Goal: Task Accomplishment & Management: Use online tool/utility

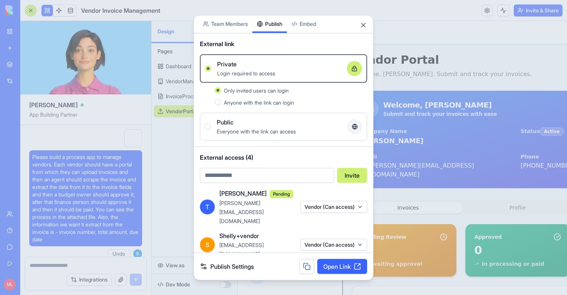
click at [169, 122] on div at bounding box center [283, 147] width 567 height 295
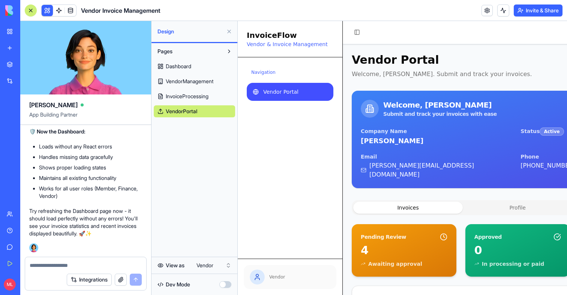
click at [28, 10] on div at bounding box center [31, 10] width 6 height 6
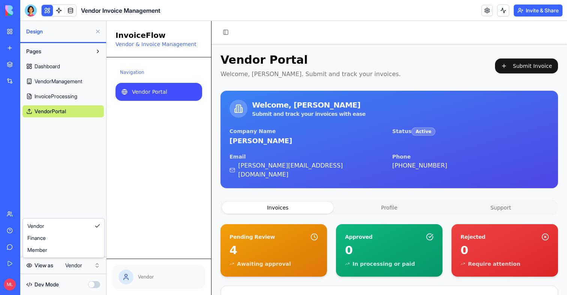
click at [90, 268] on html "My Workspace New app Marketplace Integrations Recent New App Factory Performanc…" at bounding box center [283, 147] width 567 height 295
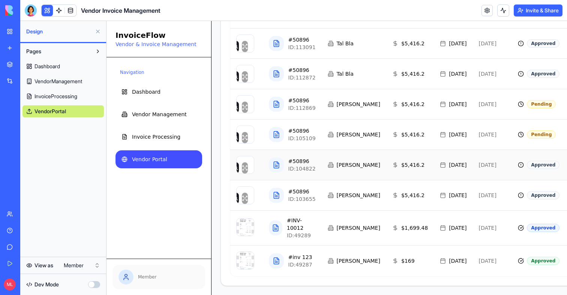
scroll to position [0, 0]
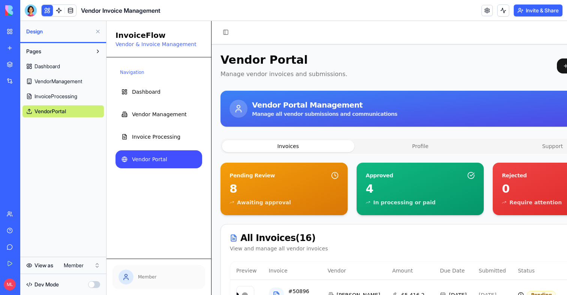
click at [428, 142] on button "Profile" at bounding box center [420, 146] width 132 height 12
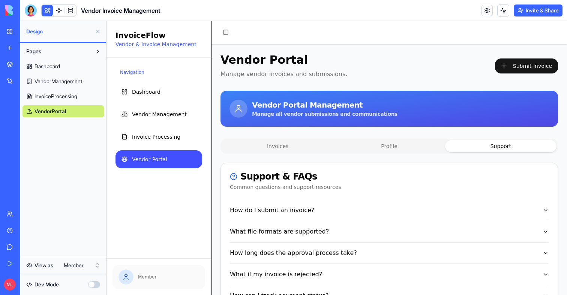
click at [498, 142] on button "Support" at bounding box center [500, 146] width 111 height 12
click at [408, 160] on div "Invoices Profile Support Support & FAQs Common questions and support resources …" at bounding box center [388, 227] width 337 height 177
click at [407, 141] on button "Profile" at bounding box center [388, 146] width 111 height 12
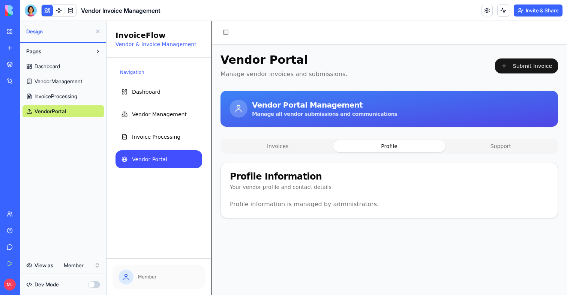
click at [297, 155] on div "Invoices Profile Support Profile Information Your vendor profile and contact de…" at bounding box center [388, 178] width 337 height 79
click at [147, 159] on span "Vendor Portal" at bounding box center [149, 159] width 35 height 7
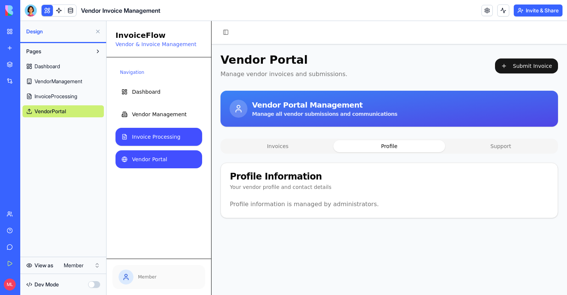
click at [154, 140] on span "Invoice Processing" at bounding box center [156, 136] width 48 height 7
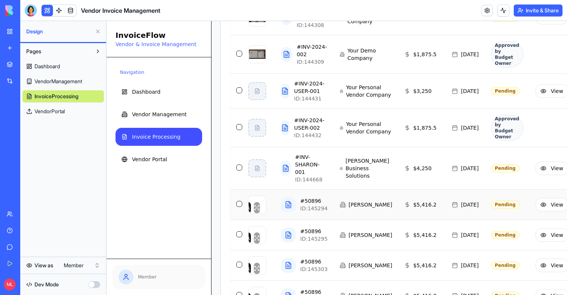
scroll to position [485, 0]
click at [485, 147] on td "Approved by Budget Owner" at bounding box center [507, 128] width 45 height 39
click at [286, 136] on div at bounding box center [285, 128] width 9 height 15
click at [286, 131] on icon at bounding box center [285, 128] width 5 height 6
click at [259, 131] on icon at bounding box center [257, 128] width 6 height 6
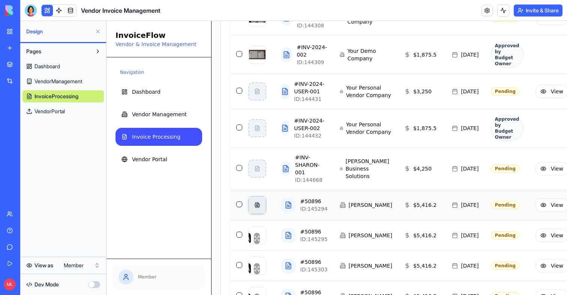
click at [261, 214] on div "button" at bounding box center [256, 204] width 17 height 17
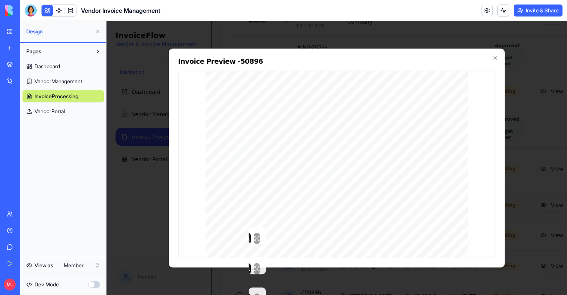
scroll to position [223, 0]
click at [496, 61] on div "Invoice Preview - 50896 אי-אס פרקטיקל בע"מ בנק מזרחי )20( סניף 494 חשבון 368767…" at bounding box center [337, 157] width 336 height 219
click at [495, 58] on icon "button" at bounding box center [495, 58] width 6 height 6
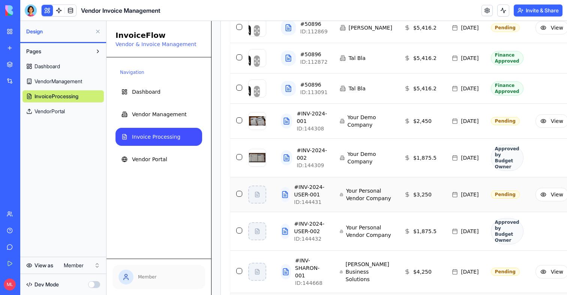
scroll to position [349, 0]
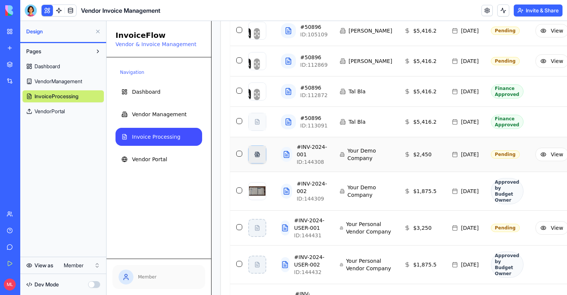
click at [257, 163] on div "button" at bounding box center [256, 154] width 17 height 17
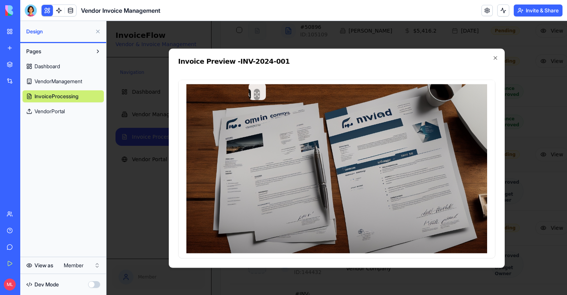
click at [252, 107] on img at bounding box center [336, 168] width 301 height 169
click at [497, 57] on icon "button" at bounding box center [495, 58] width 6 height 6
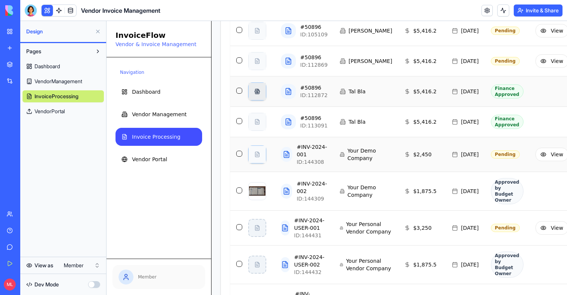
click at [259, 100] on div "button" at bounding box center [256, 91] width 17 height 17
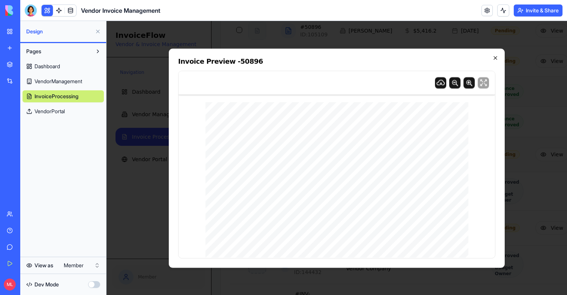
click at [497, 57] on icon "button" at bounding box center [495, 58] width 6 height 6
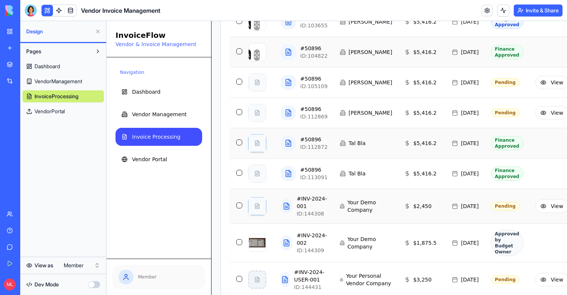
scroll to position [297, 88]
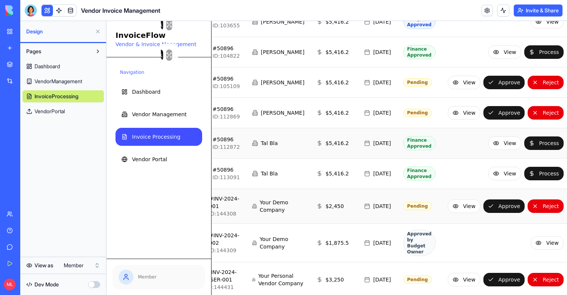
click at [97, 33] on button at bounding box center [98, 31] width 12 height 12
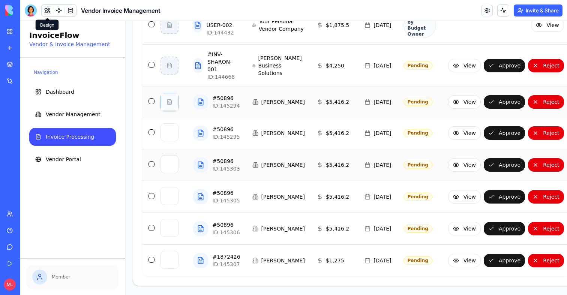
scroll to position [636, 1]
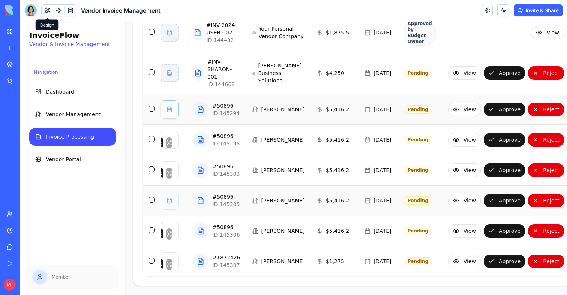
click at [152, 197] on button "button" at bounding box center [151, 200] width 6 height 6
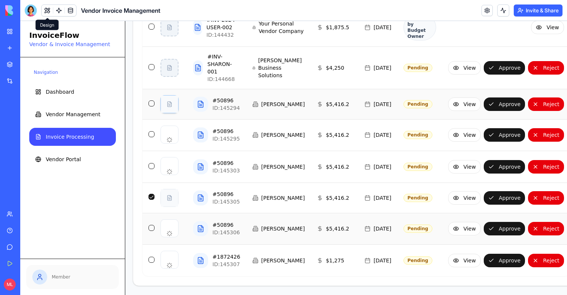
click at [152, 225] on button "button" at bounding box center [151, 228] width 6 height 6
click at [153, 163] on button "button" at bounding box center [151, 166] width 6 height 6
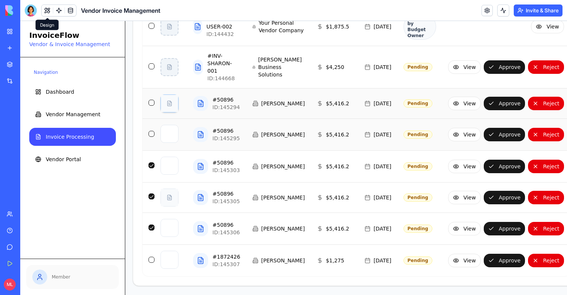
click at [151, 131] on button "button" at bounding box center [151, 134] width 6 height 6
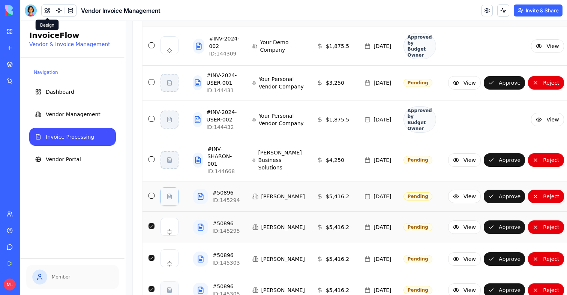
scroll to position [0, 1]
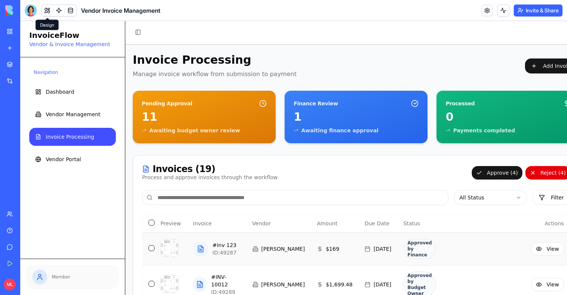
drag, startPoint x: 524, startPoint y: 173, endPoint x: 457, endPoint y: 241, distance: 95.9
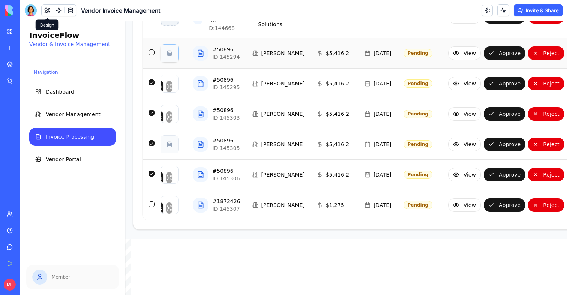
scroll to position [693, 1]
click at [151, 79] on button "button" at bounding box center [151, 82] width 6 height 6
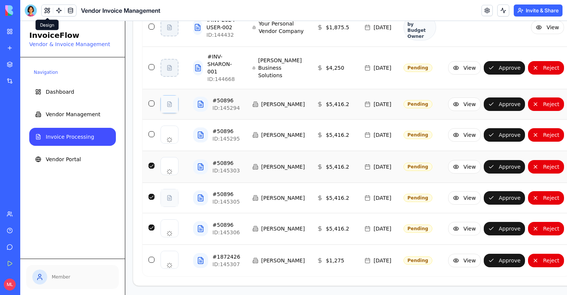
click at [150, 159] on td at bounding box center [148, 167] width 12 height 32
click at [150, 158] on td at bounding box center [148, 167] width 12 height 32
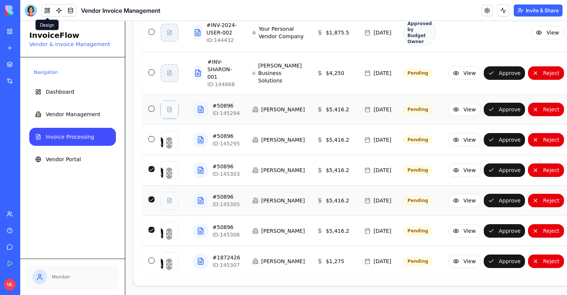
click at [150, 196] on button "button" at bounding box center [151, 199] width 6 height 6
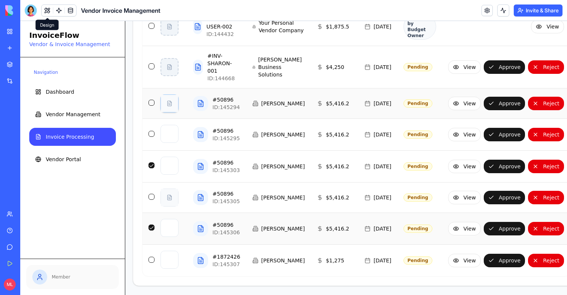
click at [151, 225] on button "button" at bounding box center [151, 228] width 6 height 6
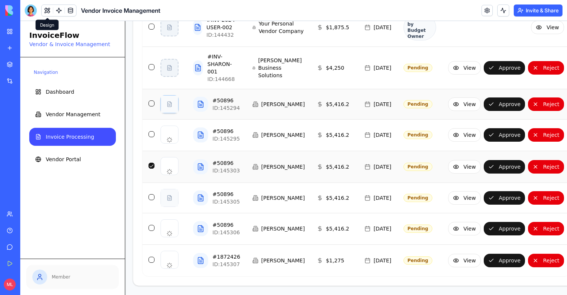
click at [151, 163] on button "button" at bounding box center [151, 166] width 6 height 6
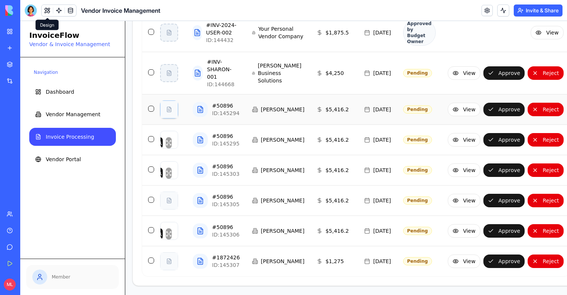
scroll to position [636, 0]
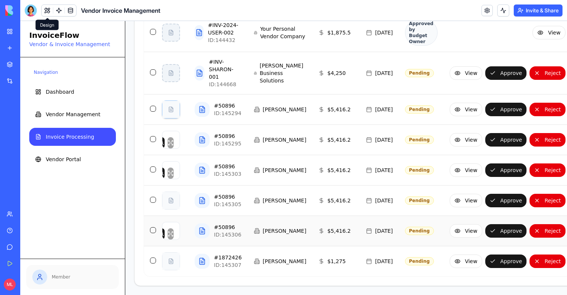
click at [260, 229] on td "[PERSON_NAME]" at bounding box center [280, 231] width 64 height 30
click at [225, 223] on div "# 50896" at bounding box center [227, 226] width 27 height 7
click at [225, 268] on div "ID: 145307" at bounding box center [228, 264] width 28 height 7
click at [449, 259] on button "View" at bounding box center [465, 260] width 33 height 13
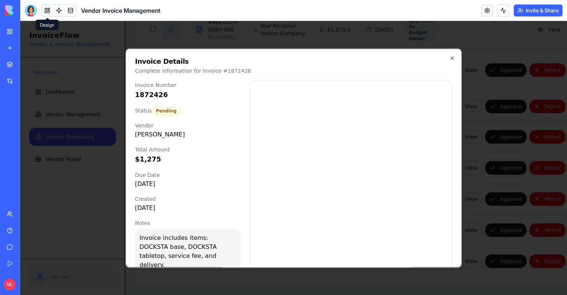
click at [491, 191] on div at bounding box center [293, 158] width 546 height 274
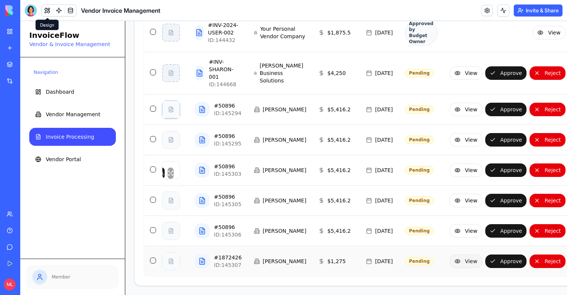
click at [449, 258] on button "View" at bounding box center [465, 260] width 33 height 13
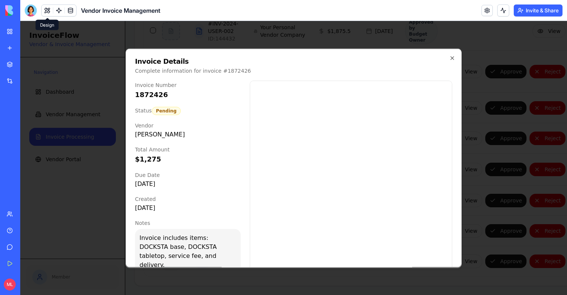
click at [485, 205] on div at bounding box center [293, 158] width 546 height 274
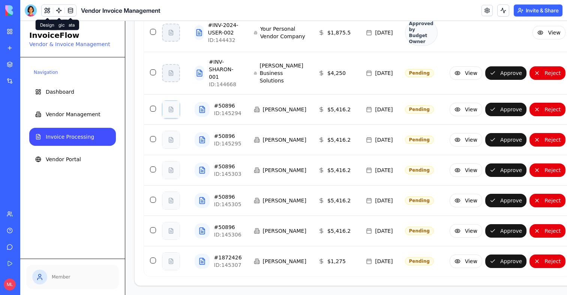
click at [48, 9] on button at bounding box center [47, 10] width 11 height 11
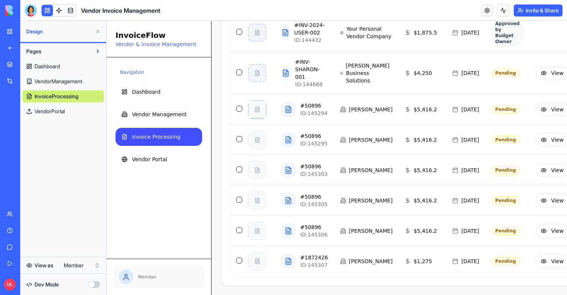
click at [77, 264] on html "My Workspace New app Marketplace Integrations Recent New App Factory Performanc…" at bounding box center [283, 147] width 567 height 295
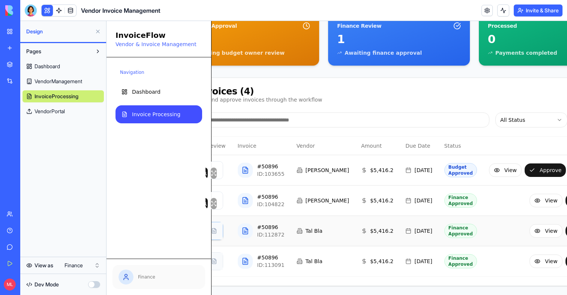
scroll to position [95, 75]
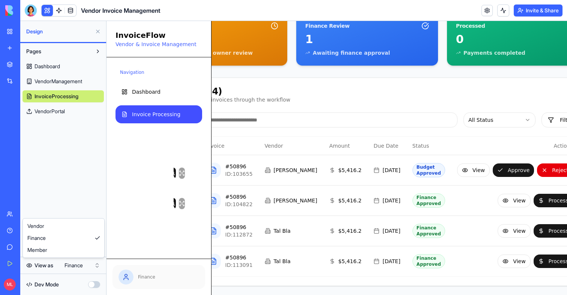
click at [70, 265] on html "My Workspace New app Marketplace Integrations Recent New App Factory Performanc…" at bounding box center [283, 147] width 567 height 295
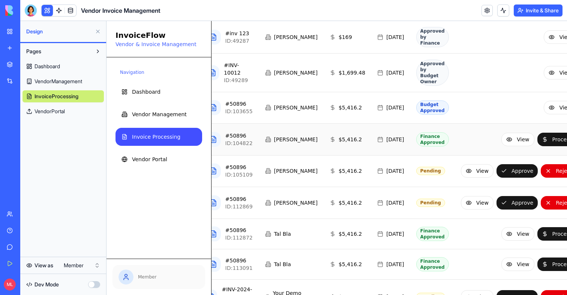
scroll to position [232, 75]
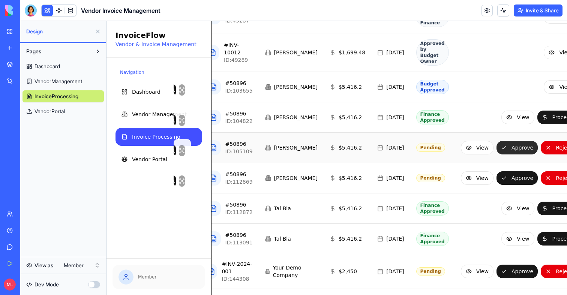
click at [496, 154] on button "Approve" at bounding box center [516, 147] width 41 height 13
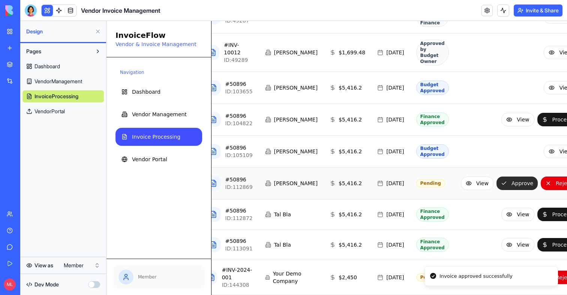
click at [496, 190] on button "Approve" at bounding box center [516, 183] width 41 height 13
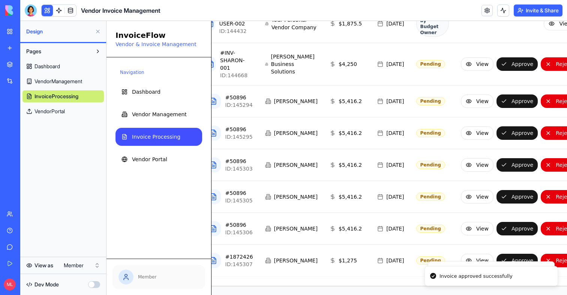
scroll to position [636, 75]
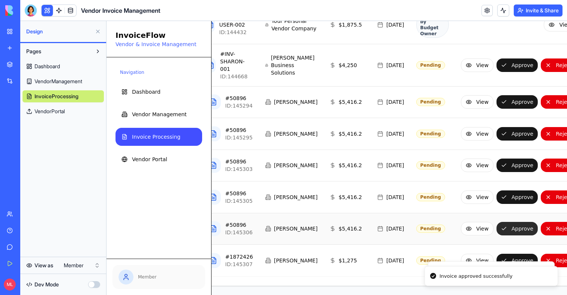
click at [496, 222] on button "Approve" at bounding box center [516, 228] width 41 height 13
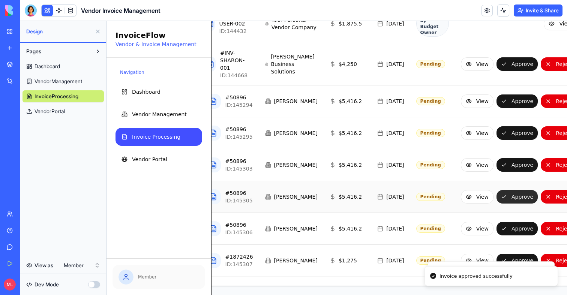
click at [496, 191] on button "Approve" at bounding box center [516, 196] width 41 height 13
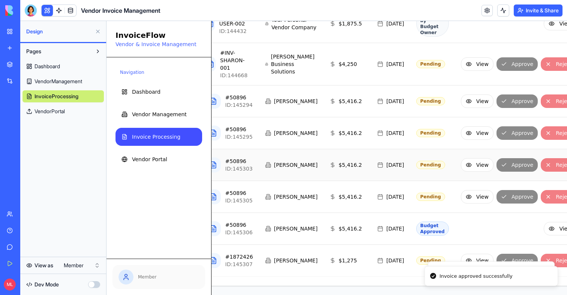
click at [492, 158] on div "View Approve Reject" at bounding box center [519, 164] width 116 height 13
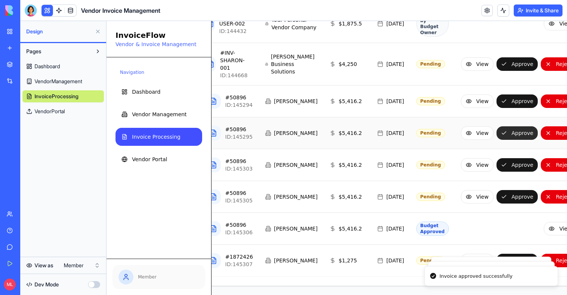
click at [496, 126] on button "Approve" at bounding box center [516, 132] width 41 height 13
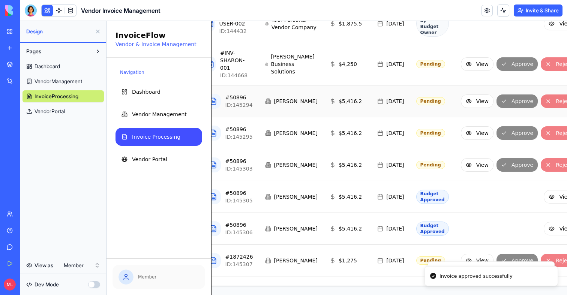
click at [487, 94] on div "View Approve Reject" at bounding box center [519, 100] width 116 height 13
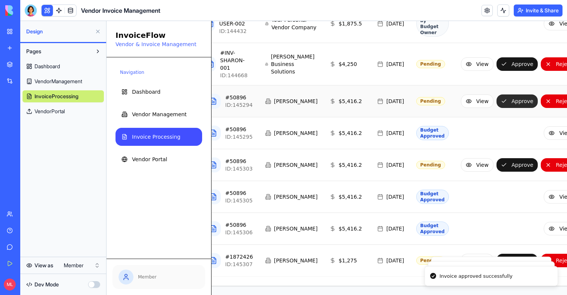
click at [496, 94] on button "Approve" at bounding box center [516, 100] width 41 height 13
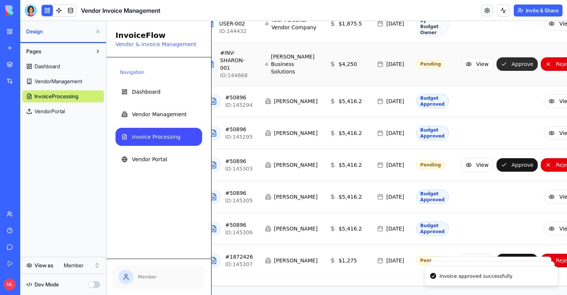
click at [496, 57] on button "Approve" at bounding box center [516, 63] width 41 height 13
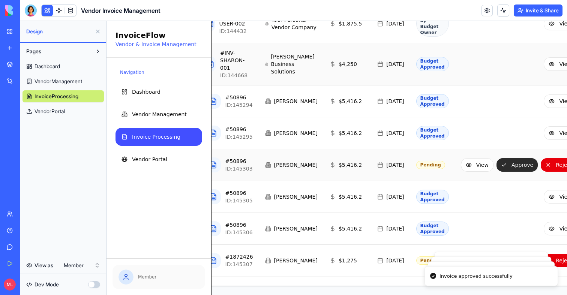
click at [496, 158] on button "Approve" at bounding box center [516, 164] width 41 height 13
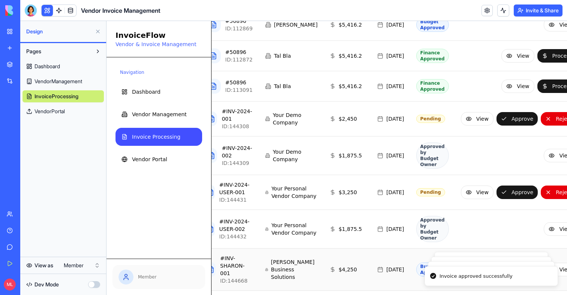
scroll to position [367, 75]
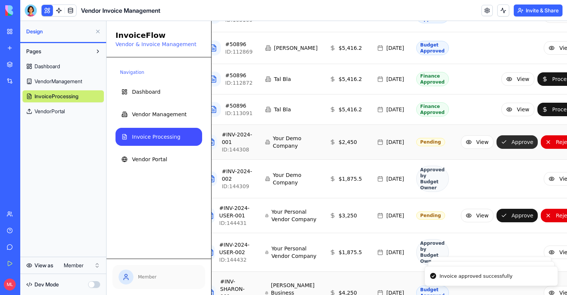
click at [496, 149] on button "Approve" at bounding box center [516, 141] width 41 height 13
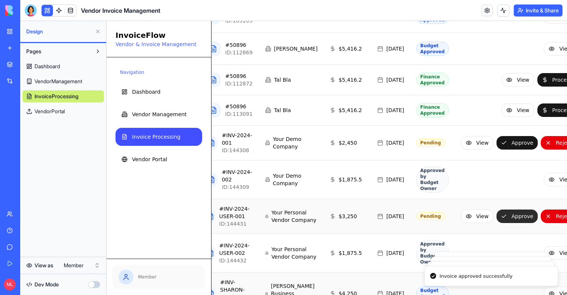
click at [496, 223] on button "Approve" at bounding box center [516, 216] width 41 height 13
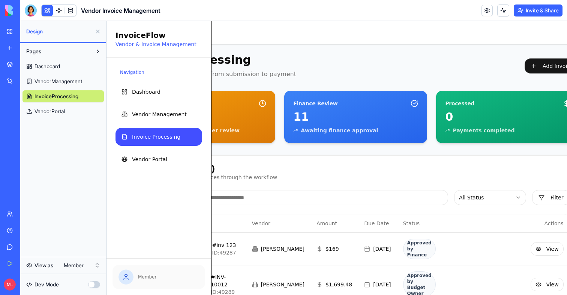
scroll to position [0, 88]
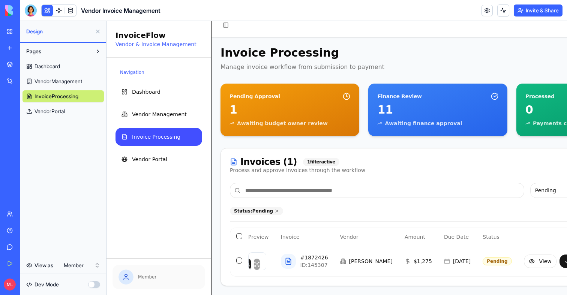
scroll to position [11, 66]
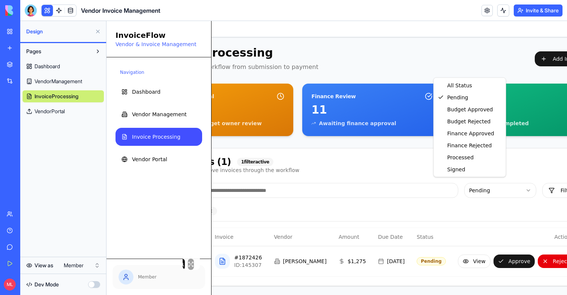
click at [458, 189] on html "InvoiceFlow Vendor & Invoice Management Navigation Dashboard Vendor Management …" at bounding box center [270, 154] width 460 height 281
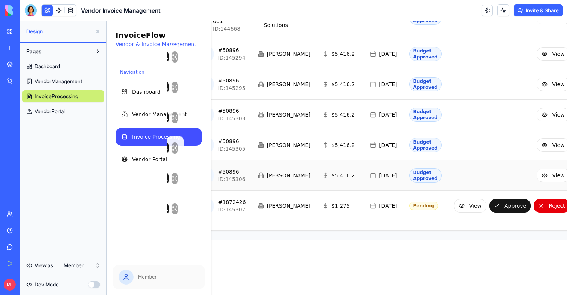
scroll to position [636, 0]
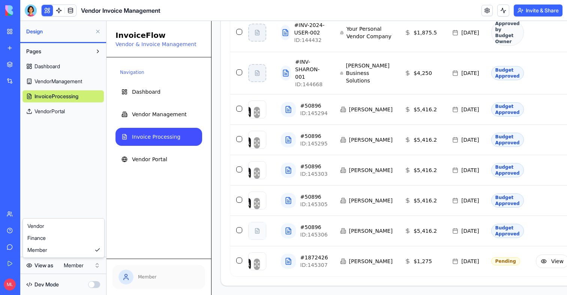
click at [79, 263] on html "My Workspace New app Marketplace Integrations Recent New App Factory Performanc…" at bounding box center [283, 147] width 567 height 295
drag, startPoint x: 69, startPoint y: 241, endPoint x: 54, endPoint y: 216, distance: 29.2
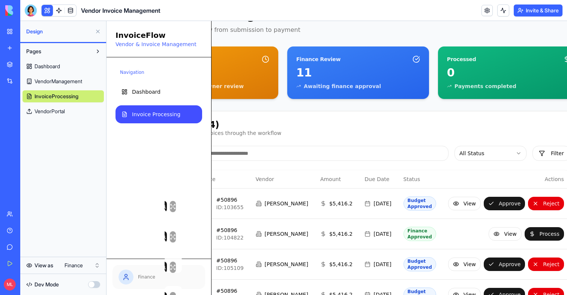
scroll to position [112, 84]
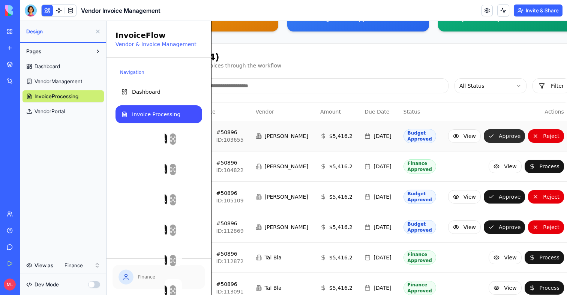
click at [483, 139] on button "Approve" at bounding box center [503, 135] width 41 height 13
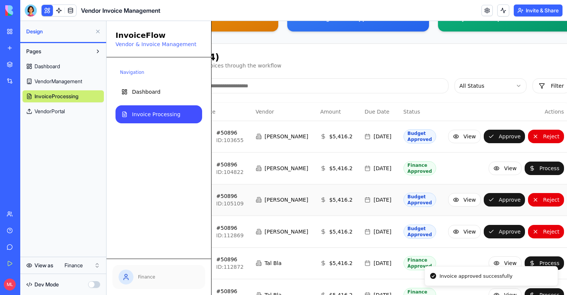
click at [483, 205] on button "Approve" at bounding box center [503, 199] width 41 height 13
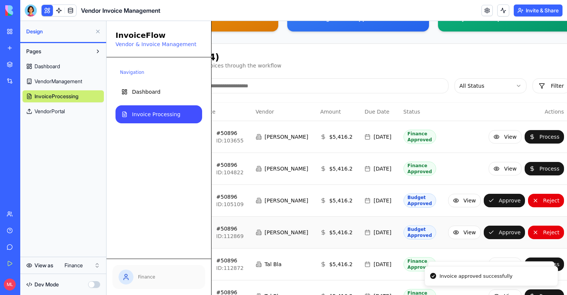
click at [480, 238] on div "View Approve Reject" at bounding box center [506, 232] width 116 height 13
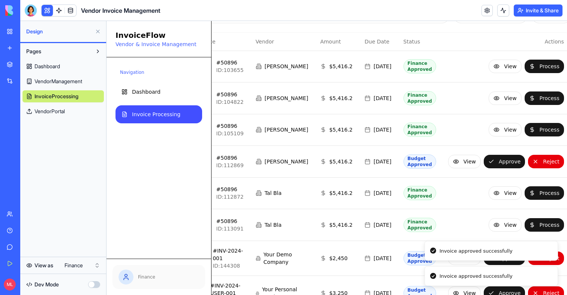
scroll to position [247, 84]
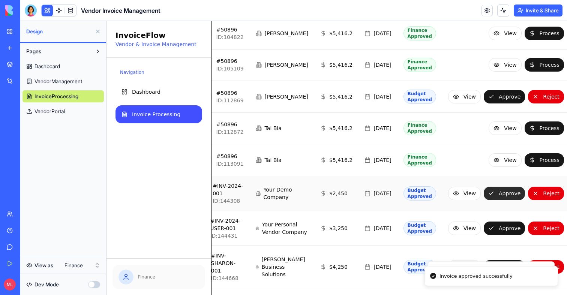
click at [483, 200] on button "Approve" at bounding box center [503, 193] width 41 height 13
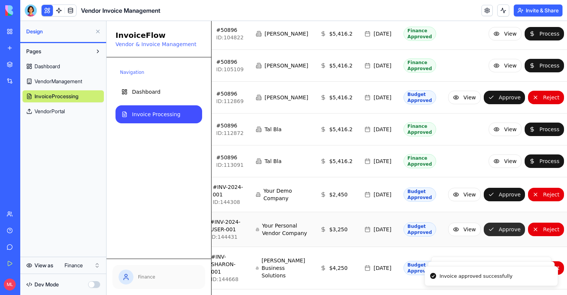
click at [483, 236] on button "Approve" at bounding box center [503, 229] width 41 height 13
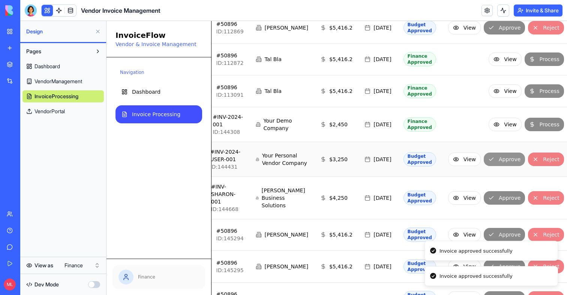
scroll to position [335, 84]
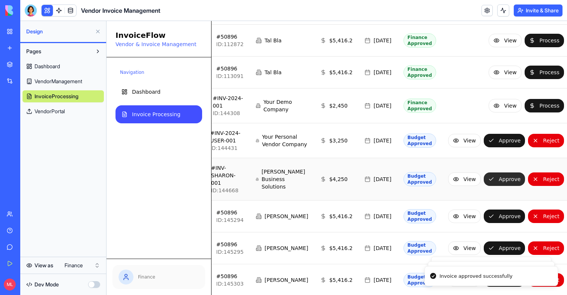
click at [483, 186] on button "Approve" at bounding box center [503, 178] width 41 height 13
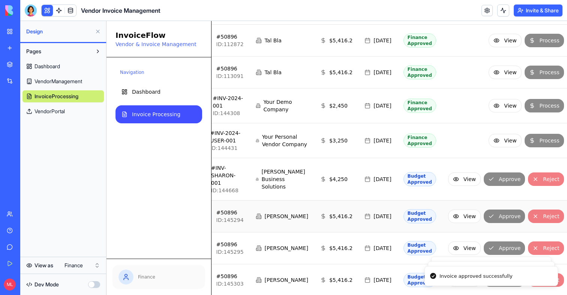
click at [477, 223] on div "View Approve Reject" at bounding box center [506, 216] width 116 height 13
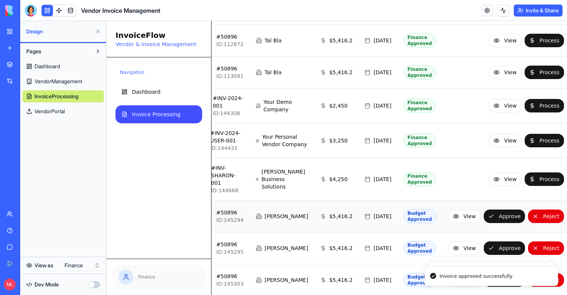
click at [483, 223] on button "Approve" at bounding box center [503, 216] width 41 height 13
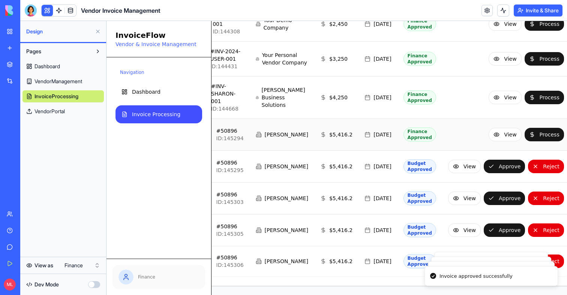
scroll to position [458, 84]
click at [483, 162] on td "View Approve Reject" at bounding box center [506, 167] width 128 height 32
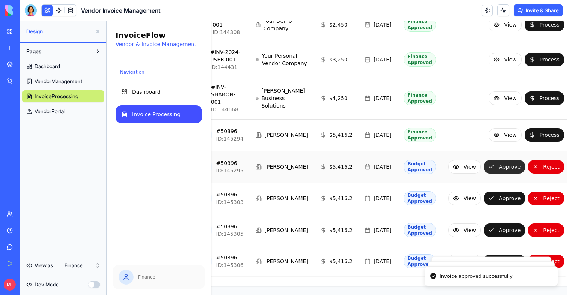
click at [483, 160] on button "Approve" at bounding box center [503, 166] width 41 height 13
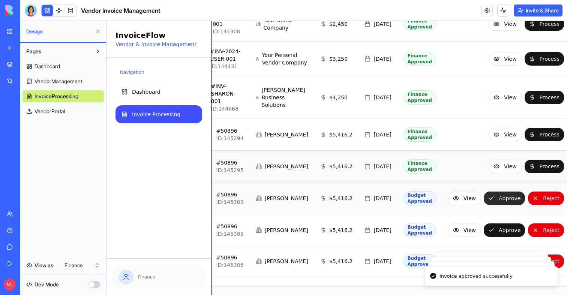
click at [483, 193] on button "Approve" at bounding box center [503, 198] width 41 height 13
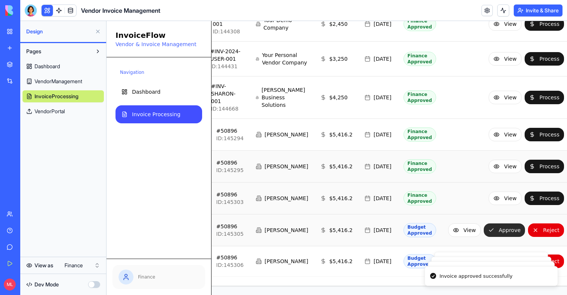
click at [483, 228] on button "Approve" at bounding box center [503, 229] width 41 height 13
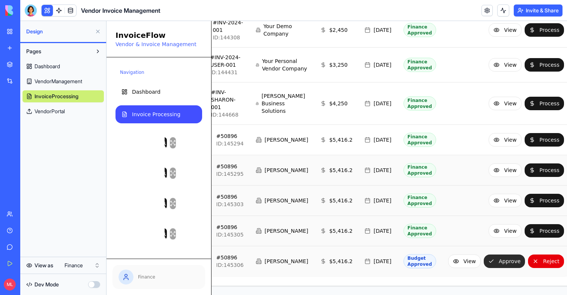
click at [483, 254] on button "Approve" at bounding box center [503, 260] width 41 height 13
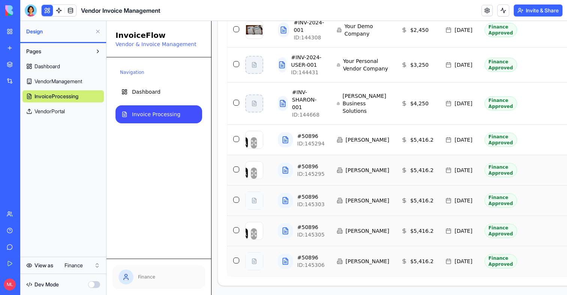
scroll to position [458, 0]
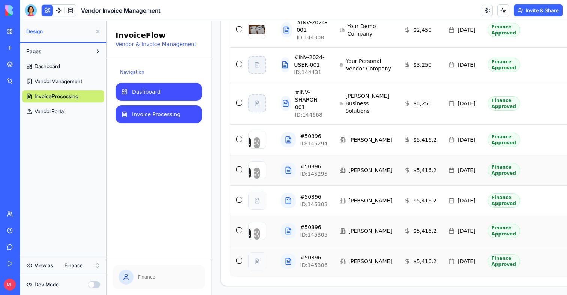
click at [151, 96] on link "Dashboard" at bounding box center [158, 92] width 87 height 18
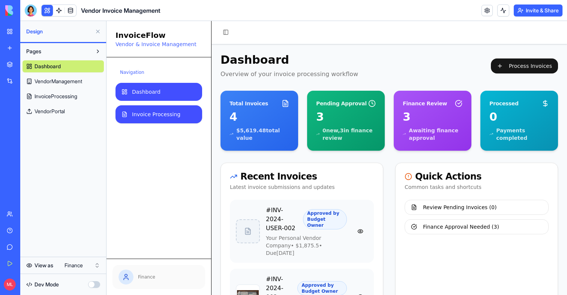
click at [145, 115] on span "Invoice Processing" at bounding box center [156, 114] width 48 height 7
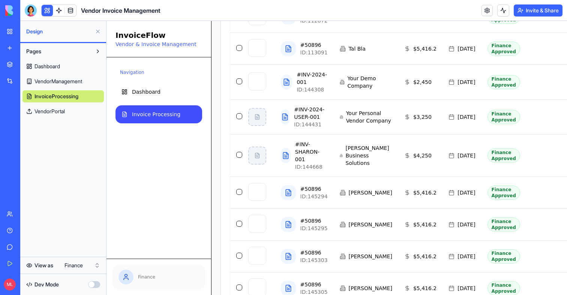
scroll to position [458, 0]
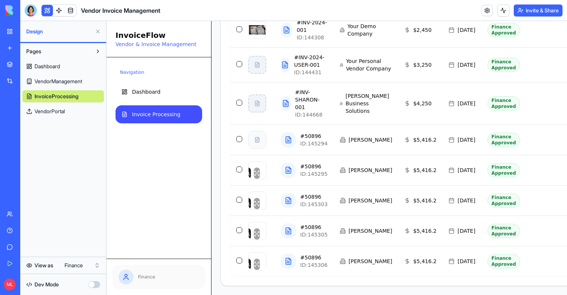
click at [96, 34] on button at bounding box center [98, 31] width 12 height 12
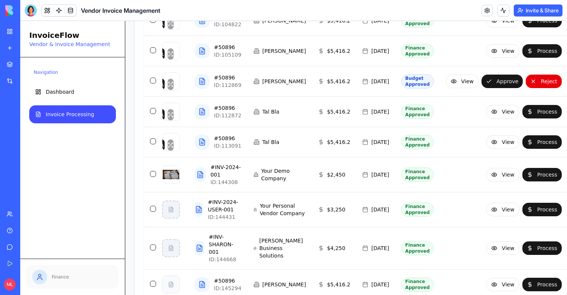
scroll to position [260, 0]
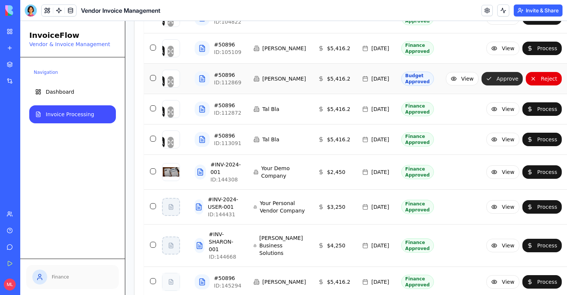
click at [488, 85] on button "Approve" at bounding box center [501, 78] width 41 height 13
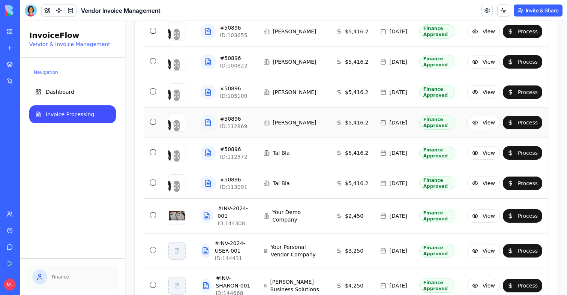
scroll to position [0, 0]
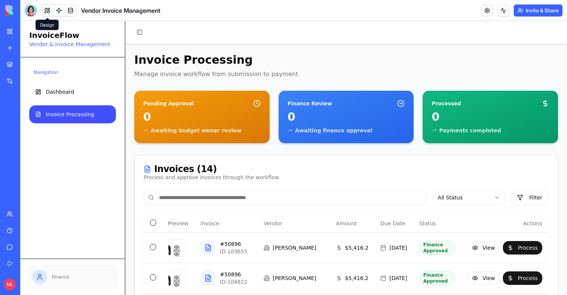
click at [46, 16] on span at bounding box center [47, 18] width 4 height 4
click at [46, 13] on button at bounding box center [47, 10] width 11 height 11
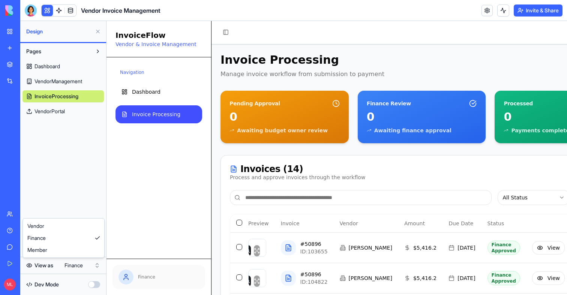
click at [88, 265] on html "My Workspace New app Marketplace Integrations Recent New App Factory Performanc…" at bounding box center [283, 147] width 567 height 295
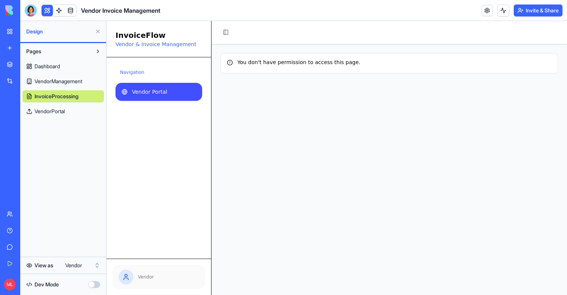
click at [135, 92] on span "Vendor Portal" at bounding box center [149, 91] width 35 height 7
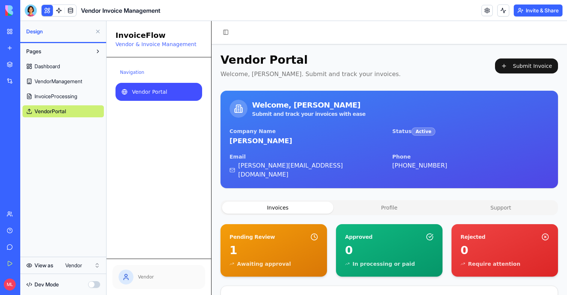
click at [99, 33] on button at bounding box center [98, 31] width 12 height 12
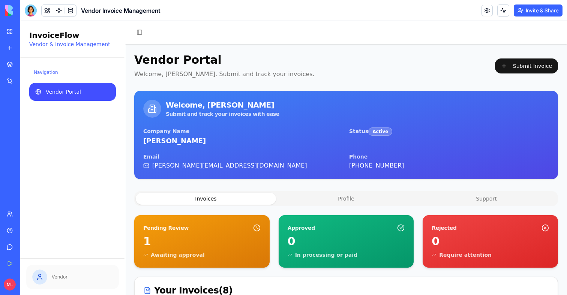
click at [13, 34] on link "My Workspace" at bounding box center [17, 31] width 30 height 15
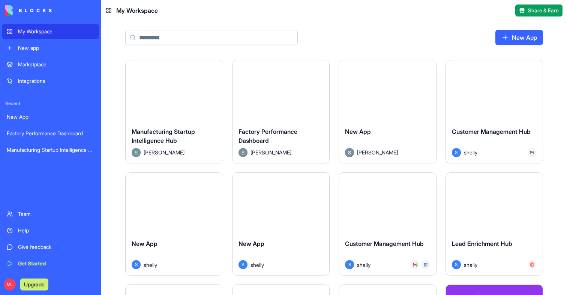
click at [31, 49] on div "New app" at bounding box center [56, 47] width 76 height 7
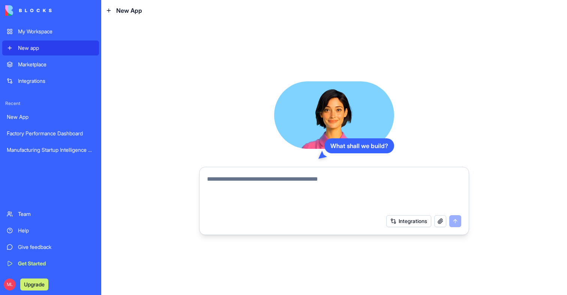
click at [29, 6] on img at bounding box center [28, 10] width 46 height 10
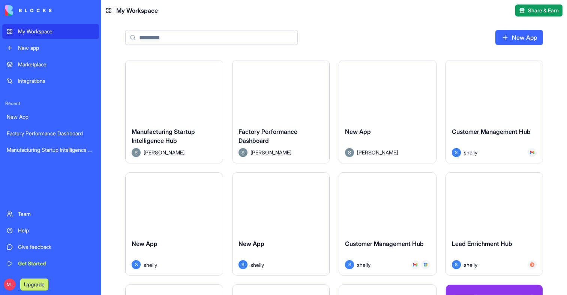
click at [147, 40] on input at bounding box center [211, 37] width 172 height 15
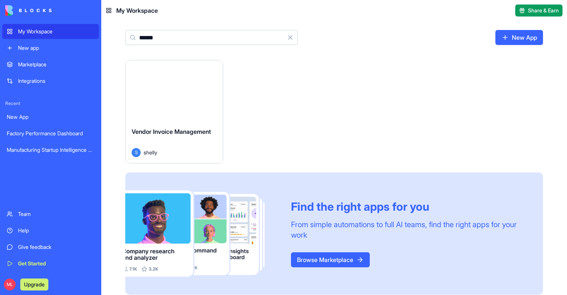
type input "******"
click at [165, 95] on button "Launch" at bounding box center [174, 90] width 56 height 15
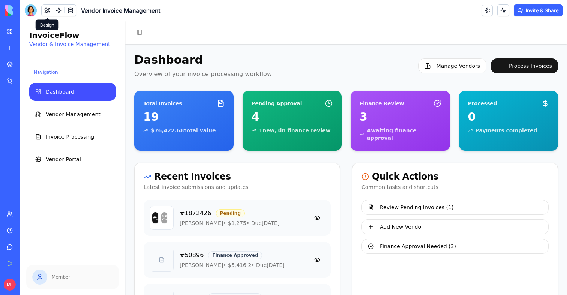
click at [48, 9] on button at bounding box center [47, 10] width 11 height 11
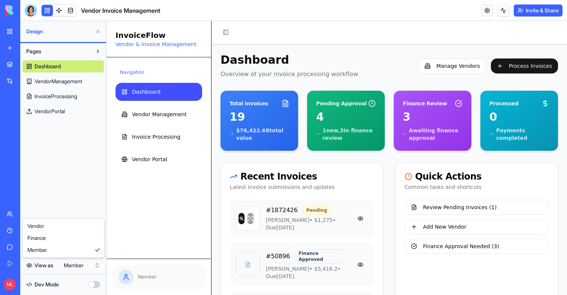
click at [87, 265] on html "My Workspace New app Marketplace Integrations Recent New App Factory Performanc…" at bounding box center [283, 147] width 567 height 295
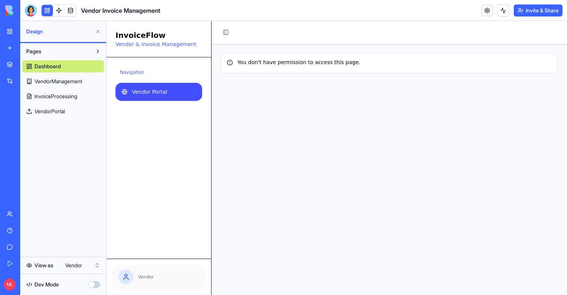
click at [148, 92] on span "Vendor Portal" at bounding box center [149, 91] width 35 height 7
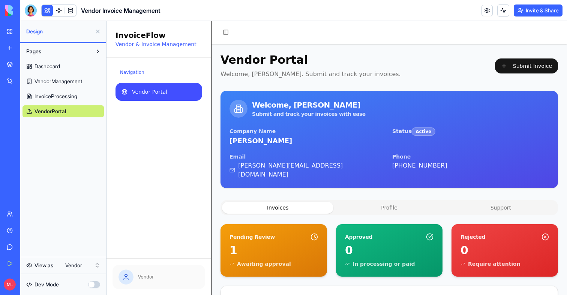
click at [530, 8] on button "Invite & Share" at bounding box center [537, 10] width 49 height 12
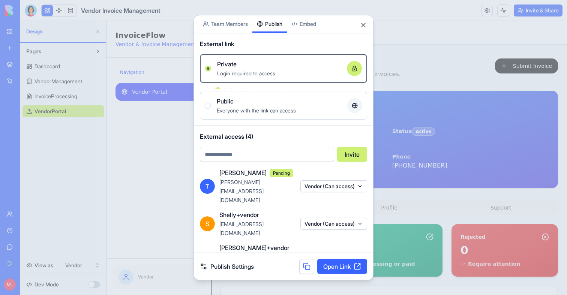
click at [269, 24] on button "Publish" at bounding box center [269, 24] width 34 height 18
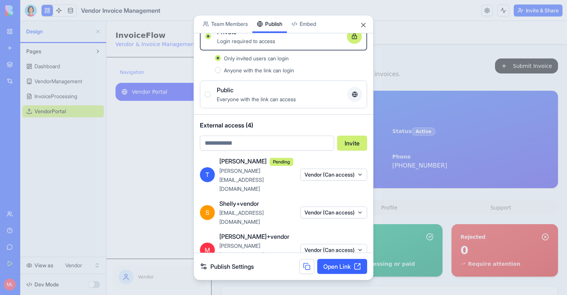
scroll to position [3, 0]
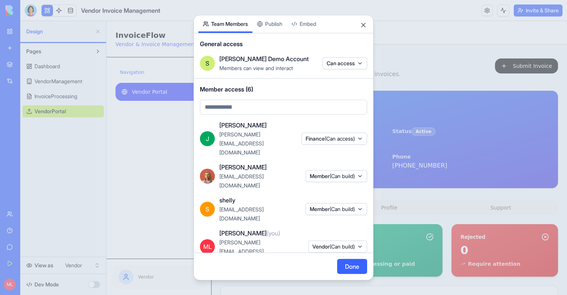
click at [225, 28] on button "Team Members" at bounding box center [225, 24] width 54 height 18
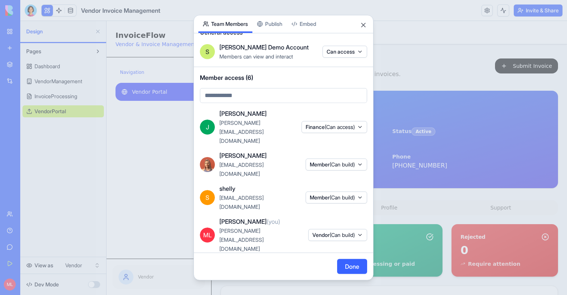
click at [310, 273] on span "Member (Can build)" at bounding box center [332, 276] width 45 height 7
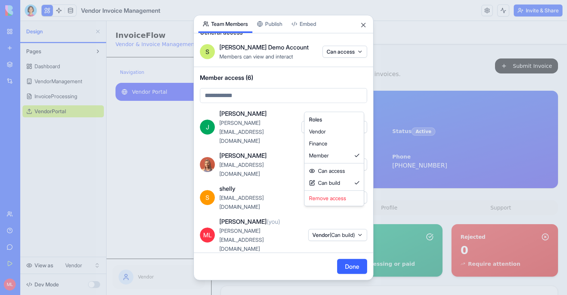
click at [283, 211] on div at bounding box center [283, 147] width 567 height 295
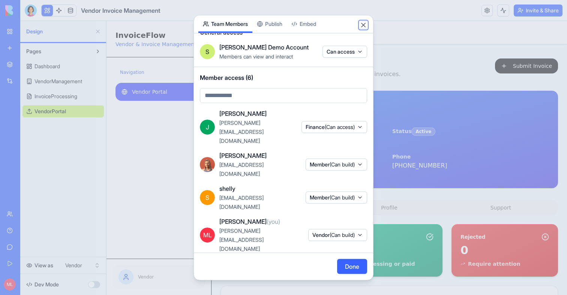
click at [364, 26] on button "Close" at bounding box center [362, 24] width 7 height 7
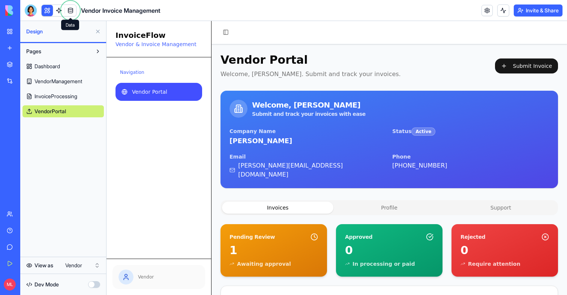
click at [52, 13] on button at bounding box center [47, 10] width 11 height 11
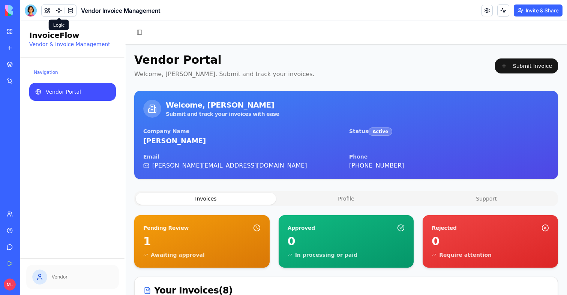
click at [61, 11] on span at bounding box center [70, 10] width 21 height 21
click at [58, 12] on link at bounding box center [58, 10] width 11 height 11
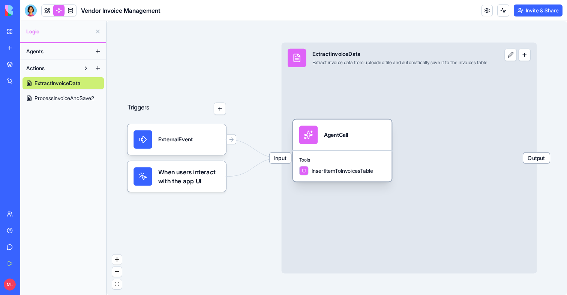
click at [350, 148] on div "AgentCall" at bounding box center [342, 135] width 99 height 31
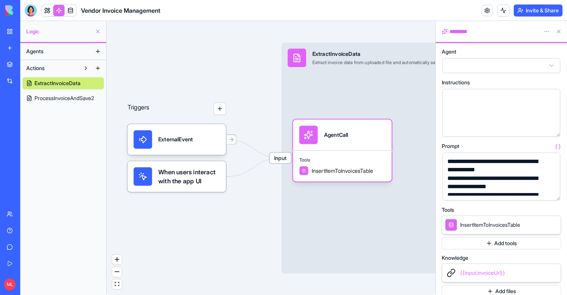
click at [552, 191] on button "button" at bounding box center [552, 193] width 12 height 12
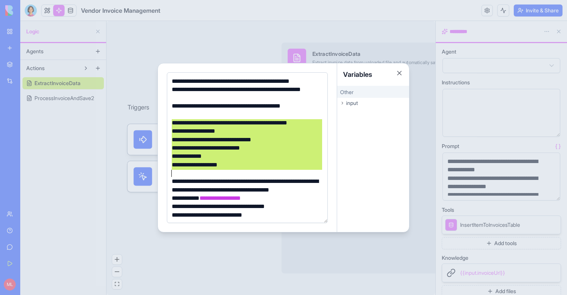
drag, startPoint x: 171, startPoint y: 123, endPoint x: 244, endPoint y: 174, distance: 88.4
click at [244, 174] on div "**********" at bounding box center [245, 202] width 153 height 251
click at [195, 133] on div "**********" at bounding box center [245, 131] width 153 height 8
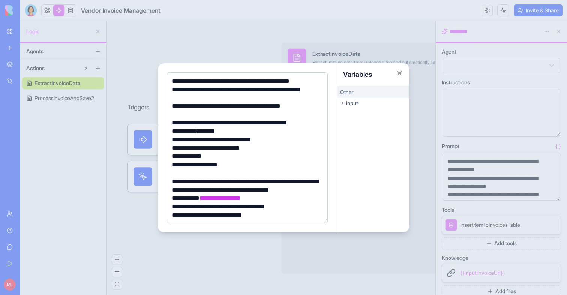
click at [194, 140] on div "**********" at bounding box center [245, 140] width 153 height 8
click at [192, 151] on div "**********" at bounding box center [245, 148] width 153 height 8
click at [144, 69] on div at bounding box center [283, 147] width 567 height 295
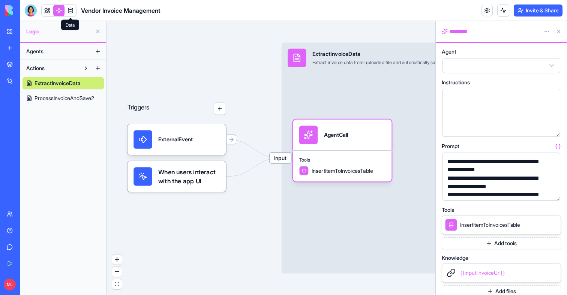
click at [70, 13] on link at bounding box center [70, 10] width 11 height 11
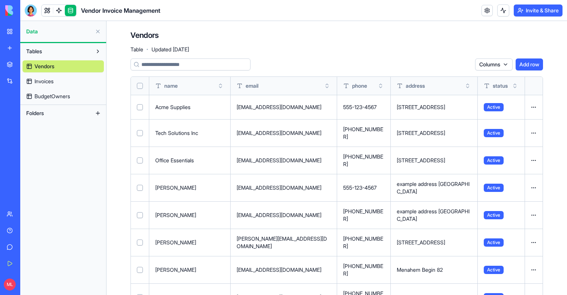
click at [61, 81] on link "Invoices" at bounding box center [62, 81] width 81 height 12
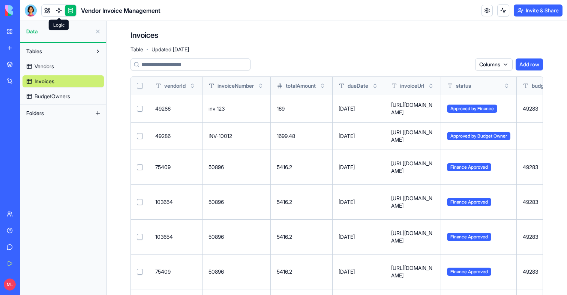
click at [59, 11] on link at bounding box center [58, 10] width 11 height 11
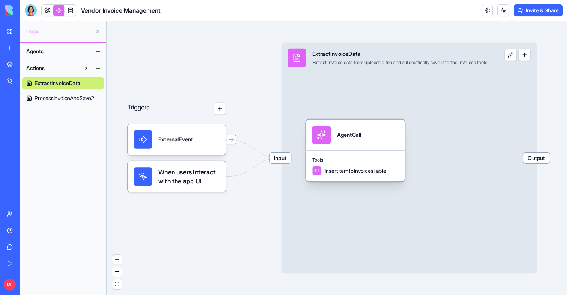
drag, startPoint x: 355, startPoint y: 141, endPoint x: 371, endPoint y: 141, distance: 15.4
click at [371, 141] on div "AgentCall" at bounding box center [355, 135] width 86 height 18
click at [48, 16] on header "Vendor Invoice Management Invite & Share" at bounding box center [293, 10] width 546 height 21
click at [48, 15] on body "My Workspace New app Marketplace Integrations Recent New App Factory Performanc…" at bounding box center [283, 147] width 567 height 295
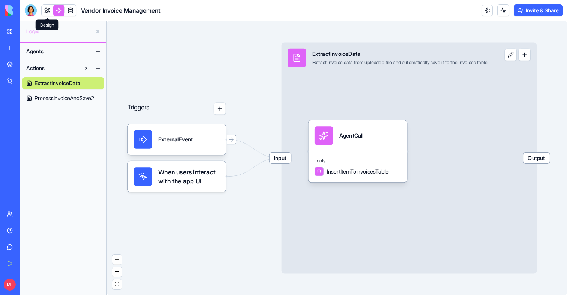
click at [47, 10] on link at bounding box center [47, 10] width 11 height 11
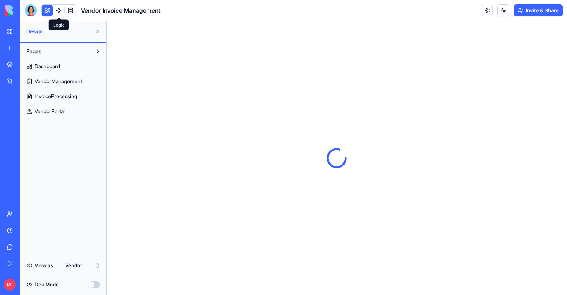
click at [47, 10] on button at bounding box center [47, 10] width 11 height 11
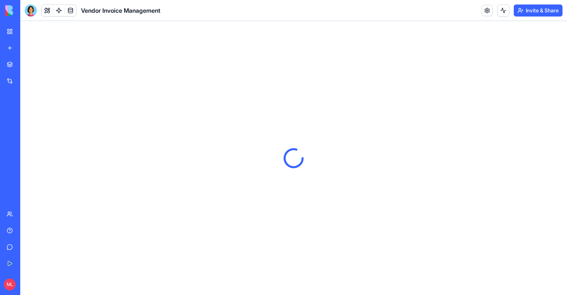
click at [46, 12] on button at bounding box center [47, 10] width 11 height 11
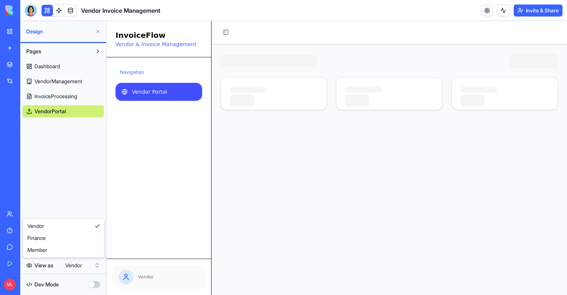
click at [76, 270] on html "My Workspace New app Marketplace Integrations Recent New App Factory Performanc…" at bounding box center [283, 147] width 567 height 295
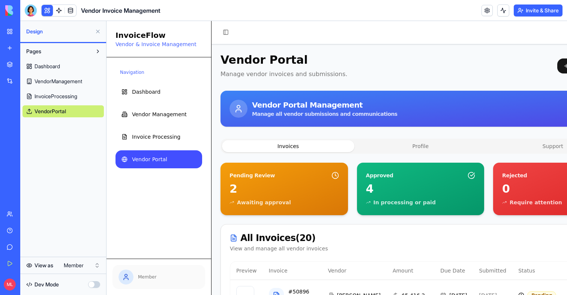
click at [98, 30] on button at bounding box center [98, 31] width 12 height 12
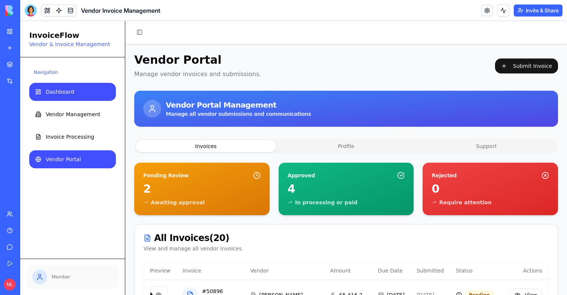
click at [51, 88] on span "Dashboard" at bounding box center [60, 91] width 28 height 7
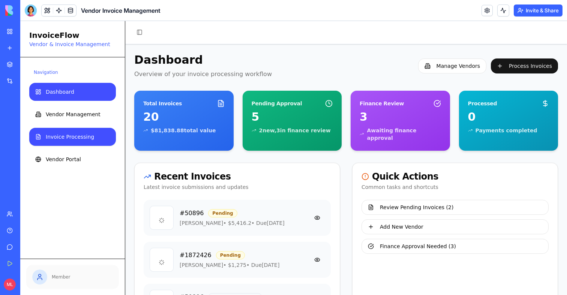
click at [65, 131] on link "Invoice Processing" at bounding box center [72, 137] width 87 height 18
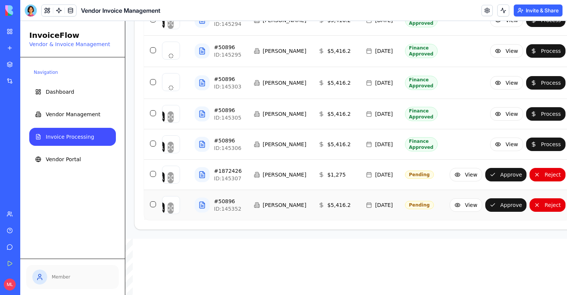
scroll to position [674, 0]
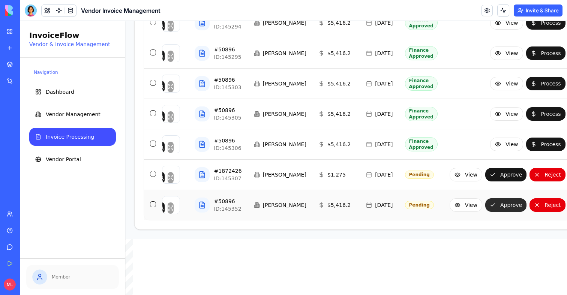
click at [485, 212] on button "Approve" at bounding box center [505, 204] width 41 height 13
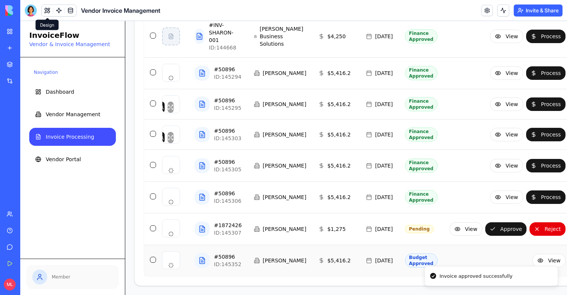
click at [48, 9] on button at bounding box center [47, 10] width 11 height 11
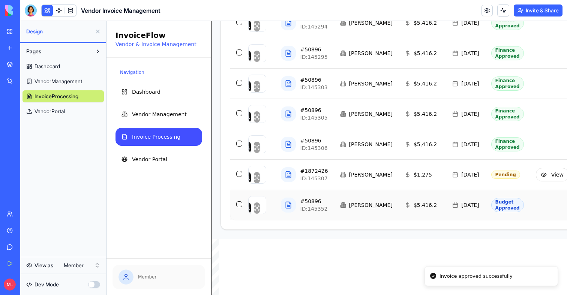
click at [77, 267] on html "My Workspace New app Marketplace Integrations Recent New App Factory Performanc…" at bounding box center [283, 147] width 567 height 295
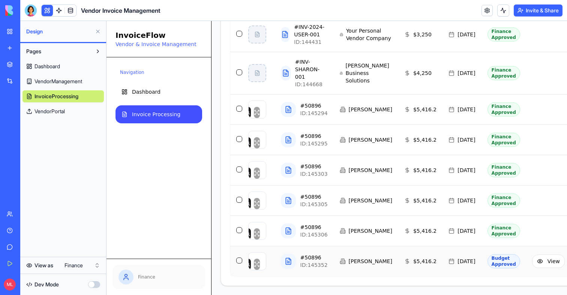
click at [96, 30] on button at bounding box center [98, 31] width 12 height 12
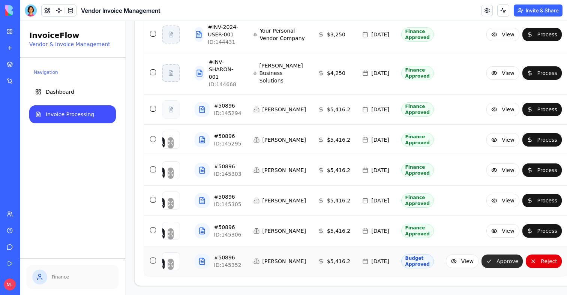
click at [485, 258] on button "Approve" at bounding box center [501, 260] width 41 height 13
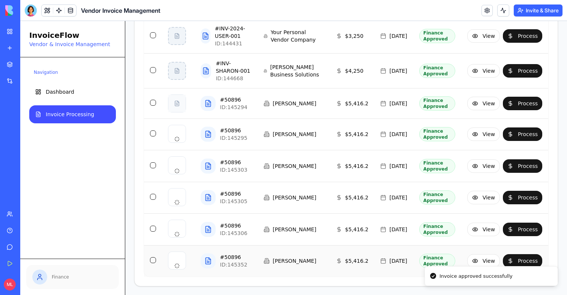
scroll to position [437, 0]
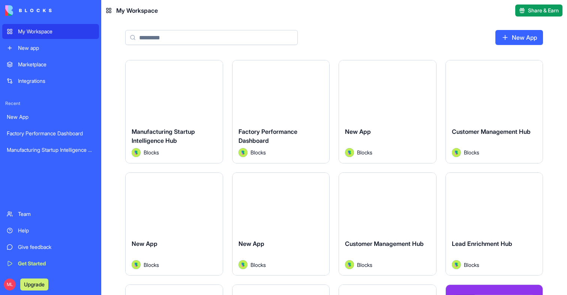
click at [32, 79] on div "Integrations" at bounding box center [56, 80] width 76 height 7
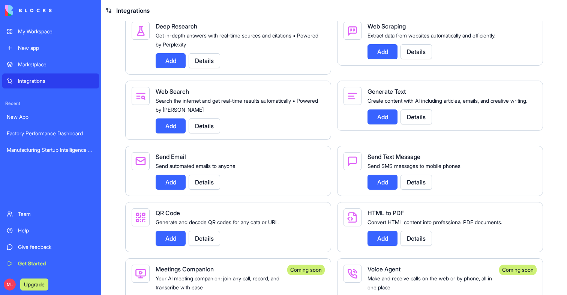
scroll to position [1097, 0]
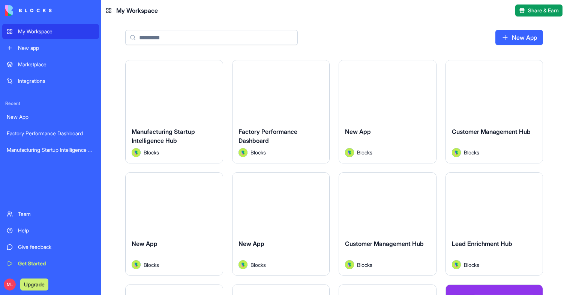
click at [164, 95] on button "Launch" at bounding box center [174, 90] width 56 height 15
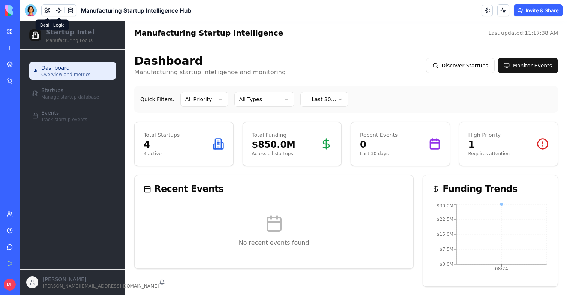
click at [56, 6] on link at bounding box center [58, 10] width 11 height 11
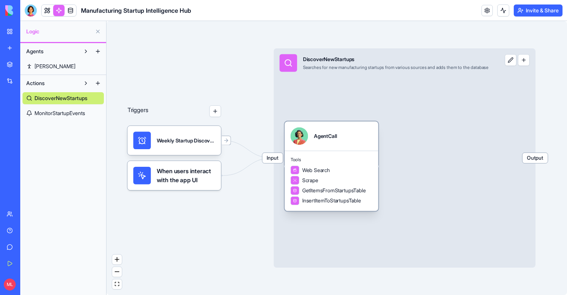
click at [331, 163] on div "Tools Web Search Scrape GetItemsFromStartupsTable InsertItemToStartupsTable" at bounding box center [331, 181] width 94 height 60
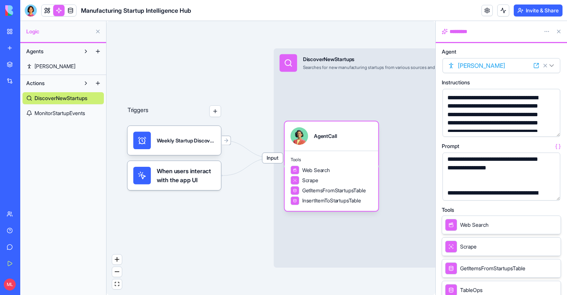
scroll to position [152, 0]
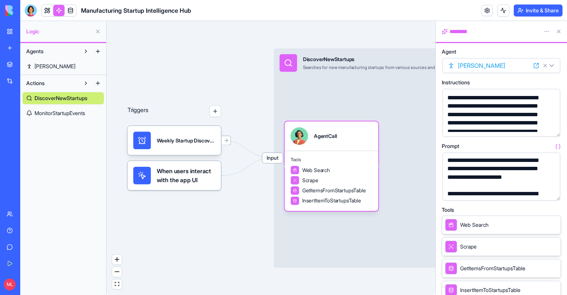
click at [68, 117] on span "MonitorStartupEvents" at bounding box center [59, 112] width 51 height 7
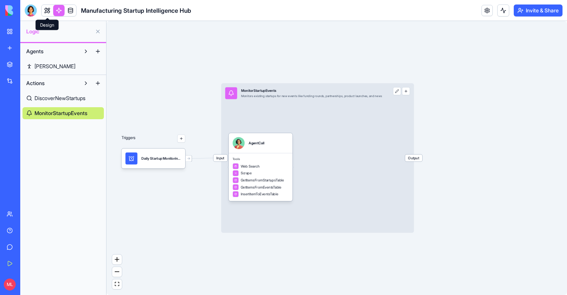
click at [47, 13] on link at bounding box center [47, 10] width 11 height 11
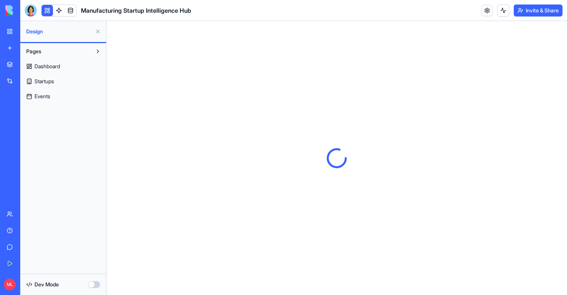
click at [46, 13] on button at bounding box center [47, 10] width 11 height 11
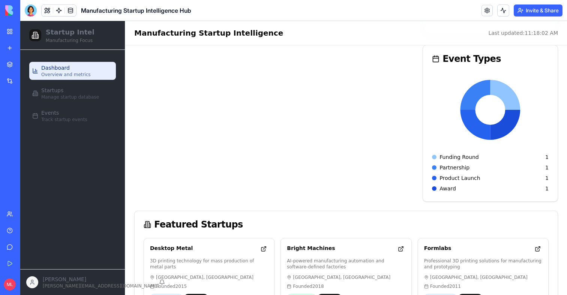
scroll to position [387, 0]
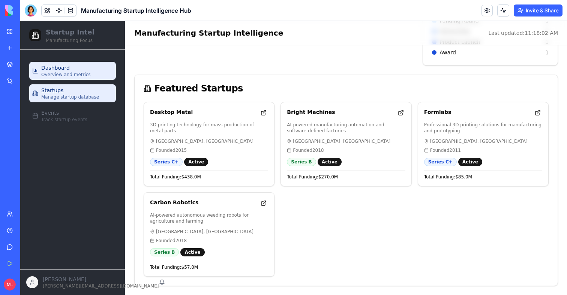
click at [85, 96] on span "Manage startup database" at bounding box center [70, 97] width 58 height 6
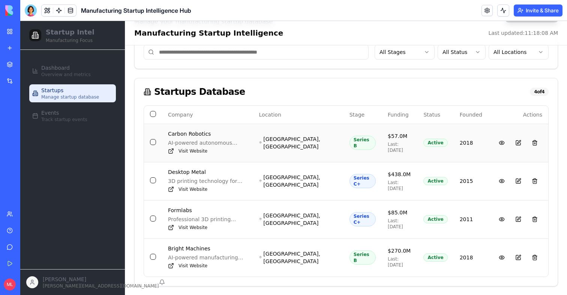
click at [190, 133] on div "Carbon Robotics" at bounding box center [207, 133] width 79 height 7
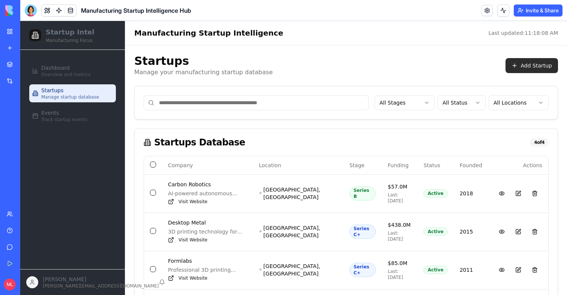
click at [511, 60] on button "Add Startup" at bounding box center [531, 65] width 52 height 15
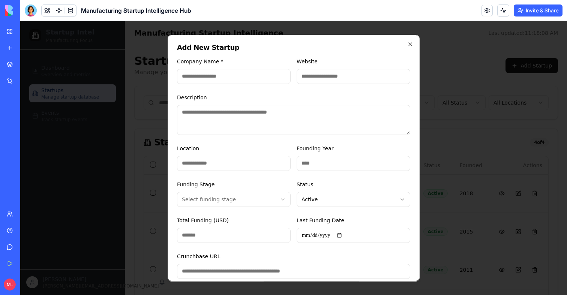
scroll to position [37, 0]
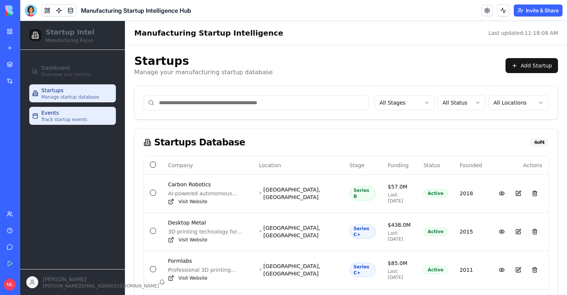
click at [56, 114] on span "Events" at bounding box center [50, 112] width 18 height 7
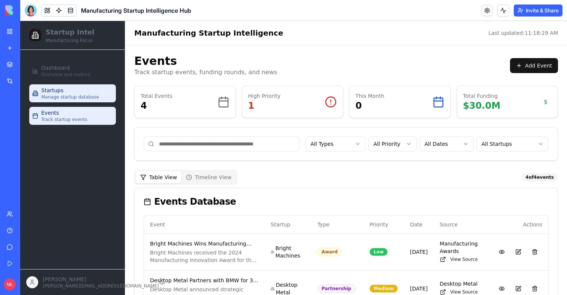
click at [86, 97] on span "Manage startup database" at bounding box center [70, 97] width 58 height 6
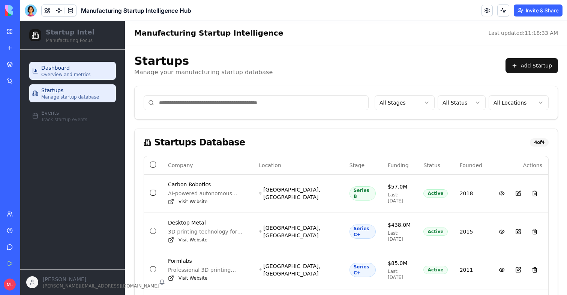
click at [78, 74] on span "Overview and metrics" at bounding box center [65, 75] width 49 height 6
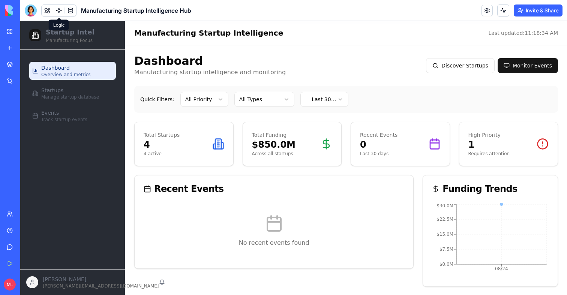
click at [62, 8] on link at bounding box center [58, 10] width 11 height 11
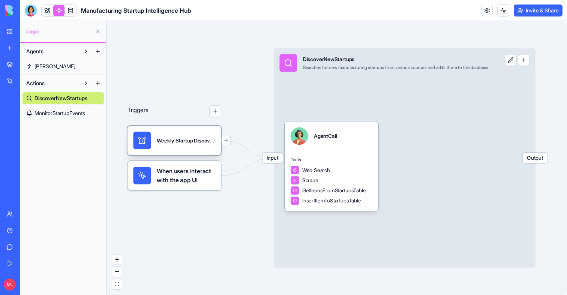
click at [184, 145] on div "Weekly Startup DiscoveryTrigger" at bounding box center [186, 141] width 58 height 18
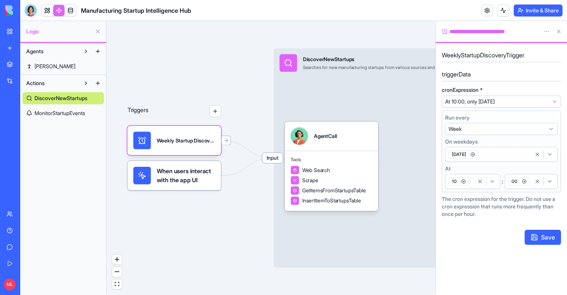
click at [56, 97] on span "DiscoverNewStartups" at bounding box center [60, 97] width 53 height 7
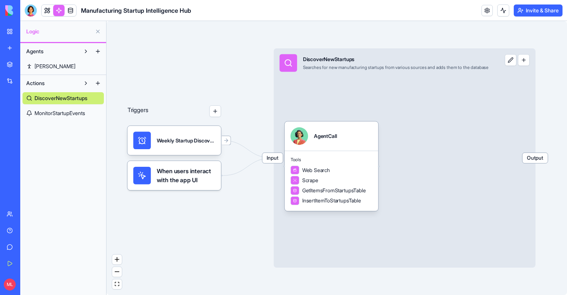
click at [46, 12] on link at bounding box center [47, 10] width 11 height 11
click at [46, 12] on button at bounding box center [47, 10] width 11 height 11
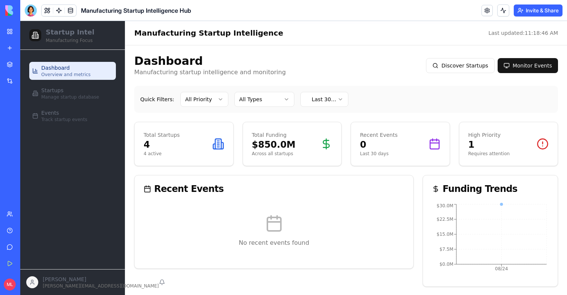
click at [28, 28] on div "My Workspace" at bounding box center [23, 31] width 10 height 7
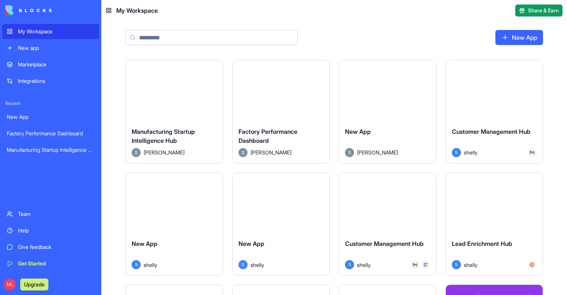
click at [510, 91] on button "Launch" at bounding box center [494, 90] width 56 height 15
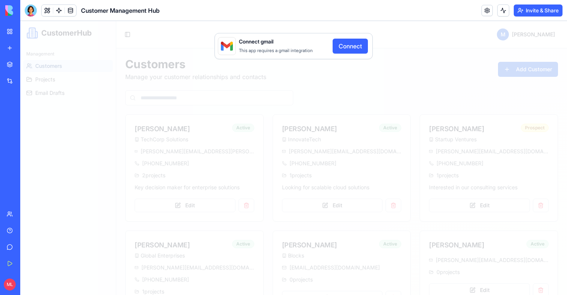
click at [235, 93] on div "Connect gmail This app requires a gmail integration Connect" at bounding box center [293, 158] width 546 height 274
click at [11, 32] on link "My Workspace" at bounding box center [17, 31] width 30 height 15
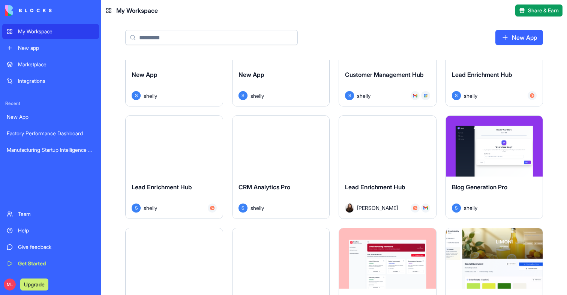
scroll to position [147, 0]
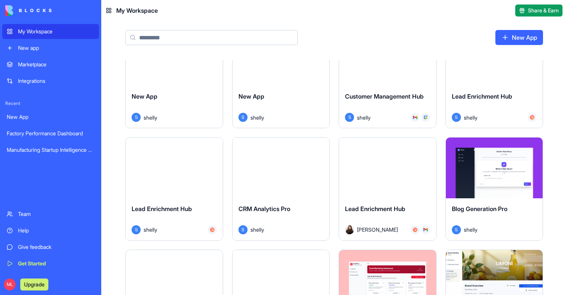
click at [490, 92] on div "Lead Enrichment Hub" at bounding box center [494, 102] width 85 height 21
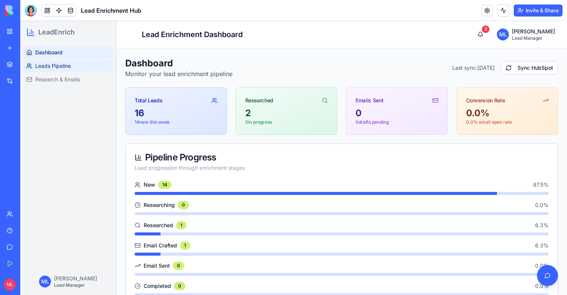
click at [71, 61] on link "Leads Pipeline" at bounding box center [68, 66] width 90 height 12
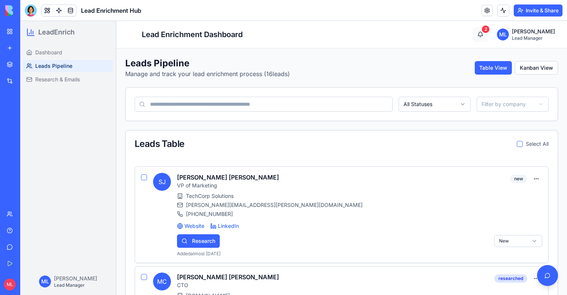
click at [488, 27] on button "2" at bounding box center [480, 34] width 15 height 15
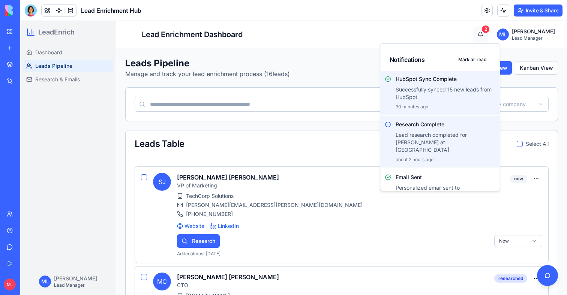
click at [488, 30] on button "2" at bounding box center [480, 34] width 15 height 15
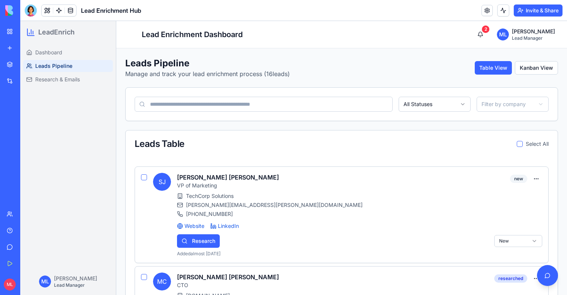
click at [404, 38] on div "Toggle sidebar Lead Enrichment Dashboard 2 ML Michal Lupu Lead Manager" at bounding box center [341, 34] width 433 height 15
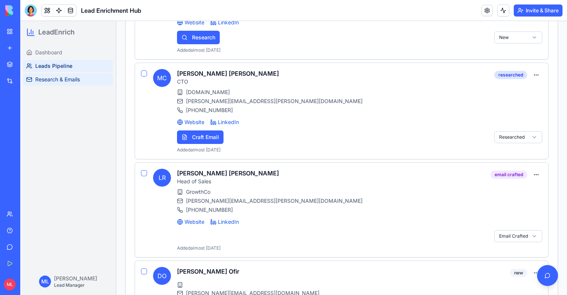
click at [58, 81] on span "Research & Emails" at bounding box center [57, 79] width 45 height 7
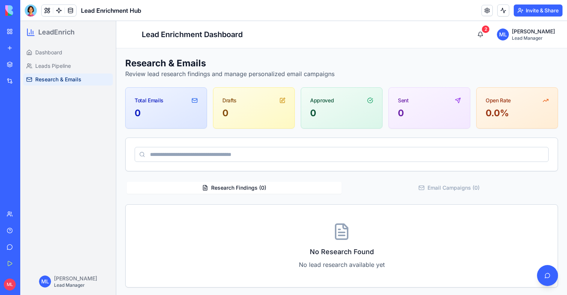
click at [81, 59] on ul "Dashboard Leads Pipeline Research & Emails" at bounding box center [68, 65] width 90 height 39
click at [79, 56] on link "Dashboard" at bounding box center [68, 52] width 90 height 12
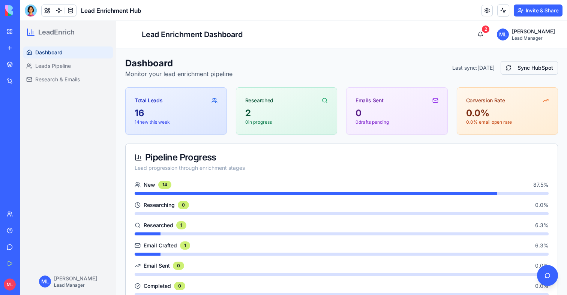
click at [511, 61] on button "Sync HubSpot" at bounding box center [528, 67] width 57 height 13
click at [515, 65] on div "Last sync: 10 days ago Sync HubSpot" at bounding box center [505, 67] width 106 height 13
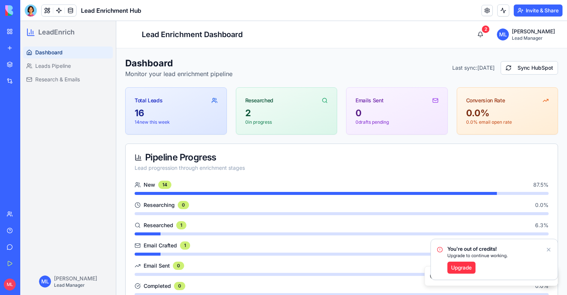
click at [408, 166] on div "Lead progression through enrichment stages" at bounding box center [342, 167] width 414 height 7
click at [548, 251] on icon "Notifications alt+T" at bounding box center [548, 250] width 6 height 6
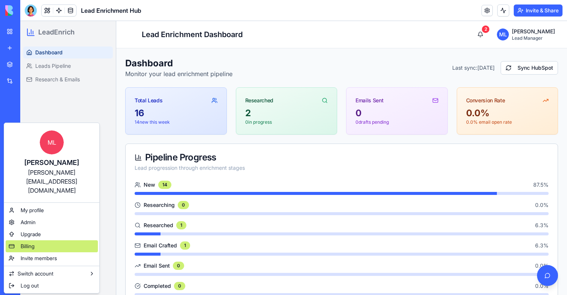
click at [48, 240] on div "Billing" at bounding box center [52, 246] width 92 height 12
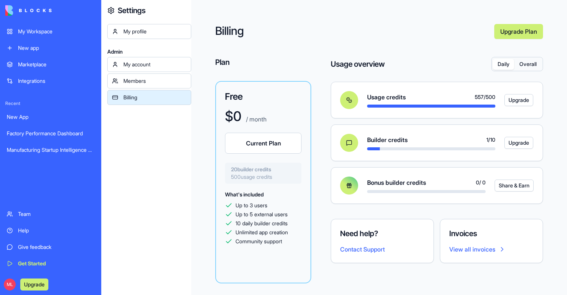
click at [30, 50] on div "New app" at bounding box center [56, 47] width 76 height 7
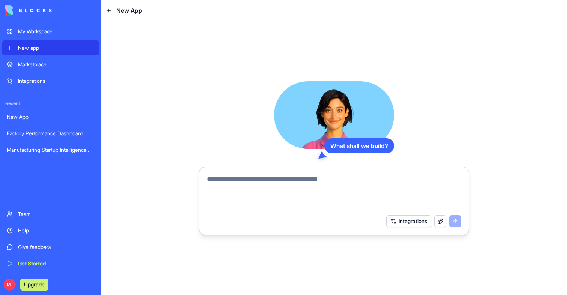
click at [267, 186] on textarea at bounding box center [334, 193] width 254 height 36
type textarea "*"
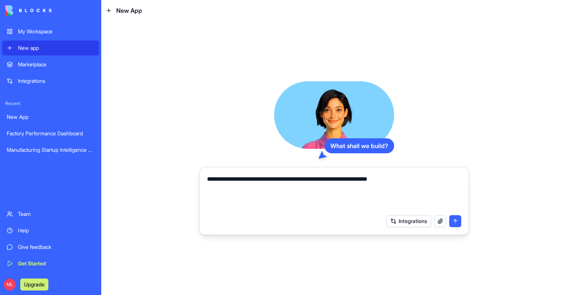
drag, startPoint x: 271, startPoint y: 180, endPoint x: 311, endPoint y: 180, distance: 40.9
click at [311, 180] on textarea "**********" at bounding box center [334, 193] width 254 height 36
click at [336, 180] on textarea "**********" at bounding box center [334, 193] width 254 height 36
click at [422, 180] on textarea "**********" at bounding box center [334, 193] width 254 height 36
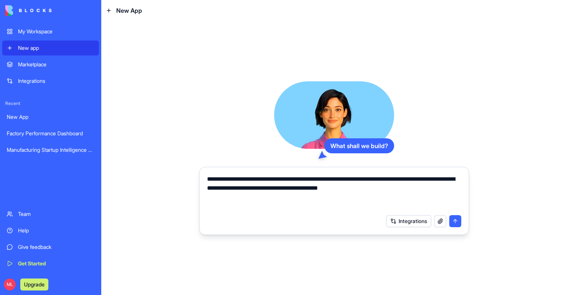
type textarea "**********"
click at [395, 224] on button "Integrations" at bounding box center [408, 221] width 45 height 12
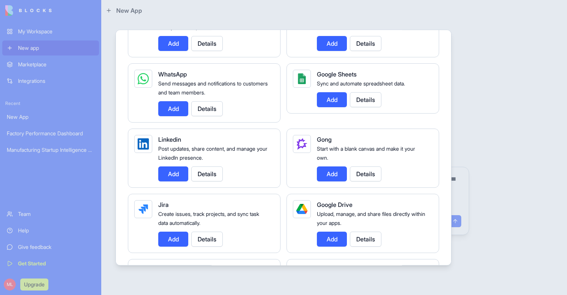
scroll to position [304, 0]
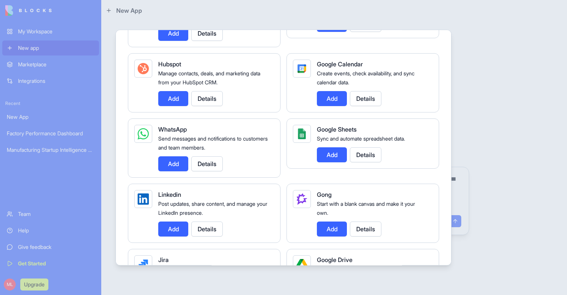
click at [173, 102] on button "Add" at bounding box center [173, 98] width 30 height 15
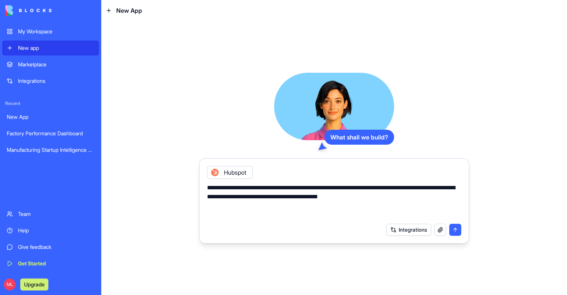
click at [441, 229] on button "button" at bounding box center [440, 230] width 12 height 12
click at [413, 204] on textarea "**********" at bounding box center [334, 201] width 254 height 36
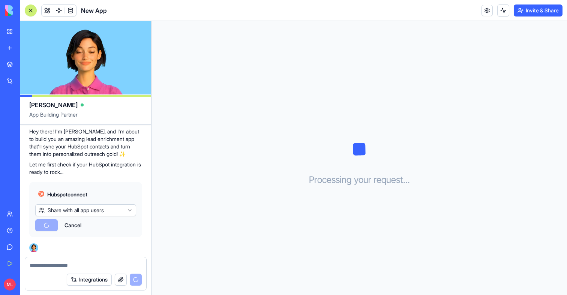
scroll to position [154, 0]
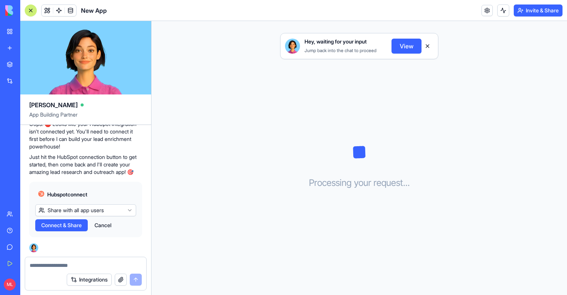
click at [56, 228] on span "Connect & Share" at bounding box center [61, 225] width 40 height 7
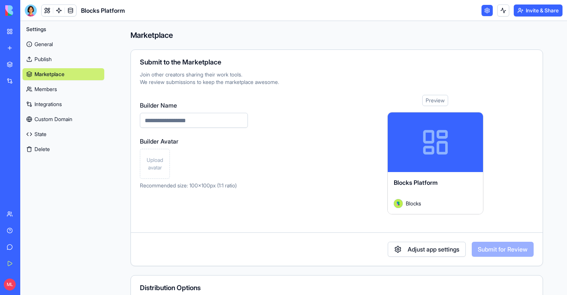
scroll to position [148, 0]
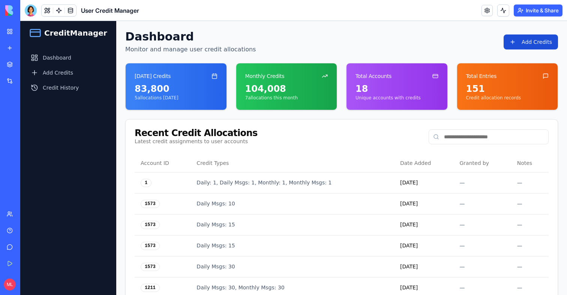
click at [524, 41] on button "Add Credits" at bounding box center [530, 41] width 54 height 15
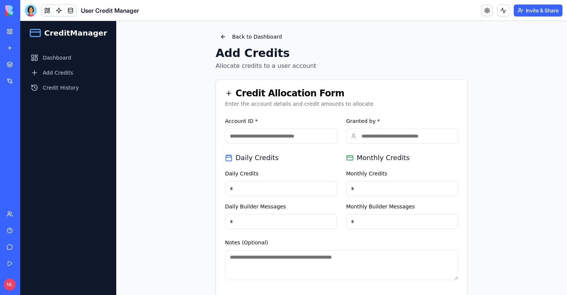
click at [241, 133] on input "Account ID *" at bounding box center [281, 136] width 112 height 15
type input "****"
click at [366, 131] on input "Granted by *" at bounding box center [402, 136] width 112 height 15
type input "******"
click at [272, 187] on input "Daily Credits" at bounding box center [281, 188] width 112 height 15
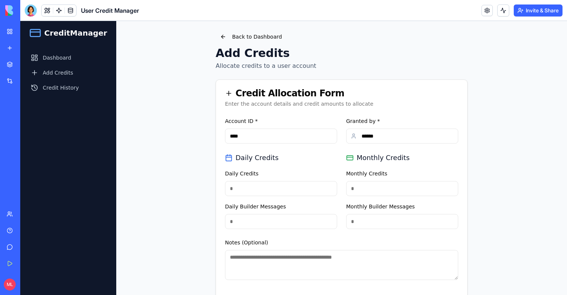
type input "*****"
click at [367, 187] on input "Monthly Credits" at bounding box center [402, 188] width 112 height 15
type input "*****"
click at [245, 221] on input "Daily Builder Messages" at bounding box center [281, 221] width 112 height 15
type input "***"
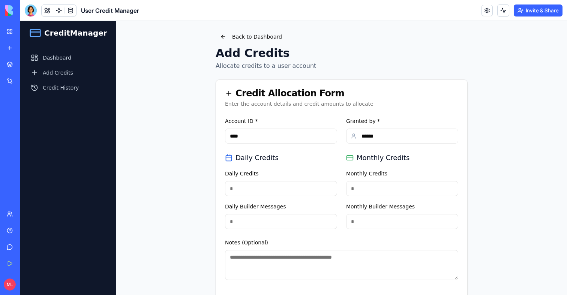
click at [365, 213] on div "Monthly Builder Messages" at bounding box center [402, 215] width 112 height 27
click at [365, 218] on input "Monthly Builder Messages" at bounding box center [402, 221] width 112 height 15
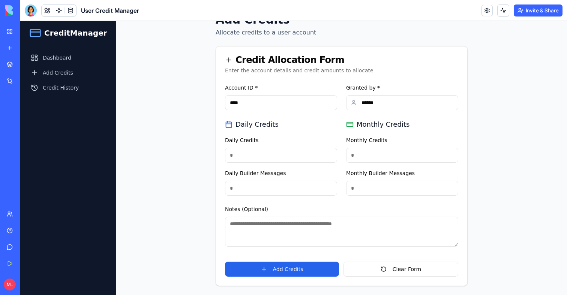
type input "***"
click at [370, 212] on div "Notes (Optional)" at bounding box center [341, 226] width 233 height 42
click at [298, 270] on button "Add Credits" at bounding box center [282, 269] width 114 height 15
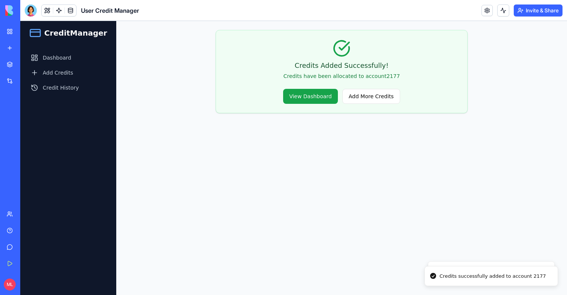
scroll to position [0, 0]
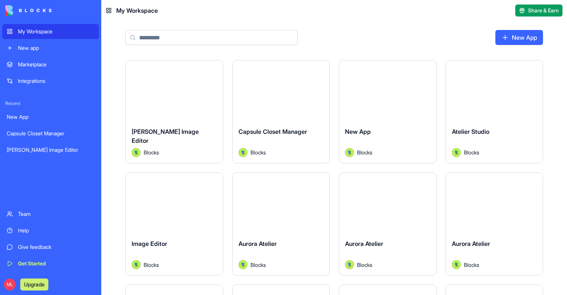
click at [37, 46] on div "New app" at bounding box center [56, 47] width 76 height 7
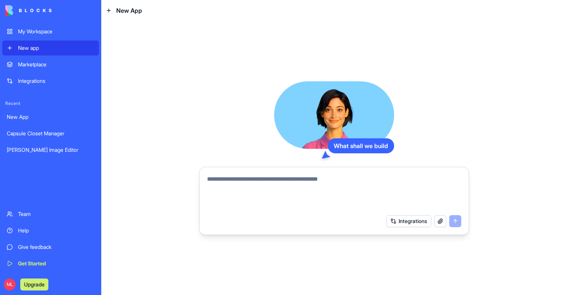
click at [340, 193] on textarea at bounding box center [334, 193] width 254 height 36
click at [236, 175] on textarea at bounding box center [334, 193] width 254 height 36
click at [239, 185] on textarea at bounding box center [334, 193] width 254 height 36
click at [262, 186] on textarea at bounding box center [334, 193] width 254 height 36
click at [245, 181] on textarea at bounding box center [334, 193] width 254 height 36
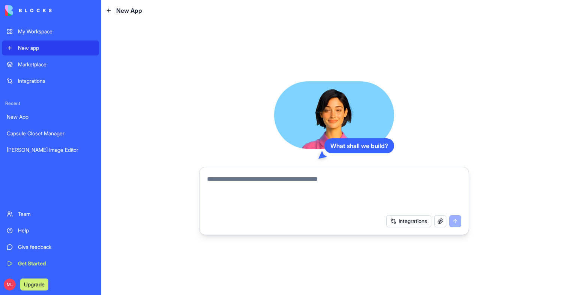
click at [28, 118] on div "New App" at bounding box center [51, 116] width 88 height 7
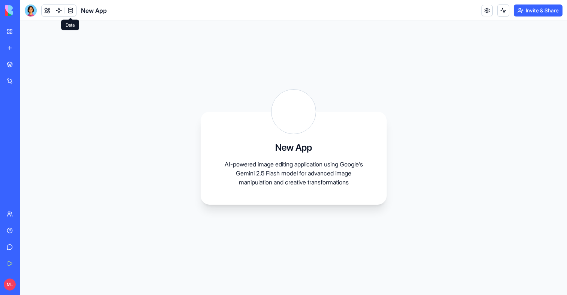
click at [69, 7] on link at bounding box center [70, 10] width 11 height 11
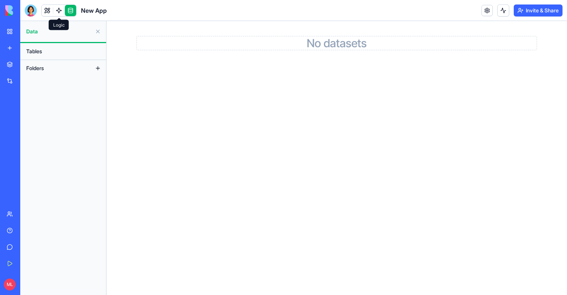
click at [58, 9] on link at bounding box center [58, 10] width 11 height 11
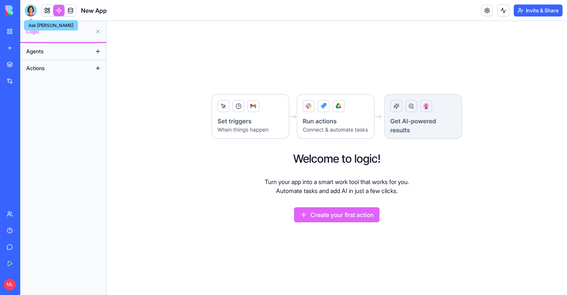
click at [33, 10] on div at bounding box center [31, 10] width 12 height 12
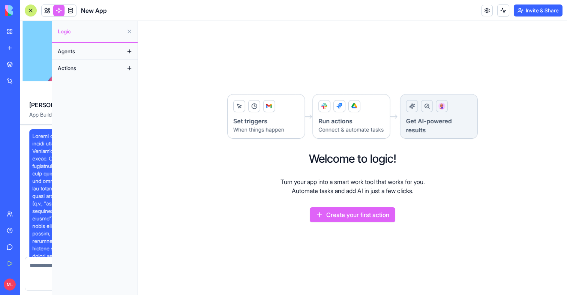
scroll to position [489, 0]
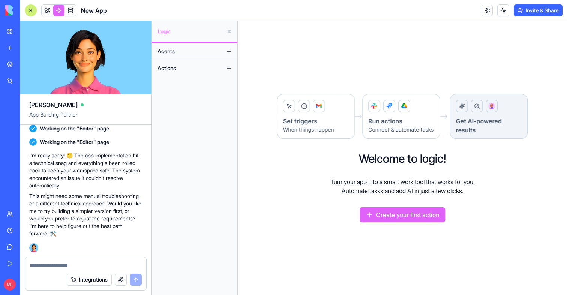
click at [20, 52] on link "New app" at bounding box center [17, 47] width 30 height 15
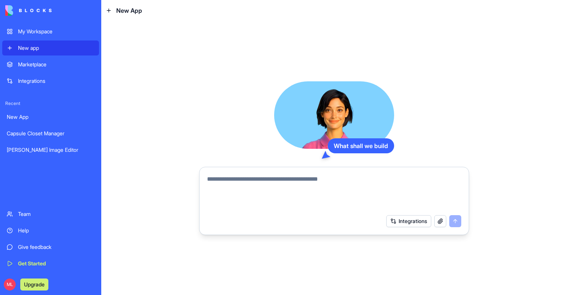
click at [250, 177] on textarea at bounding box center [334, 193] width 254 height 36
click at [210, 183] on textarea at bounding box center [334, 193] width 254 height 36
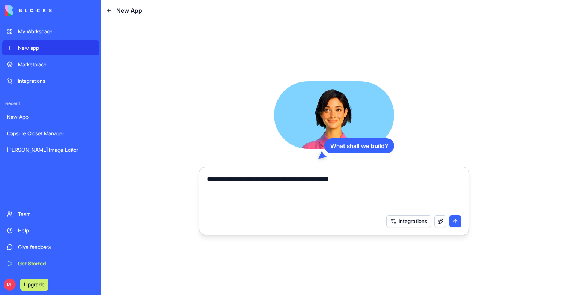
click at [370, 175] on textarea "**********" at bounding box center [334, 193] width 254 height 36
type textarea "**********"
click at [410, 222] on button "Integrations" at bounding box center [408, 221] width 45 height 12
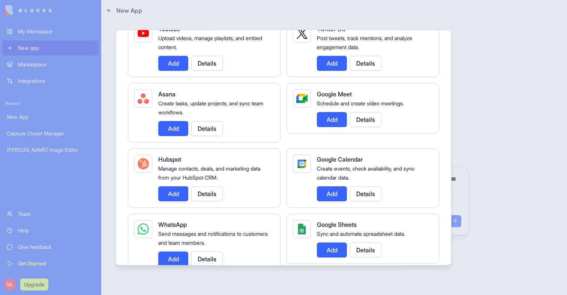
scroll to position [211, 0]
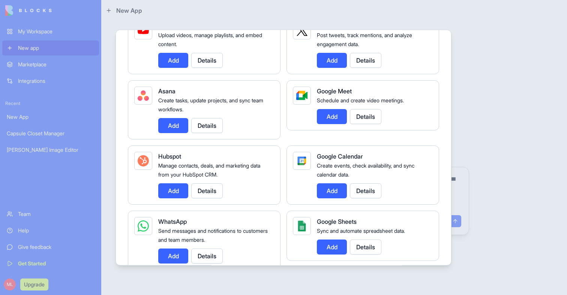
click at [181, 189] on button "Add" at bounding box center [173, 190] width 30 height 15
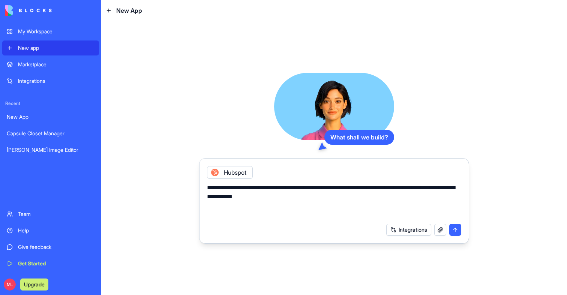
click at [454, 229] on button "submit" at bounding box center [455, 230] width 12 height 12
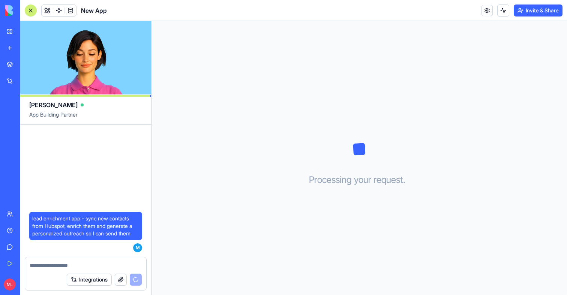
click at [108, 227] on span "lead enrichment app - sync new contacts from Hubspot, enrich them and generate …" at bounding box center [85, 226] width 107 height 22
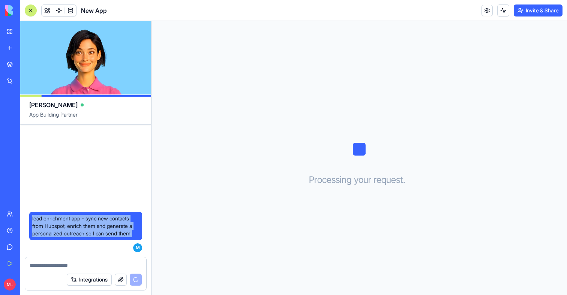
click at [108, 227] on span "lead enrichment app - sync new contacts from Hubspot, enrich them and generate …" at bounding box center [85, 226] width 107 height 22
copy span "lead enrichment app - sync new contacts from Hubspot, enrich them and generate …"
click at [101, 231] on span "lead enrichment app - sync new contacts from Hubspot, enrich them and generate …" at bounding box center [85, 226] width 107 height 22
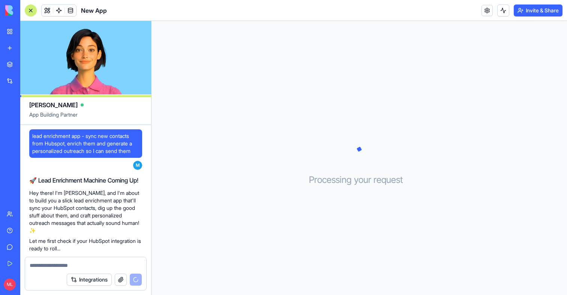
click at [102, 145] on span "lead enrichment app - sync new contacts from Hubspot, enrich them and generate …" at bounding box center [85, 143] width 107 height 22
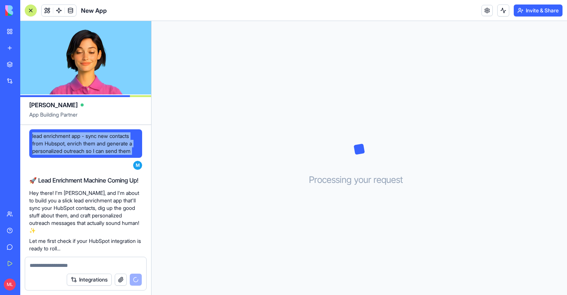
click at [102, 145] on span "lead enrichment app - sync new contacts from Hubspot, enrich them and generate …" at bounding box center [85, 143] width 107 height 22
copy span "lead enrichment app - sync new contacts from Hubspot, enrich them and generate …"
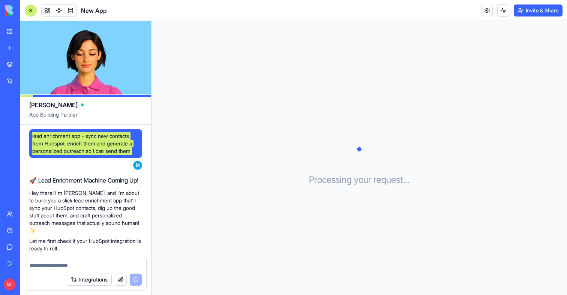
scroll to position [105, 0]
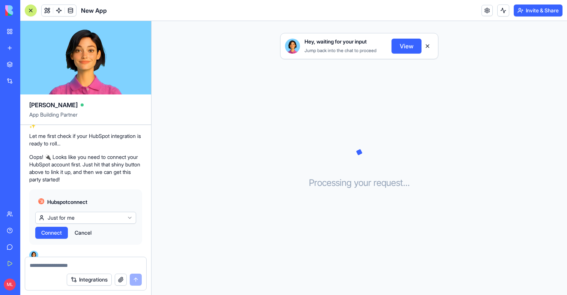
click at [63, 227] on button "Connect" at bounding box center [51, 233] width 33 height 12
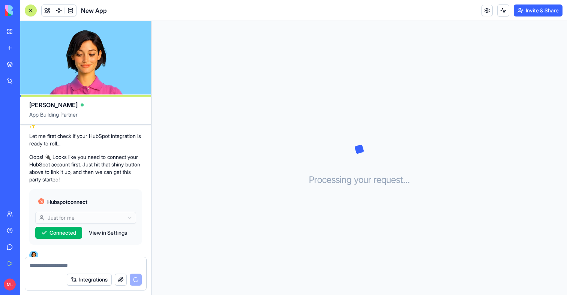
click at [18, 175] on div "Marketplace Integrations Recent Capsule Closet Manager [PERSON_NAME] Image Edit…" at bounding box center [10, 131] width 16 height 148
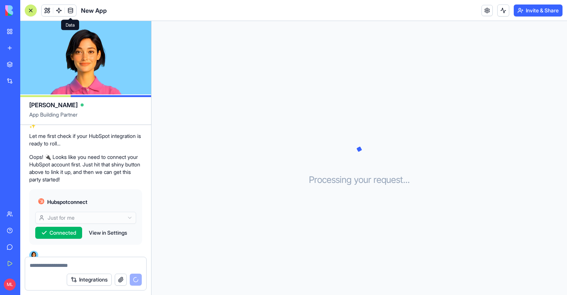
click at [74, 14] on link at bounding box center [70, 10] width 11 height 11
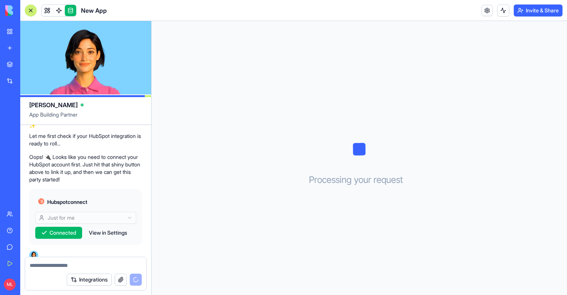
scroll to position [147, 0]
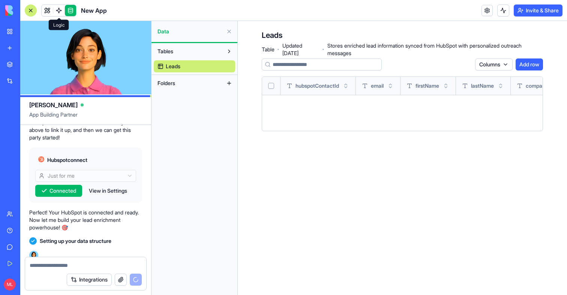
click at [62, 10] on link at bounding box center [58, 10] width 11 height 11
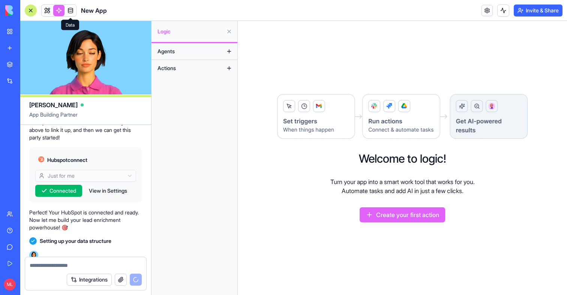
click at [72, 12] on link at bounding box center [70, 10] width 11 height 11
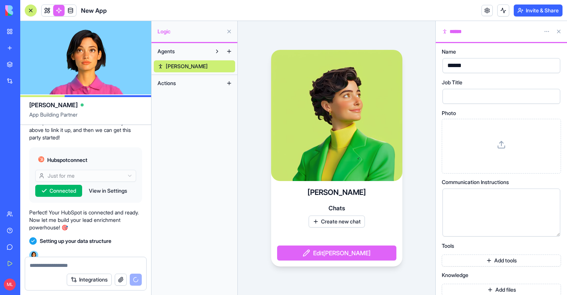
click at [72, 18] on header "New App Invite & Share" at bounding box center [293, 10] width 546 height 21
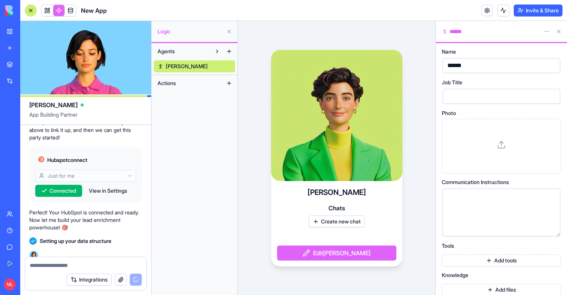
click at [71, 15] on body "My Workspace New app Marketplace Integrations Recent Capsule Closet Manager [PE…" at bounding box center [283, 147] width 567 height 295
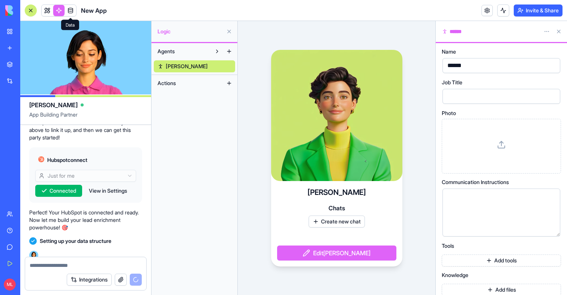
click at [72, 13] on link at bounding box center [70, 10] width 11 height 11
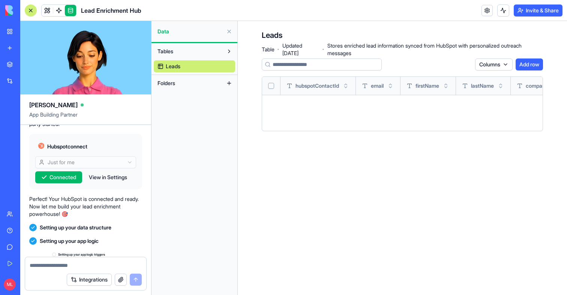
scroll to position [352, 0]
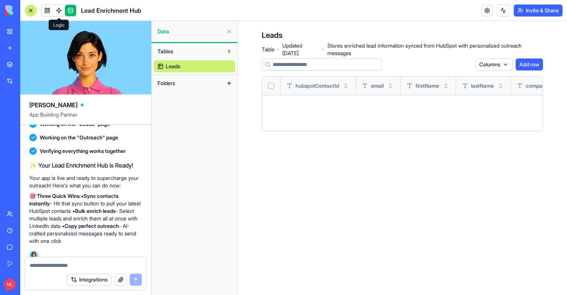
click at [58, 12] on span at bounding box center [58, 10] width 21 height 21
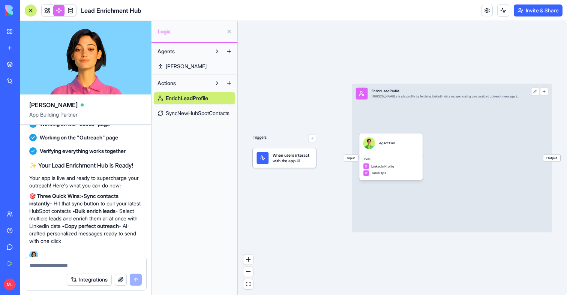
click at [64, 12] on link at bounding box center [58, 10] width 11 height 11
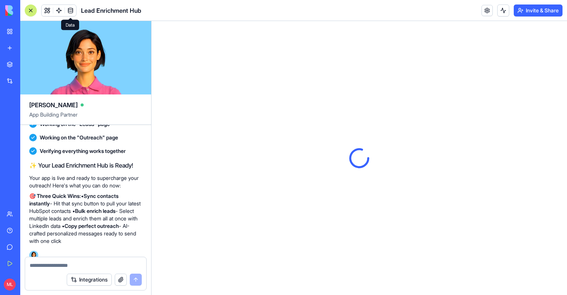
click at [66, 11] on link at bounding box center [70, 10] width 11 height 11
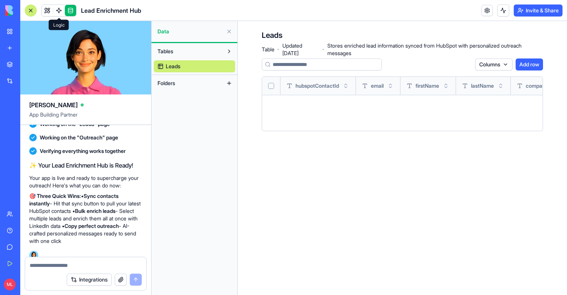
click at [60, 13] on link at bounding box center [58, 10] width 11 height 11
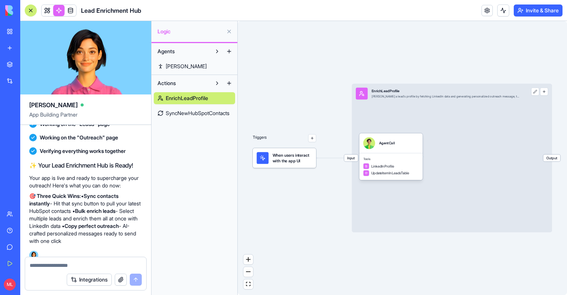
click at [199, 98] on span "EnrichLeadProfile" at bounding box center [187, 97] width 42 height 7
click at [197, 114] on span "SyncNewHubSpotContacts" at bounding box center [198, 112] width 64 height 7
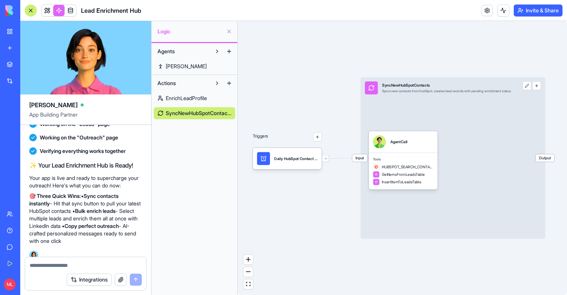
click at [178, 94] on link "EnrichLeadProfile" at bounding box center [194, 98] width 81 height 12
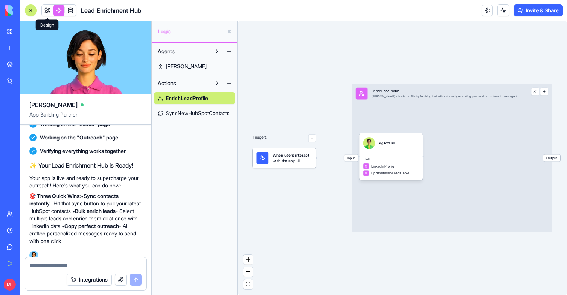
click at [49, 10] on link at bounding box center [47, 10] width 11 height 11
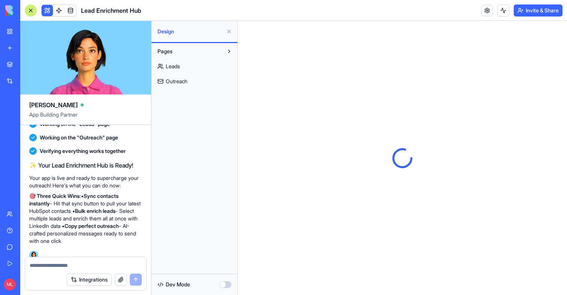
click at [7, 46] on link "New app" at bounding box center [17, 47] width 30 height 15
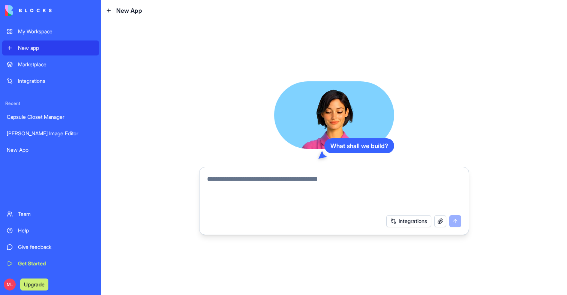
click at [35, 36] on link "My Workspace" at bounding box center [50, 31] width 97 height 15
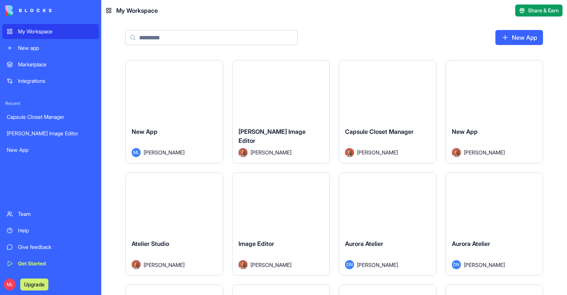
click at [34, 47] on div "New app" at bounding box center [56, 47] width 76 height 7
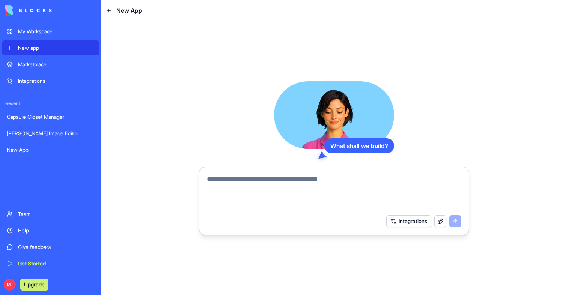
click at [276, 177] on textarea at bounding box center [334, 193] width 254 height 36
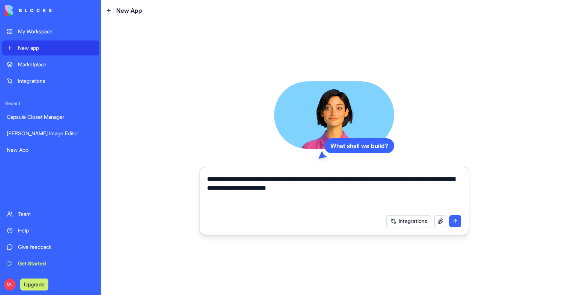
type textarea "**********"
click at [395, 221] on button "Integrations" at bounding box center [408, 221] width 45 height 12
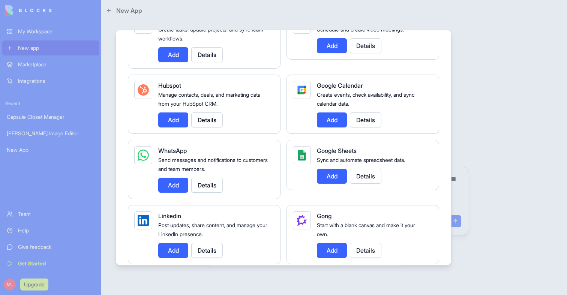
scroll to position [279, 0]
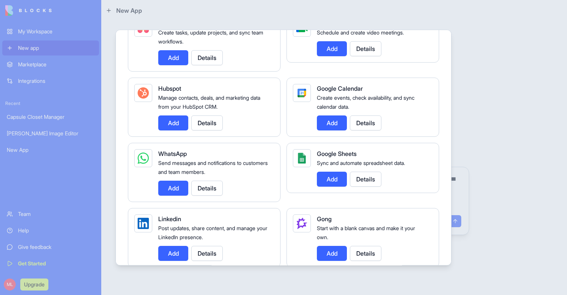
click at [166, 124] on button "Add" at bounding box center [173, 122] width 30 height 15
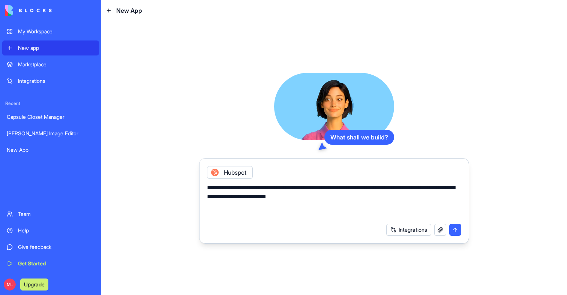
click at [455, 231] on button "submit" at bounding box center [455, 230] width 12 height 12
click at [454, 232] on button "submit" at bounding box center [455, 230] width 12 height 12
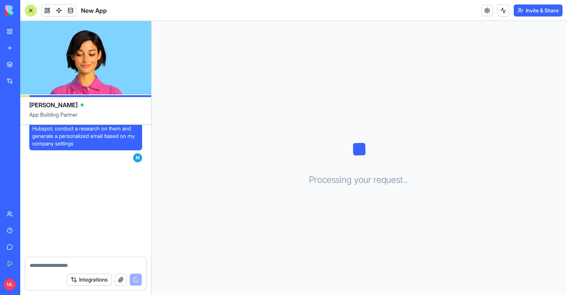
scroll to position [138, 0]
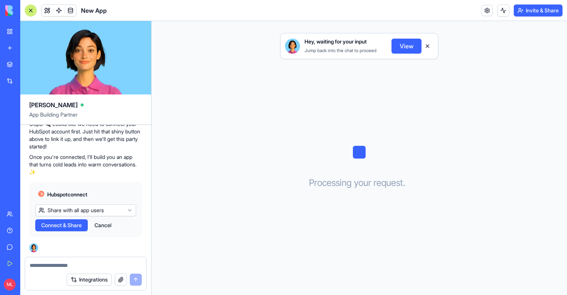
click at [55, 228] on span "Connect & Share" at bounding box center [61, 225] width 40 height 7
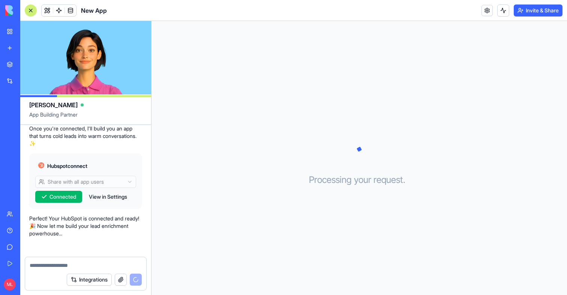
scroll to position [180, 0]
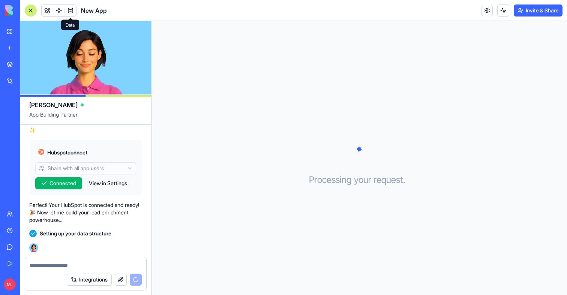
click at [71, 7] on span at bounding box center [70, 10] width 21 height 21
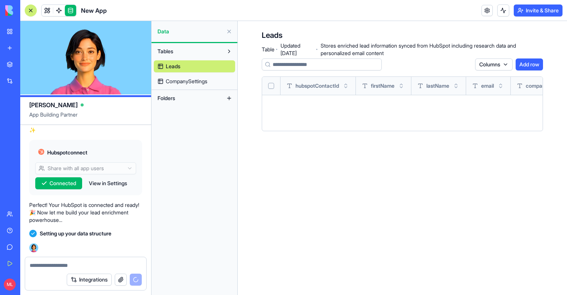
click at [181, 79] on span "CompanySettings" at bounding box center [187, 81] width 42 height 7
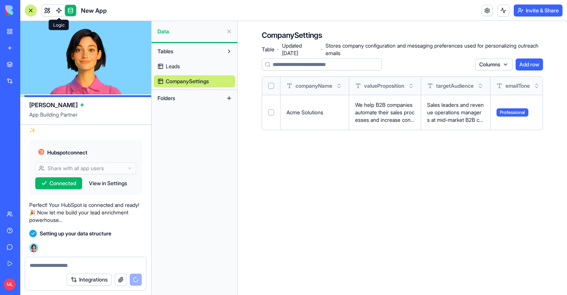
click at [61, 13] on span at bounding box center [58, 10] width 21 height 21
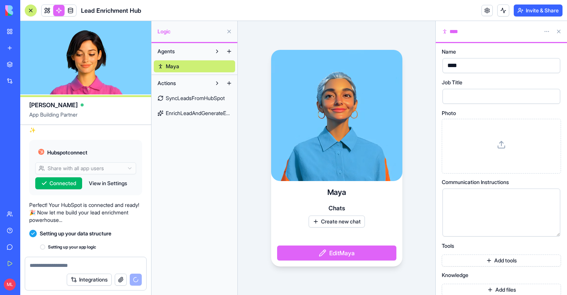
scroll to position [261, 0]
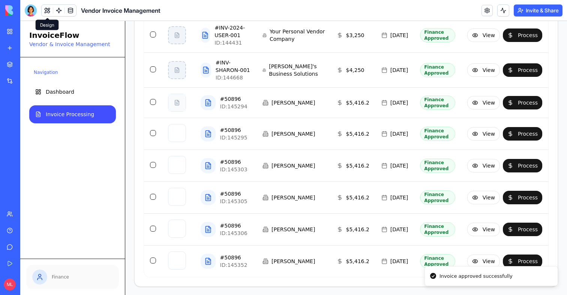
click at [44, 11] on button at bounding box center [47, 10] width 11 height 11
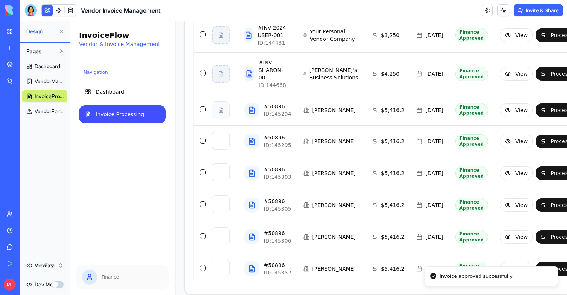
scroll to position [493, 0]
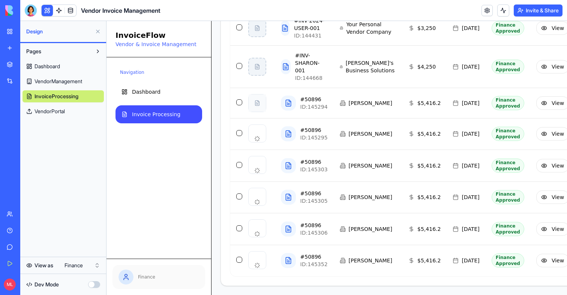
click at [75, 267] on html "My Workspace New app Marketplace Integrations Recent New App Factory Performanc…" at bounding box center [283, 147] width 567 height 295
click at [60, 13] on link at bounding box center [58, 10] width 11 height 11
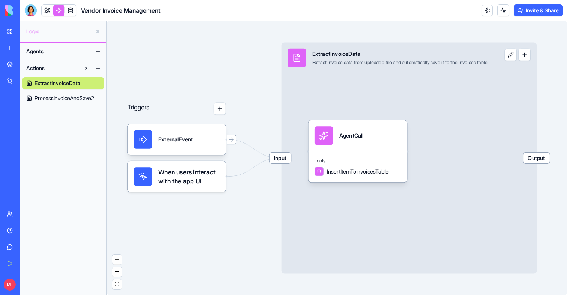
click at [46, 14] on body "My Workspace New app Marketplace Integrations Recent New App Factory Performanc…" at bounding box center [283, 147] width 567 height 295
click at [46, 14] on link at bounding box center [47, 10] width 11 height 11
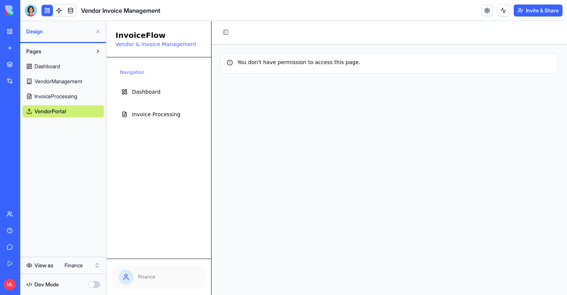
click at [84, 267] on html "My Workspace New app Marketplace Integrations Recent New App Factory Performanc…" at bounding box center [283, 147] width 567 height 295
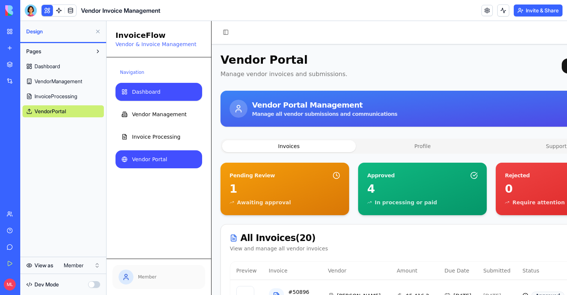
click at [133, 91] on span "Dashboard" at bounding box center [146, 91] width 28 height 7
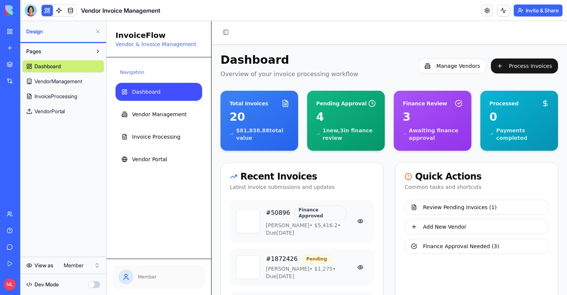
click at [45, 9] on button at bounding box center [47, 10] width 11 height 11
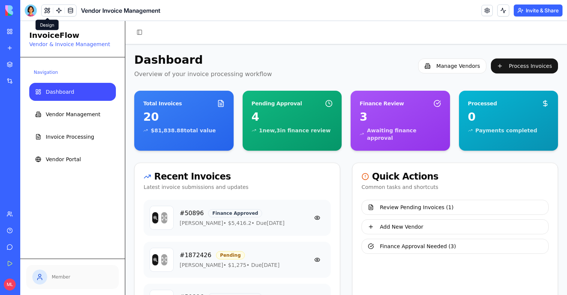
click at [47, 13] on button at bounding box center [47, 10] width 11 height 11
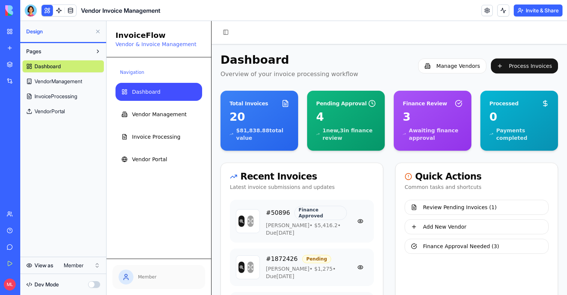
click at [72, 266] on html "My Workspace New app Marketplace Integrations Recent New App Factory Performanc…" at bounding box center [283, 147] width 567 height 295
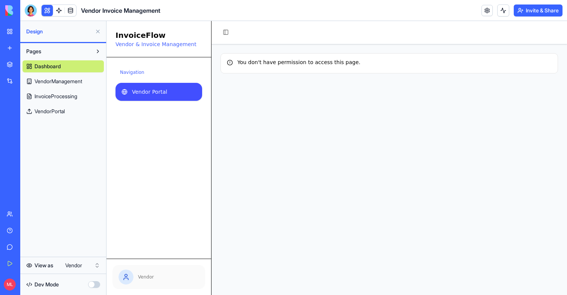
click at [140, 91] on span "Vendor Portal" at bounding box center [149, 91] width 35 height 7
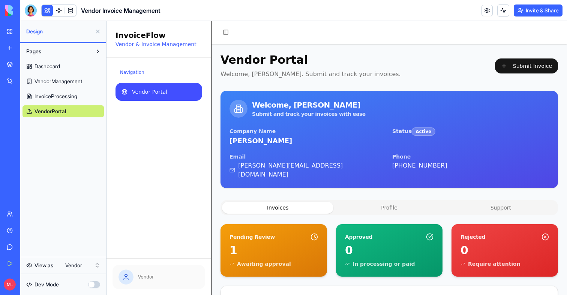
click at [96, 31] on button at bounding box center [98, 31] width 12 height 12
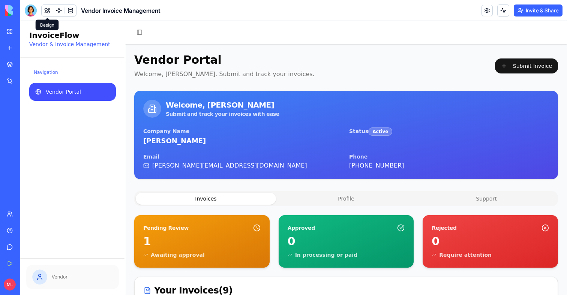
click at [46, 9] on button at bounding box center [47, 10] width 11 height 11
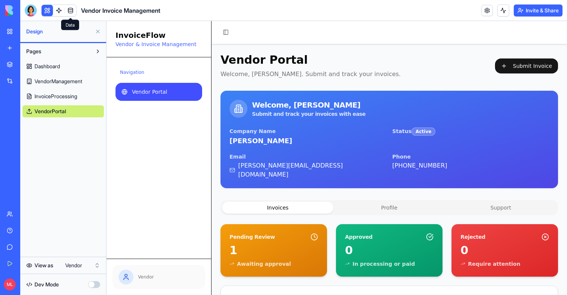
click at [59, 11] on link at bounding box center [58, 10] width 11 height 11
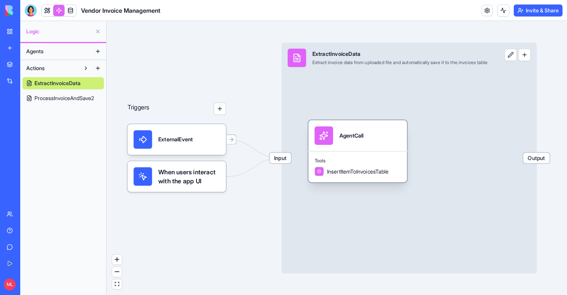
click at [334, 133] on div "AgentCall" at bounding box center [357, 135] width 86 height 18
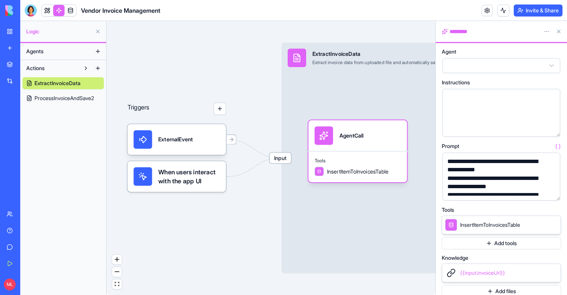
click at [553, 193] on button "button" at bounding box center [552, 193] width 12 height 12
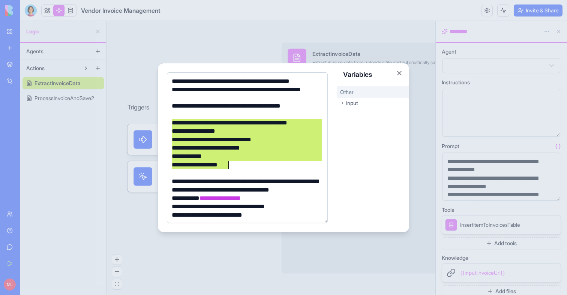
drag, startPoint x: 171, startPoint y: 123, endPoint x: 253, endPoint y: 167, distance: 93.7
click at [253, 167] on div "**********" at bounding box center [245, 202] width 153 height 251
click at [185, 132] on div "**********" at bounding box center [245, 131] width 153 height 8
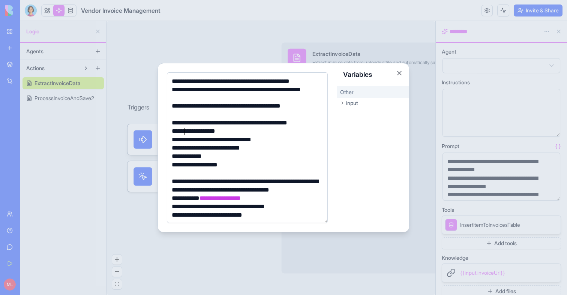
click at [185, 139] on div "**********" at bounding box center [245, 140] width 153 height 8
click at [213, 48] on div at bounding box center [283, 147] width 567 height 295
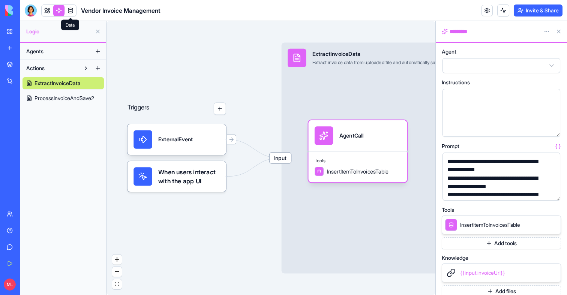
click at [72, 10] on span at bounding box center [70, 10] width 21 height 21
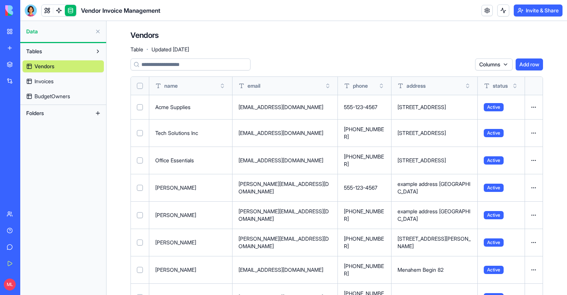
click at [48, 79] on span "Invoices" at bounding box center [43, 81] width 19 height 7
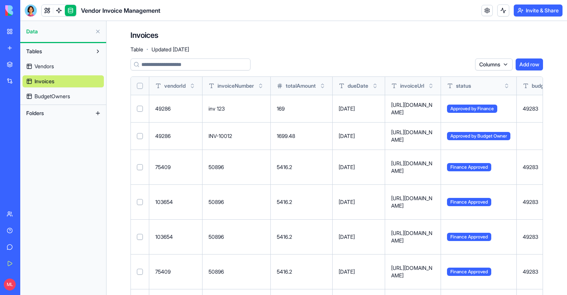
click at [46, 11] on link at bounding box center [47, 10] width 11 height 11
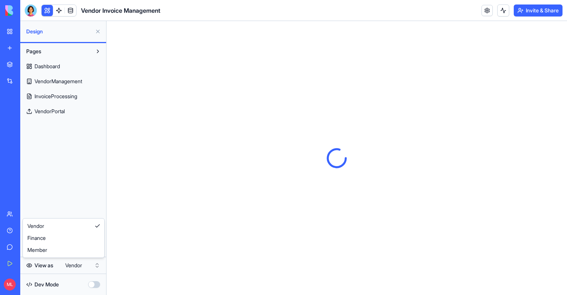
click at [76, 262] on html "My Workspace New app Marketplace Integrations Recent New App Factory Performanc…" at bounding box center [283, 147] width 567 height 295
click at [96, 32] on button at bounding box center [98, 31] width 12 height 12
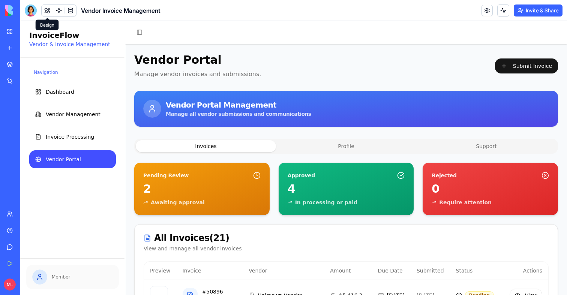
click at [87, 105] on ul "Dashboard Vendor Management Invoice Processing Vendor Portal" at bounding box center [72, 125] width 87 height 85
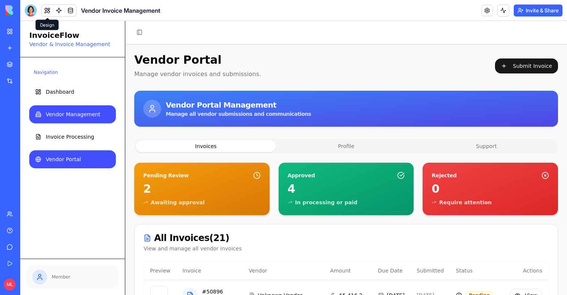
click at [86, 109] on link "Vendor Management" at bounding box center [72, 114] width 87 height 18
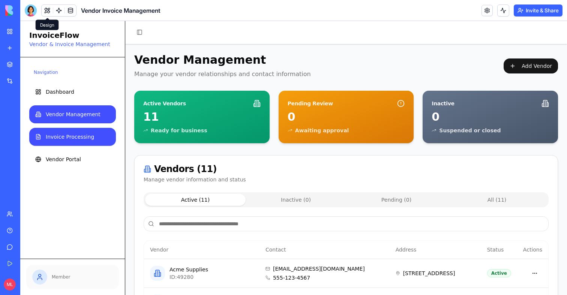
click at [72, 138] on span "Invoice Processing" at bounding box center [70, 136] width 48 height 7
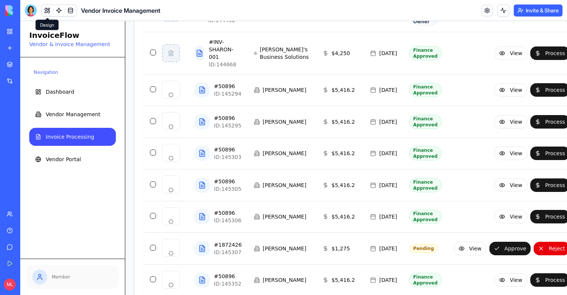
scroll to position [709, 0]
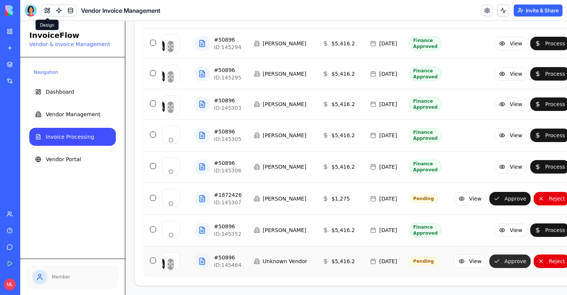
click at [489, 257] on button "Approve" at bounding box center [509, 260] width 41 height 13
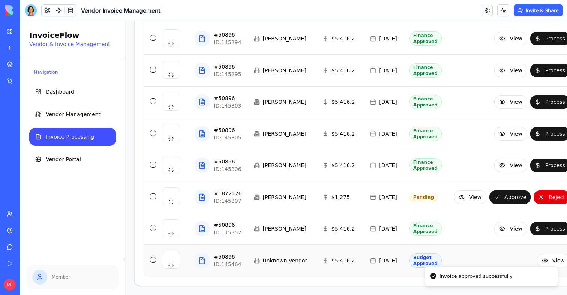
click at [45, 12] on button at bounding box center [47, 10] width 11 height 11
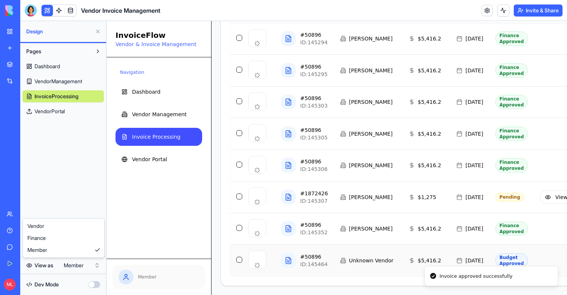
click at [79, 261] on html "My Workspace New app Marketplace Integrations Recent New App Factory Performanc…" at bounding box center [283, 147] width 567 height 295
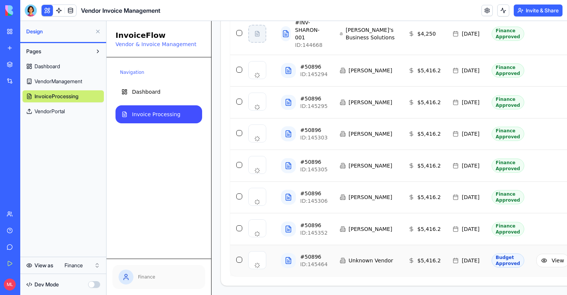
click at [99, 31] on button at bounding box center [98, 31] width 12 height 12
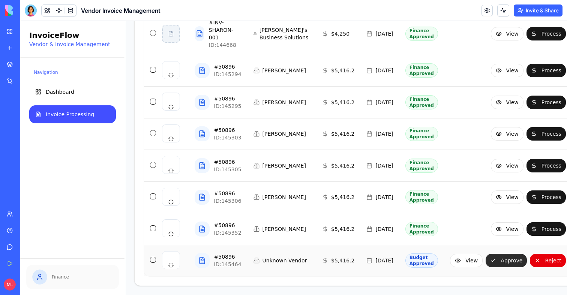
click at [485, 261] on button "Approve" at bounding box center [505, 260] width 41 height 13
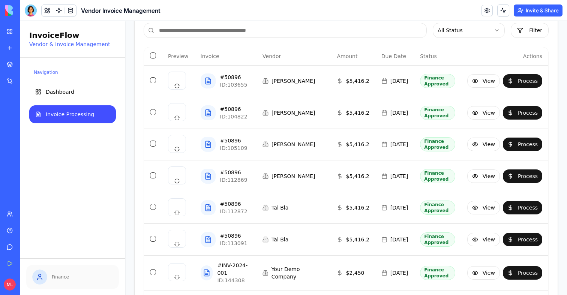
scroll to position [0, 0]
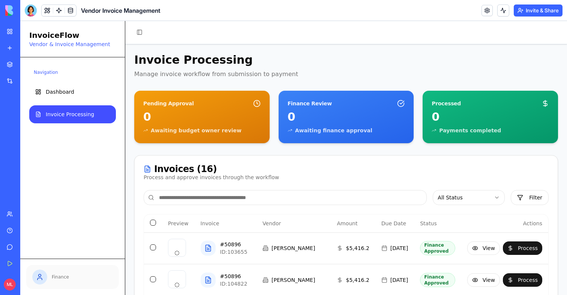
drag, startPoint x: 365, startPoint y: 7, endPoint x: 339, endPoint y: 7, distance: 25.9
click at [339, 7] on header "Vendor Invoice Management Invite & Share" at bounding box center [293, 10] width 546 height 21
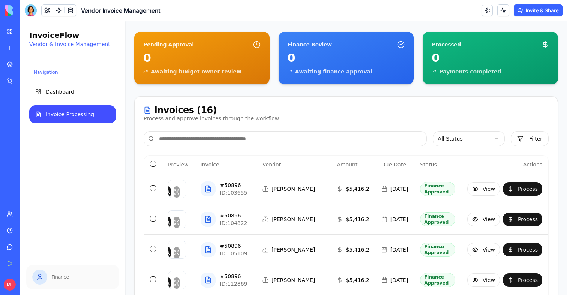
scroll to position [58, 0]
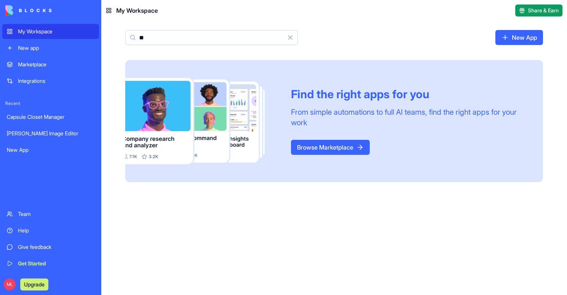
type input "*"
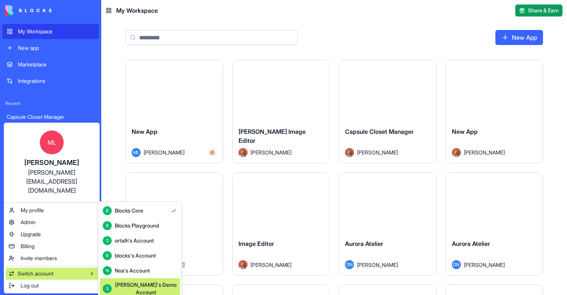
click at [134, 283] on div "[PERSON_NAME]'s Demo Account" at bounding box center [146, 288] width 62 height 15
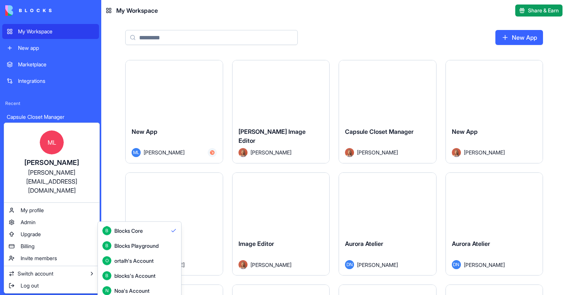
scroll to position [20, 0]
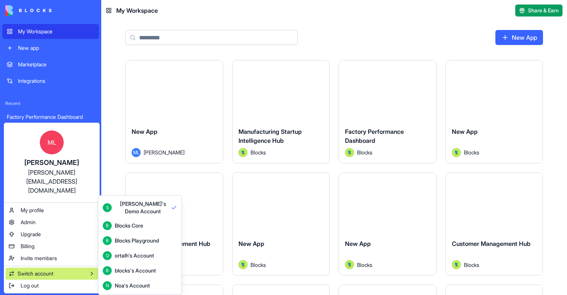
click at [169, 39] on html "My Workspace New app Marketplace Integrations Recent Factory Performance Dashbo…" at bounding box center [283, 147] width 567 height 295
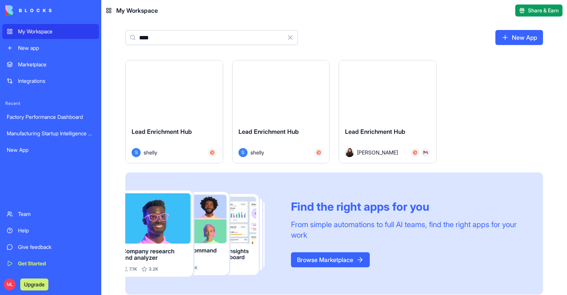
type input "****"
click at [167, 87] on button "Launch" at bounding box center [174, 90] width 56 height 15
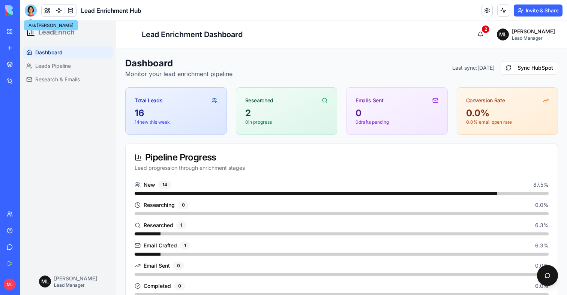
click at [29, 13] on div at bounding box center [31, 10] width 12 height 12
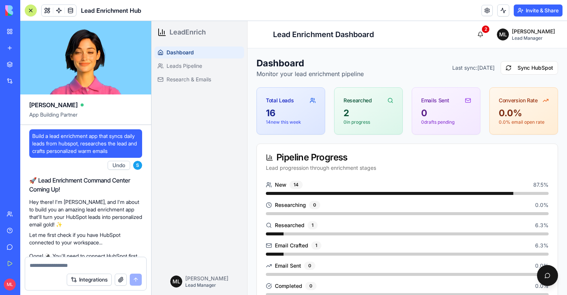
click at [30, 12] on div at bounding box center [31, 10] width 6 height 6
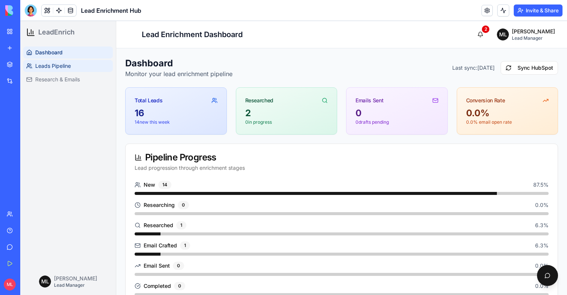
click at [57, 66] on span "Leads Pipeline" at bounding box center [53, 65] width 36 height 7
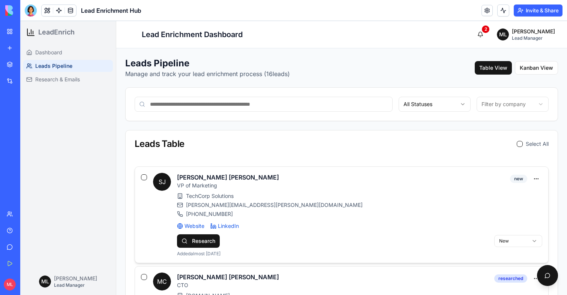
click at [144, 177] on button "button" at bounding box center [144, 177] width 6 height 6
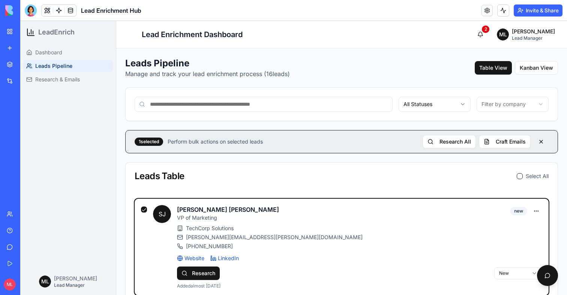
click at [144, 211] on button "button" at bounding box center [144, 210] width 6 height 6
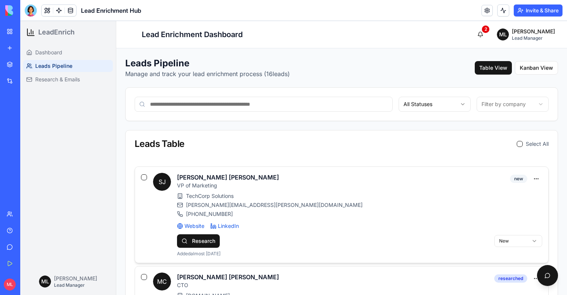
scroll to position [45, 0]
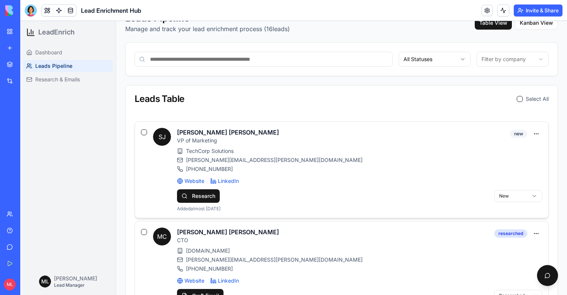
click at [199, 200] on button "Research" at bounding box center [198, 195] width 43 height 13
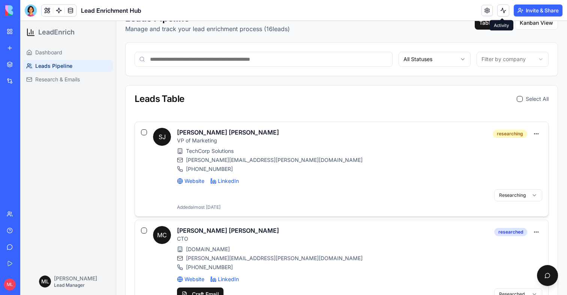
click at [504, 13] on button at bounding box center [503, 10] width 12 height 12
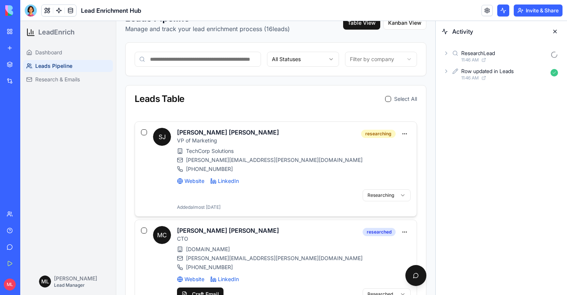
click at [474, 58] on span "11:46 AM" at bounding box center [469, 60] width 17 height 6
click at [475, 84] on div "AgentCall2" at bounding box center [485, 85] width 25 height 7
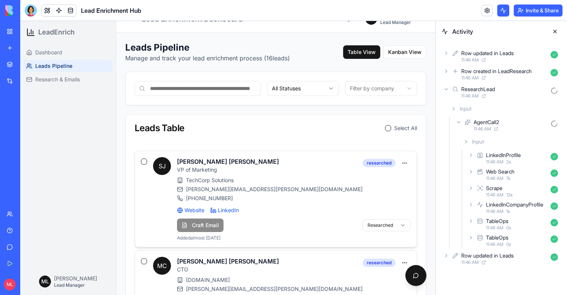
scroll to position [0, 0]
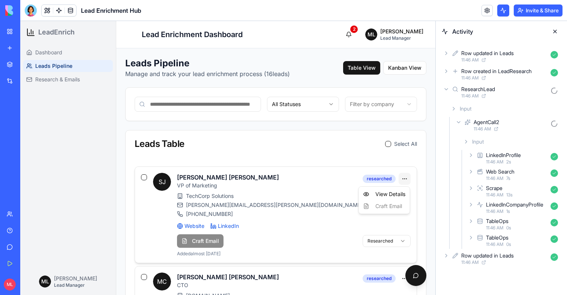
click at [396, 190] on div "View Details" at bounding box center [384, 194] width 48 height 12
click at [456, 76] on div "Row created in LeadResearch 11:46 AM" at bounding box center [501, 74] width 119 height 16
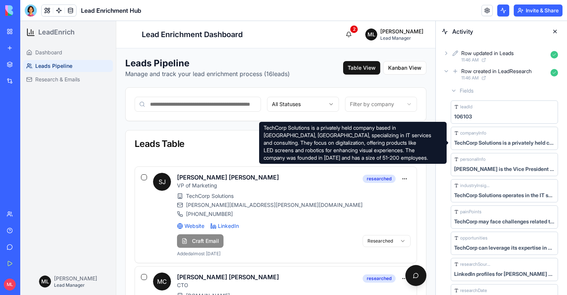
click at [472, 145] on div "TechCorp Solutions is a privately held company based in Madrid, Spain, speciali…" at bounding box center [504, 142] width 100 height 7
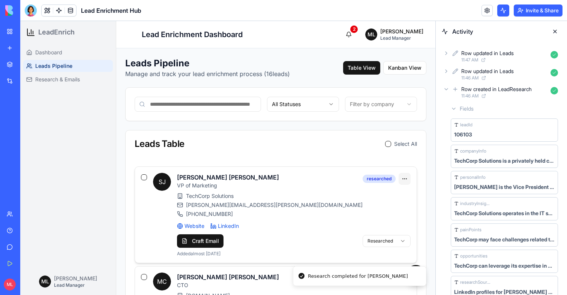
click at [392, 194] on div "View Details" at bounding box center [384, 194] width 48 height 12
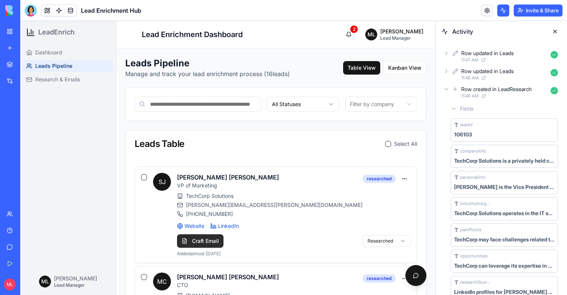
click at [201, 239] on button "Craft Email" at bounding box center [200, 240] width 46 height 13
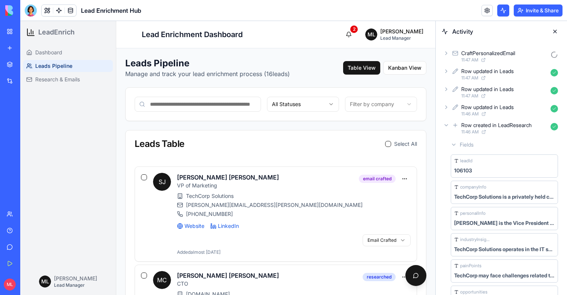
click at [486, 54] on div "CraftPersonalizedEmail" at bounding box center [488, 52] width 54 height 7
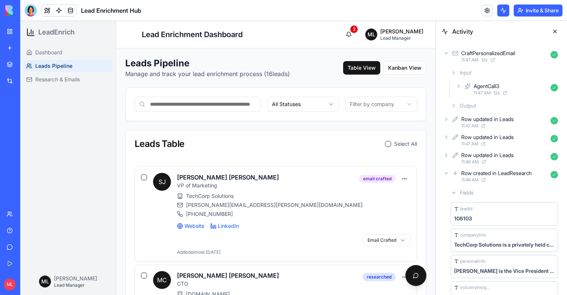
click at [483, 78] on div "Input" at bounding box center [504, 72] width 113 height 13
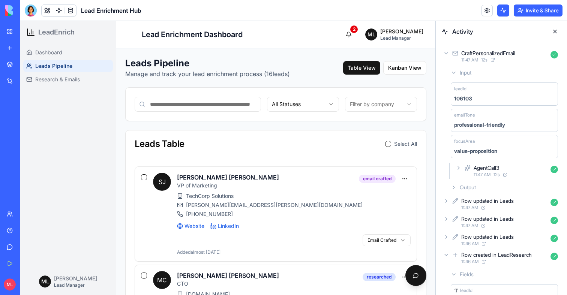
click at [483, 78] on div "Input" at bounding box center [504, 72] width 113 height 13
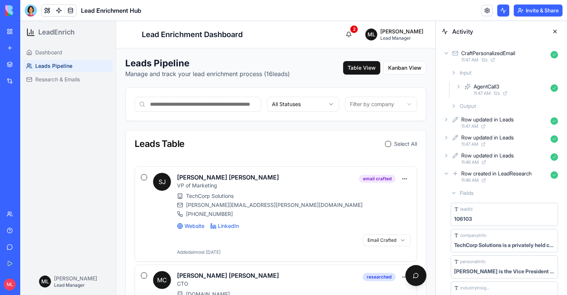
click at [483, 87] on div "AgentCall3" at bounding box center [485, 86] width 25 height 7
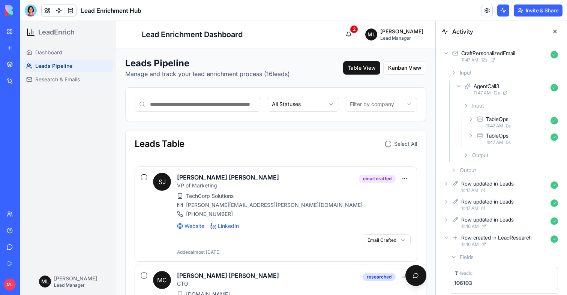
click at [494, 127] on span "11:47 AM" at bounding box center [494, 126] width 17 height 6
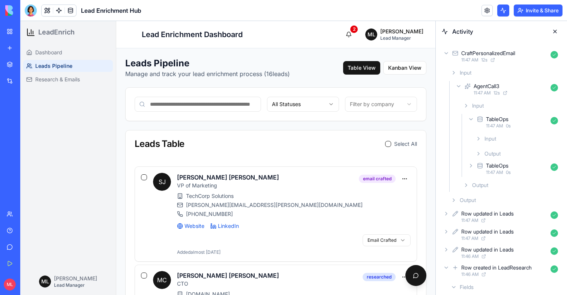
click at [494, 127] on span "11:47 AM" at bounding box center [494, 126] width 17 height 6
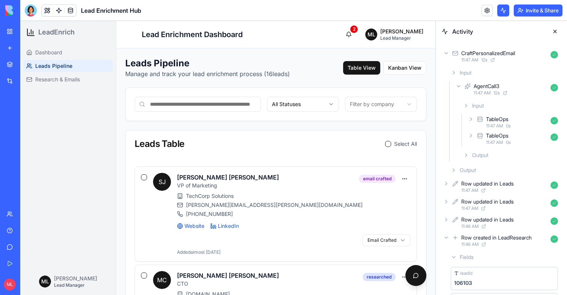
click at [494, 135] on div "TableOps" at bounding box center [497, 135] width 22 height 7
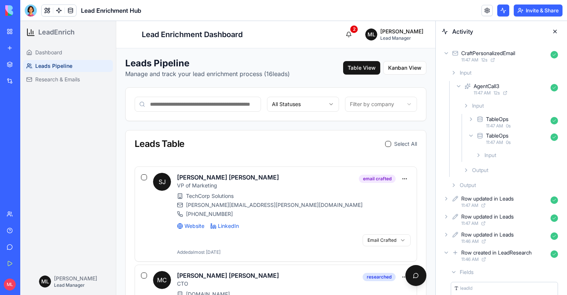
click at [494, 135] on div "TableOps" at bounding box center [497, 135] width 22 height 7
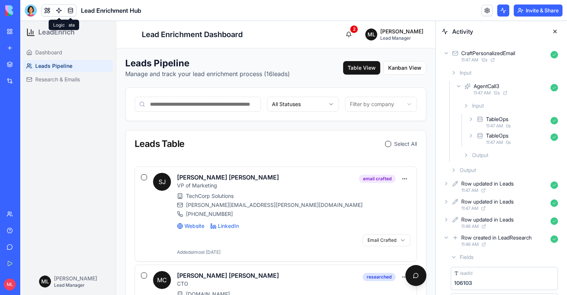
click at [60, 11] on link at bounding box center [58, 10] width 11 height 11
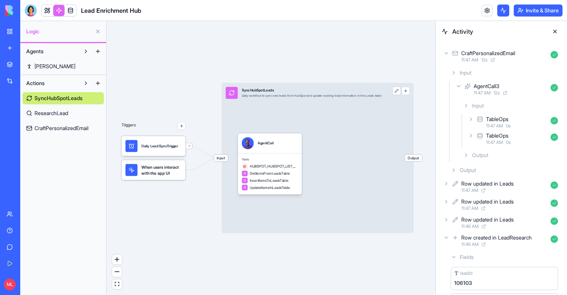
click at [55, 131] on span "CraftPersonalizedEmail" at bounding box center [61, 127] width 54 height 7
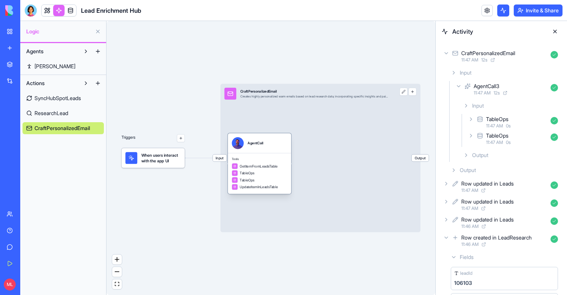
click at [271, 164] on span "GetItemFromLeadsTable" at bounding box center [258, 166] width 38 height 5
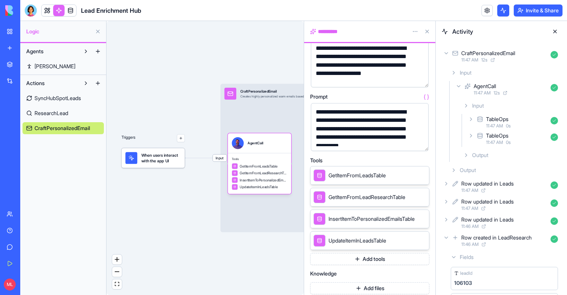
scroll to position [50, 0]
click at [46, 11] on link at bounding box center [47, 10] width 11 height 11
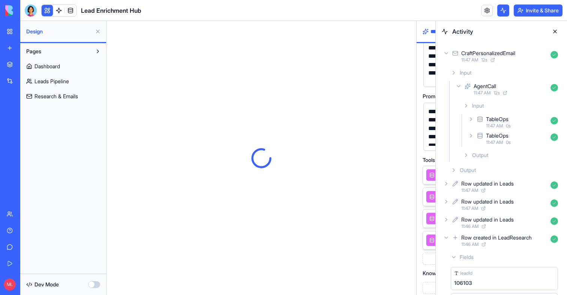
click at [46, 11] on button at bounding box center [47, 10] width 11 height 11
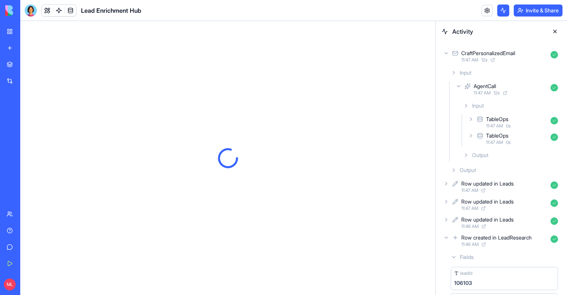
click at [556, 31] on button at bounding box center [555, 31] width 12 height 12
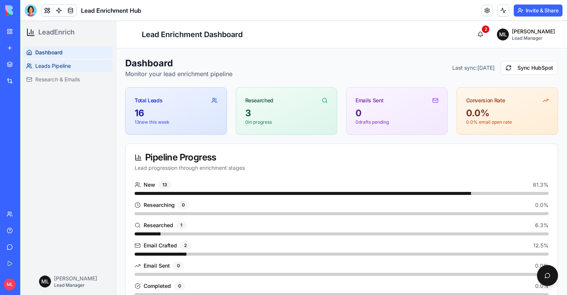
click at [61, 61] on link "Leads Pipeline" at bounding box center [68, 66] width 90 height 12
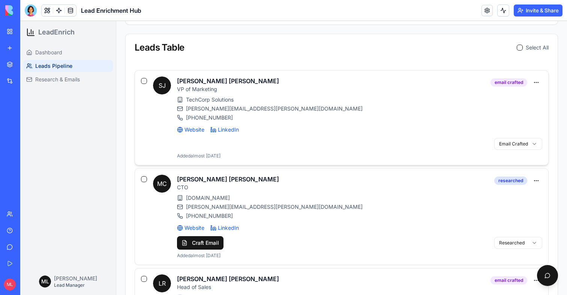
scroll to position [66, 0]
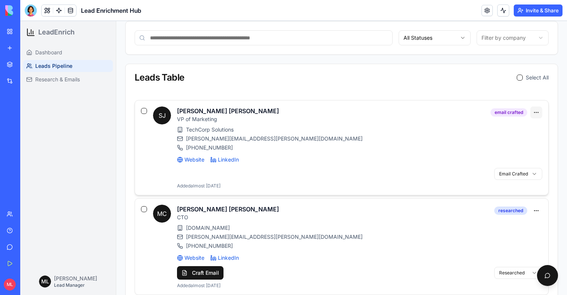
click at [530, 129] on div "View Details" at bounding box center [516, 128] width 48 height 12
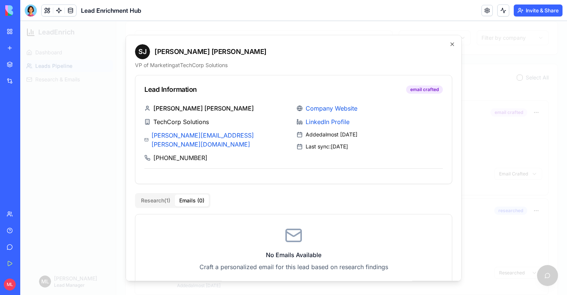
click at [184, 195] on button "Emails ( 0 )" at bounding box center [192, 201] width 34 height 12
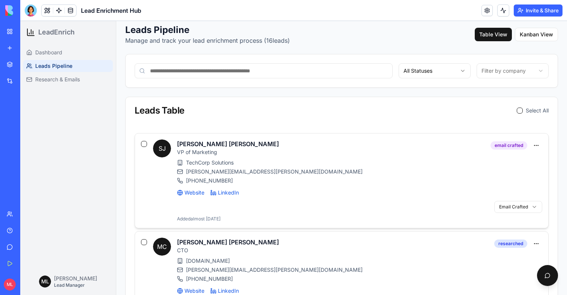
scroll to position [20, 0]
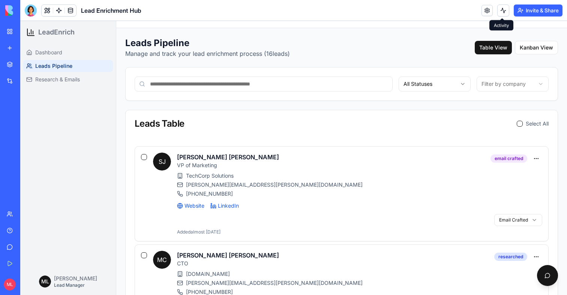
click at [505, 13] on button at bounding box center [503, 10] width 12 height 12
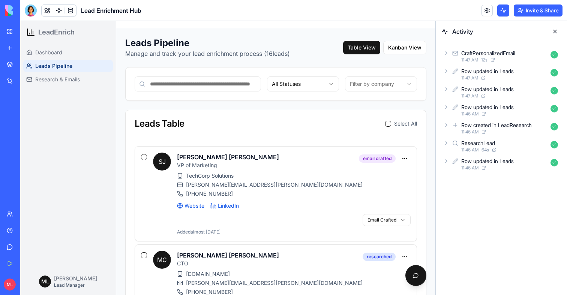
click at [524, 57] on div "11:47 AM 12 s" at bounding box center [504, 60] width 86 height 6
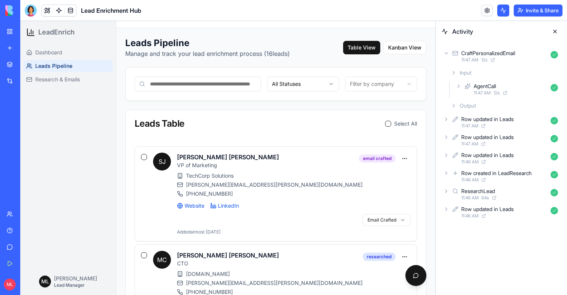
click at [514, 82] on div "AgentCall" at bounding box center [510, 85] width 74 height 7
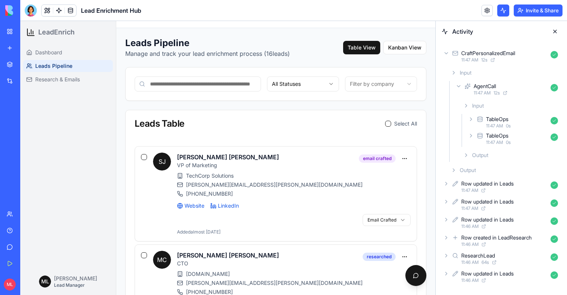
click at [510, 141] on span "0 s" at bounding box center [508, 142] width 5 height 6
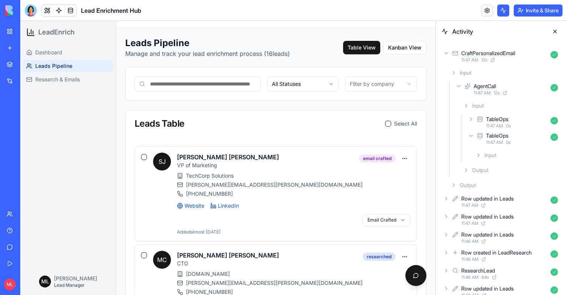
click at [506, 150] on div "Input" at bounding box center [516, 154] width 88 height 13
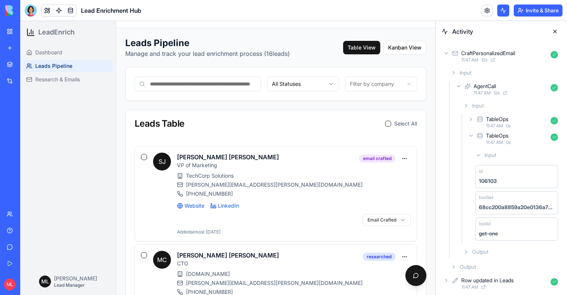
click at [504, 120] on div "TableOps" at bounding box center [497, 118] width 22 height 7
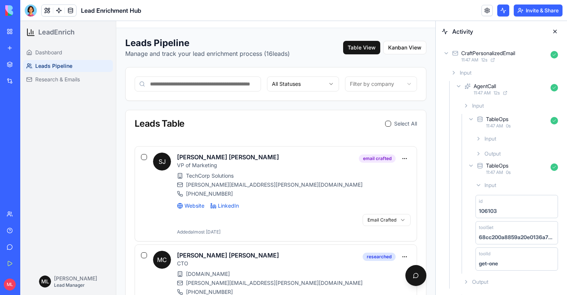
click at [502, 173] on span "11:47 AM" at bounding box center [494, 172] width 17 height 6
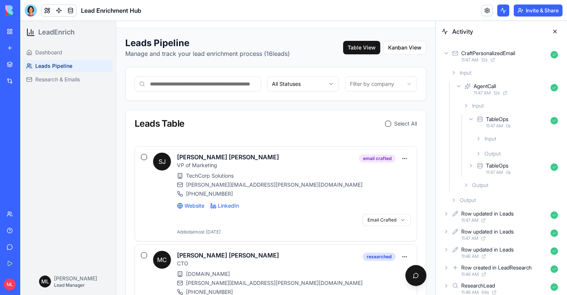
click at [500, 155] on span "Output" at bounding box center [492, 153] width 16 height 7
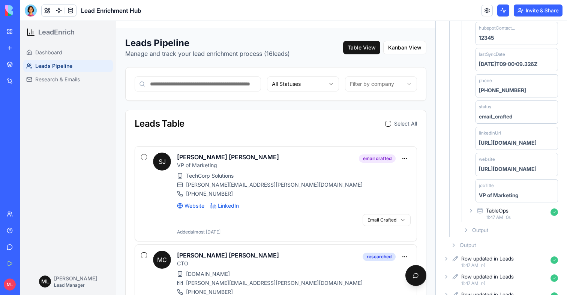
scroll to position [701, 0]
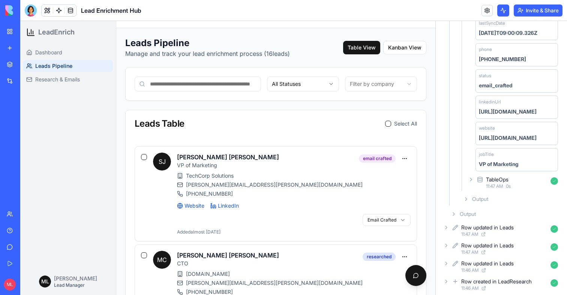
click at [468, 210] on span "Output" at bounding box center [468, 213] width 16 height 7
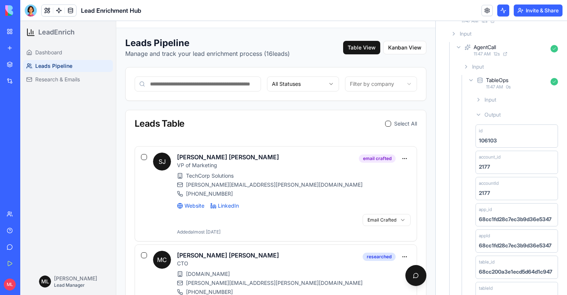
scroll to position [0, 0]
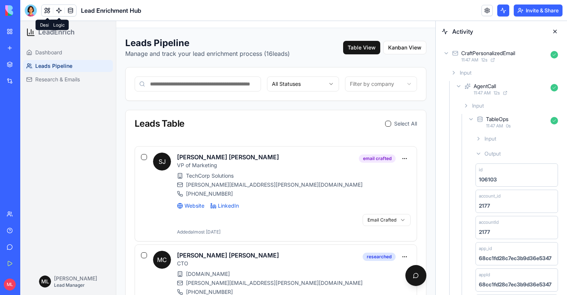
click at [54, 10] on link at bounding box center [58, 10] width 11 height 11
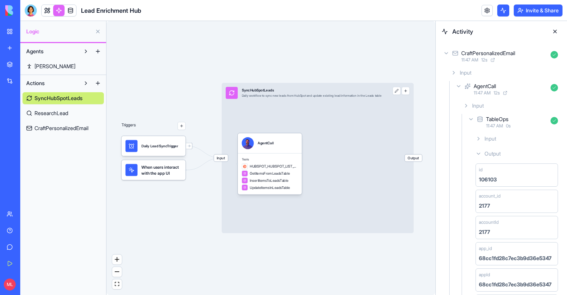
click at [63, 131] on span "CraftPersonalizedEmail" at bounding box center [61, 127] width 54 height 7
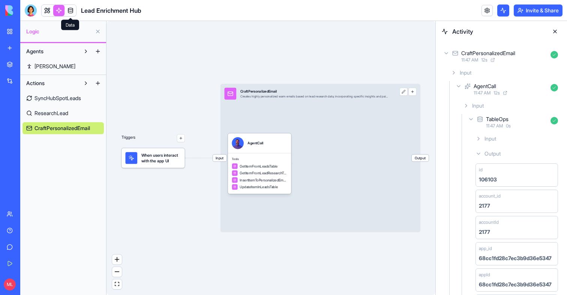
click at [72, 7] on link at bounding box center [70, 10] width 11 height 11
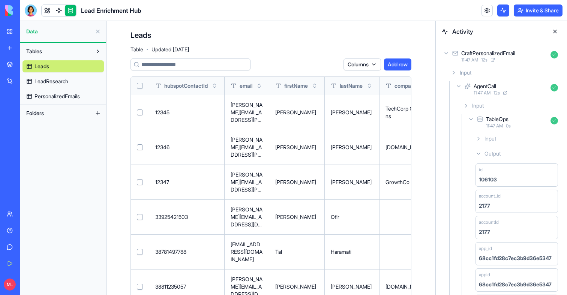
click at [61, 95] on span "PersonalizedEmails" at bounding box center [56, 96] width 45 height 7
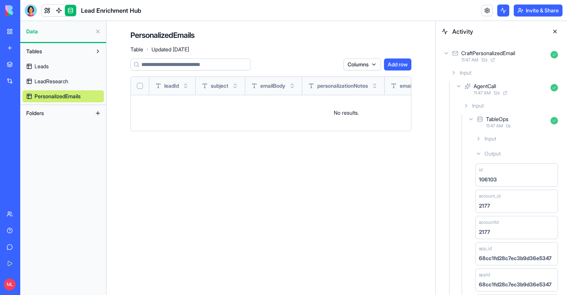
click at [9, 33] on link "My Workspace" at bounding box center [17, 31] width 30 height 15
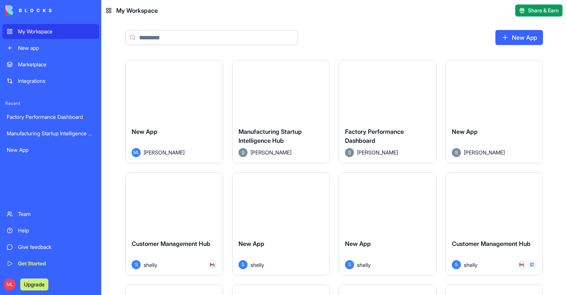
click at [201, 34] on input at bounding box center [211, 37] width 172 height 15
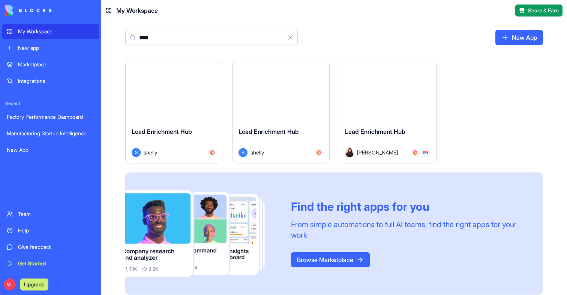
type input "****"
click at [295, 97] on button "Launch" at bounding box center [281, 90] width 56 height 15
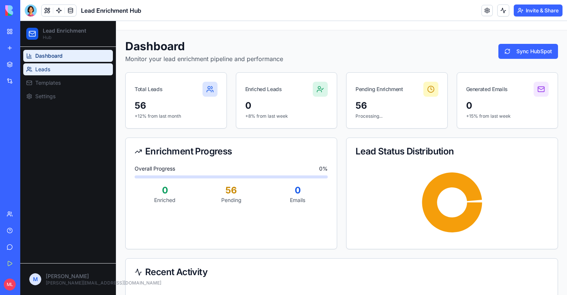
click at [45, 71] on span "Leads" at bounding box center [42, 69] width 15 height 7
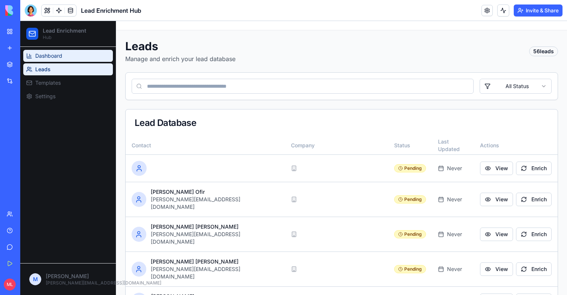
click at [41, 53] on span "Dashboard" at bounding box center [48, 55] width 27 height 7
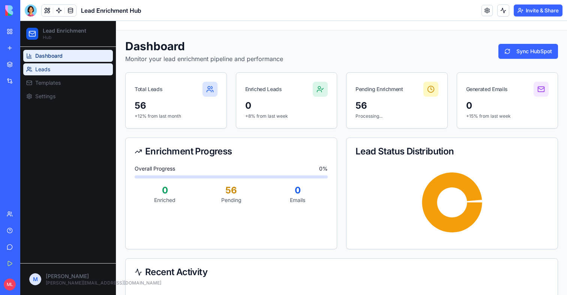
click at [72, 67] on link "Leads" at bounding box center [68, 69] width 90 height 12
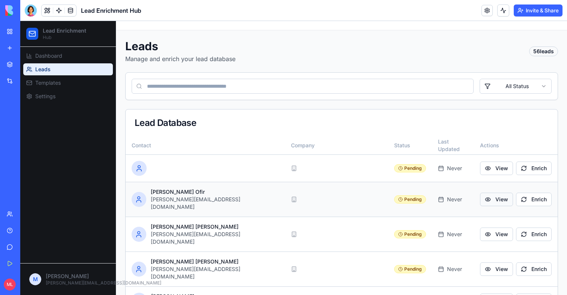
click at [493, 196] on button "View" at bounding box center [496, 199] width 33 height 13
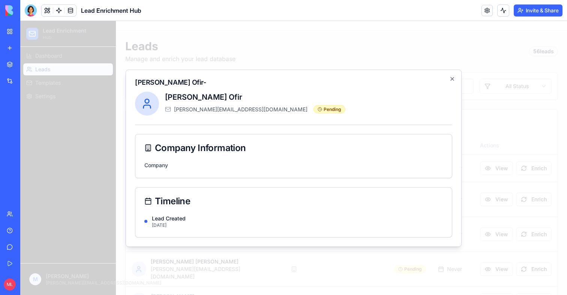
click at [488, 196] on div at bounding box center [293, 158] width 546 height 274
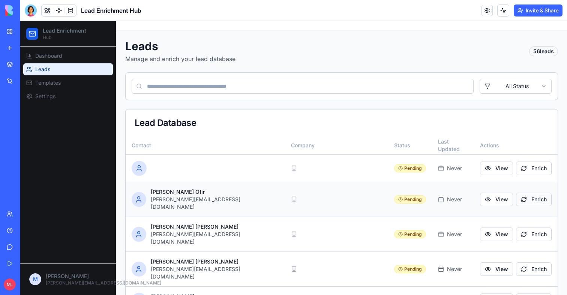
click at [536, 198] on button "Enrich" at bounding box center [534, 199] width 36 height 13
click at [533, 195] on button "Enrich" at bounding box center [534, 199] width 36 height 13
click at [10, 27] on link "My Workspace" at bounding box center [17, 31] width 30 height 15
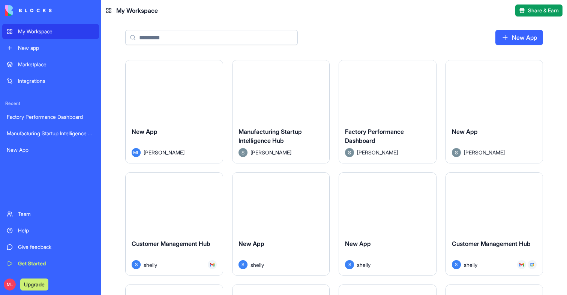
click at [212, 31] on input at bounding box center [211, 37] width 172 height 15
type input "*"
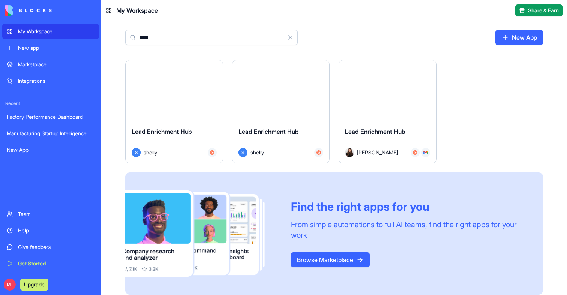
type input "****"
click at [382, 95] on button "Launch" at bounding box center [387, 90] width 56 height 15
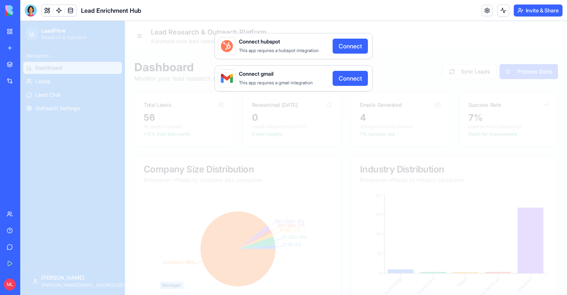
click at [344, 79] on button "Connect" at bounding box center [349, 78] width 35 height 15
click at [342, 46] on button "Connect" at bounding box center [349, 46] width 35 height 15
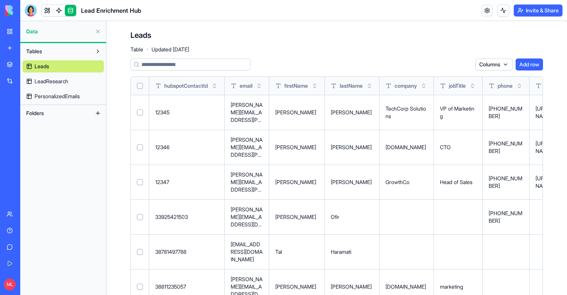
click at [45, 79] on span "LeadResearch" at bounding box center [51, 81] width 34 height 7
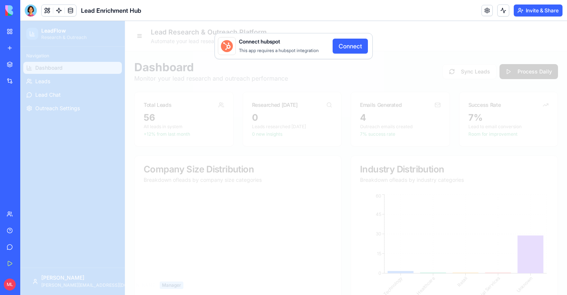
click at [348, 41] on button "Connect" at bounding box center [349, 46] width 35 height 15
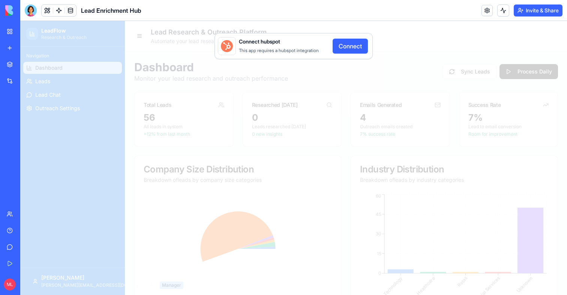
click at [346, 49] on button "Connect" at bounding box center [349, 46] width 35 height 15
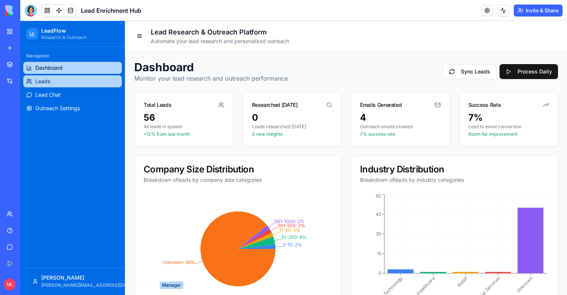
click at [63, 82] on link "Leads" at bounding box center [72, 81] width 99 height 12
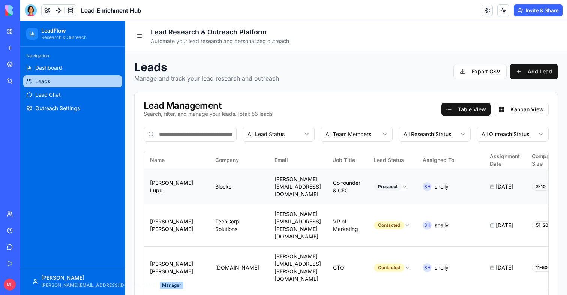
click at [235, 184] on td "Blocks" at bounding box center [238, 186] width 59 height 35
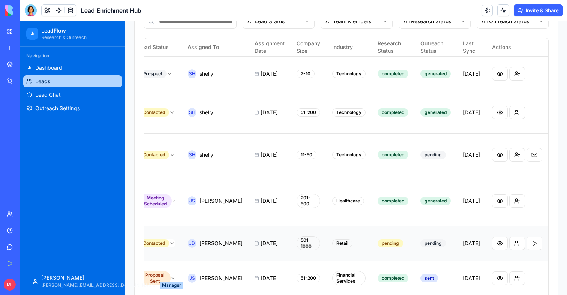
scroll to position [0, 259]
click at [534, 236] on button at bounding box center [534, 242] width 16 height 13
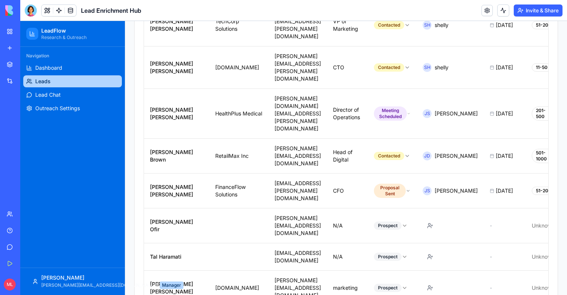
scroll to position [154, 0]
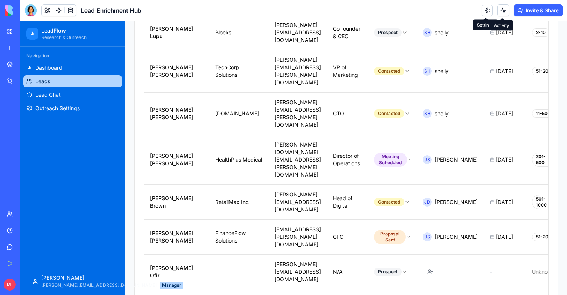
click at [499, 11] on button at bounding box center [503, 10] width 12 height 12
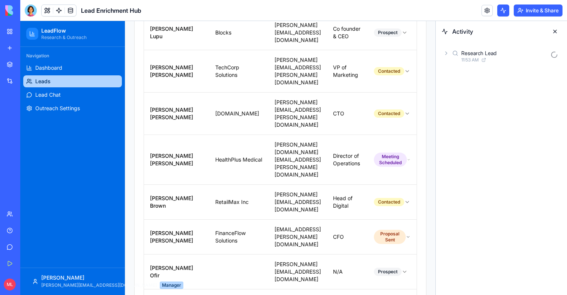
click at [470, 55] on div "Research Lead" at bounding box center [478, 52] width 35 height 7
click at [489, 89] on div "AgentCall2" at bounding box center [485, 85] width 25 height 7
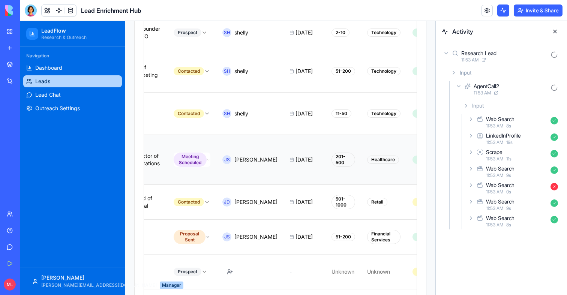
scroll to position [0, 208]
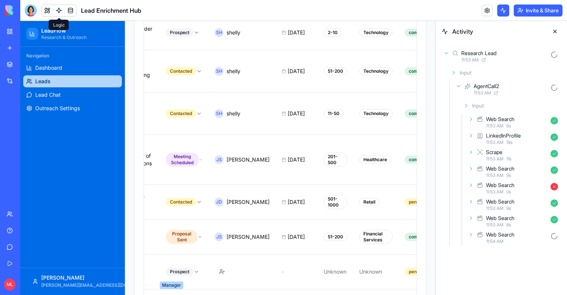
click at [57, 13] on link at bounding box center [58, 10] width 11 height 11
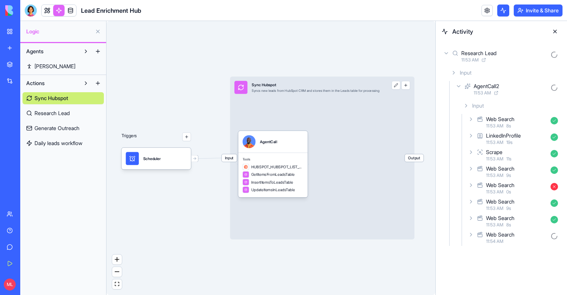
click at [56, 115] on span "Research Lead" at bounding box center [51, 112] width 35 height 7
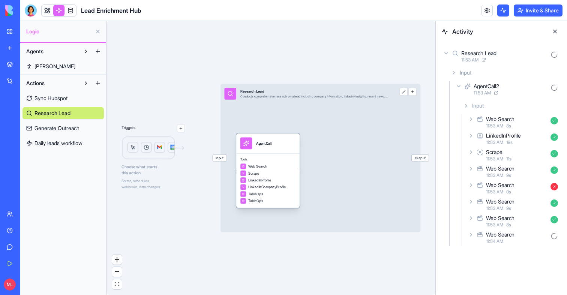
click at [283, 156] on div "Tools Web Search Scrape LinkedInProfile LinkedInCompanyProfile TableOps TableOps" at bounding box center [267, 180] width 63 height 55
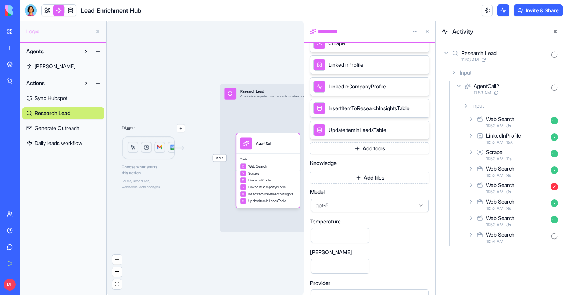
click at [347, 201] on div "gpt-5" at bounding box center [370, 205] width 118 height 13
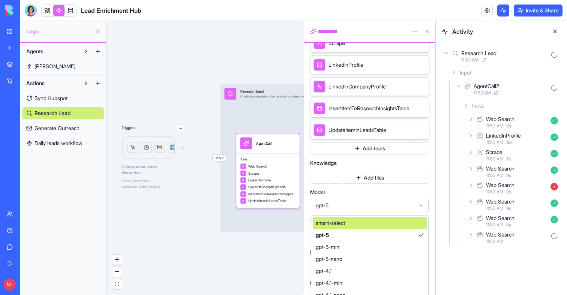
scroll to position [236, 0]
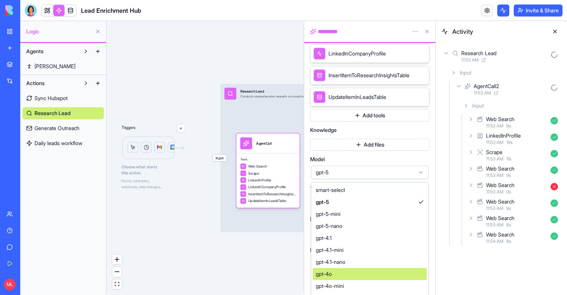
click at [338, 272] on div "gpt-4o" at bounding box center [370, 274] width 114 height 12
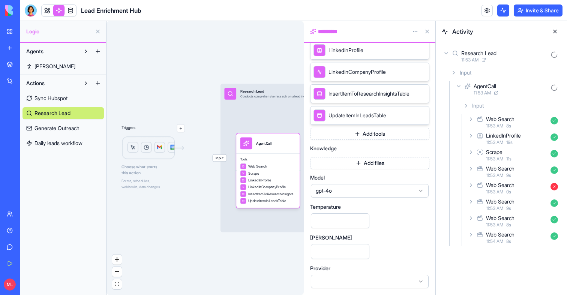
scroll to position [218, 0]
click at [502, 230] on div "Web Search 11:54 AM 8 s" at bounding box center [513, 237] width 94 height 16
click at [476, 89] on div "AgentCall" at bounding box center [484, 85] width 22 height 7
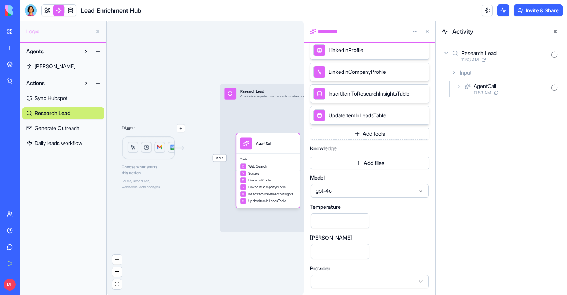
click at [466, 58] on span "11:53 AM" at bounding box center [469, 60] width 17 height 6
click at [492, 46] on div "Research Lead 11:53 AM" at bounding box center [501, 56] width 131 height 28
click at [492, 48] on div "Research Lead 11:53 AM" at bounding box center [501, 56] width 119 height 16
click at [482, 93] on span "11:53 AM" at bounding box center [481, 93] width 17 height 6
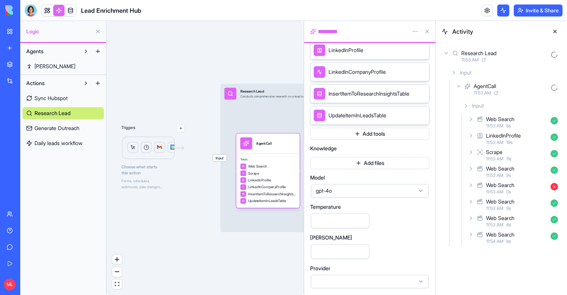
click at [508, 228] on div "Web Search 11:53 AM 8 s" at bounding box center [513, 221] width 94 height 16
click at [503, 232] on div "Input" at bounding box center [516, 237] width 88 height 13
click at [503, 234] on div "Input" at bounding box center [516, 237] width 88 height 13
click at [503, 262] on div "Web Search" at bounding box center [500, 264] width 28 height 7
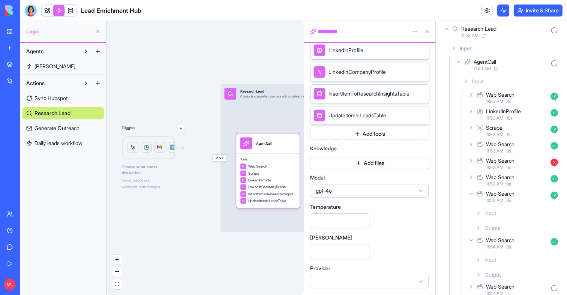
scroll to position [42, 0]
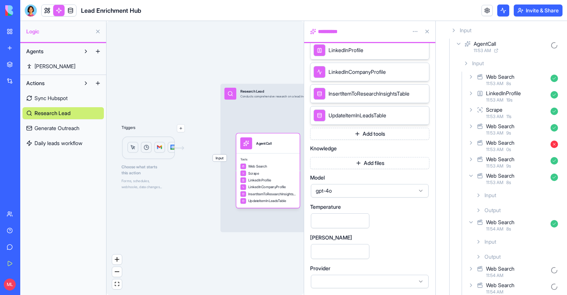
click at [504, 243] on div "Input" at bounding box center [516, 241] width 88 height 13
click at [500, 229] on span "11:54 AM" at bounding box center [494, 229] width 17 height 6
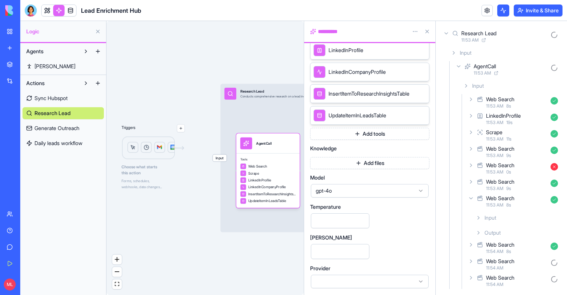
click at [495, 269] on span "11:54 AM" at bounding box center [494, 268] width 17 height 6
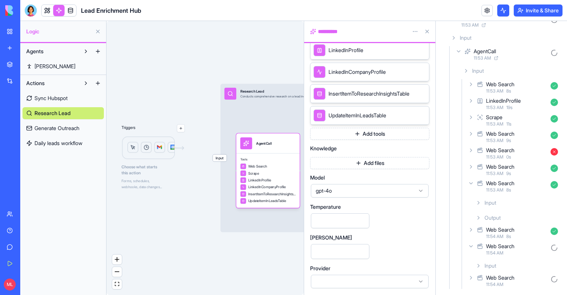
click at [495, 269] on span "Input" at bounding box center [490, 265] width 12 height 7
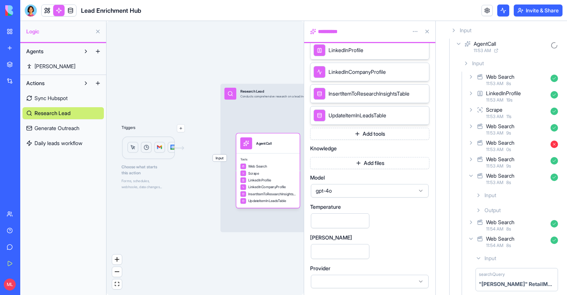
click at [486, 242] on span "11:54 AM" at bounding box center [494, 245] width 17 height 6
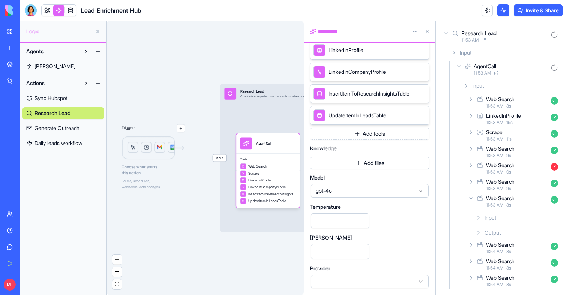
click at [471, 197] on icon at bounding box center [471, 198] width 6 height 6
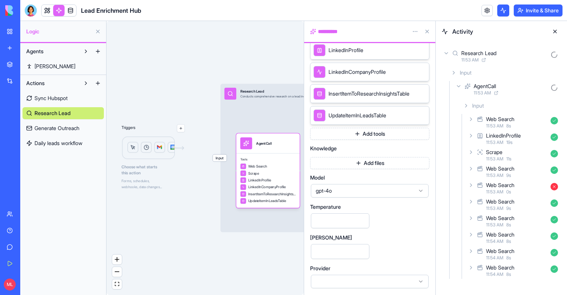
click at [555, 31] on button at bounding box center [555, 31] width 12 height 12
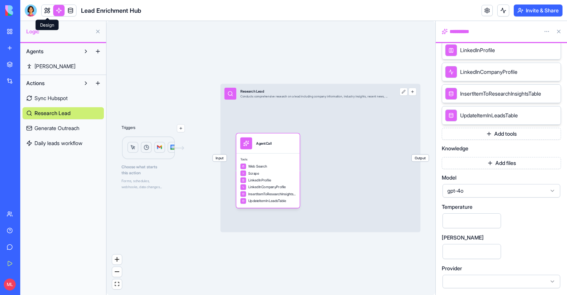
click at [45, 7] on link at bounding box center [47, 10] width 11 height 11
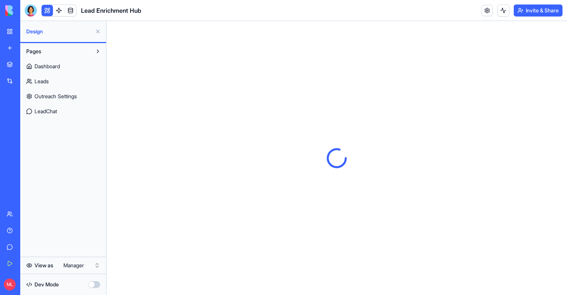
click at [57, 81] on link "Leads" at bounding box center [62, 81] width 81 height 12
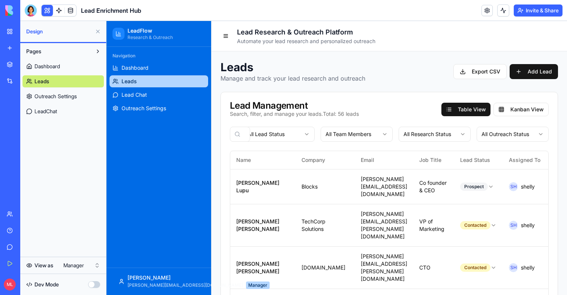
click at [97, 34] on button at bounding box center [98, 31] width 12 height 12
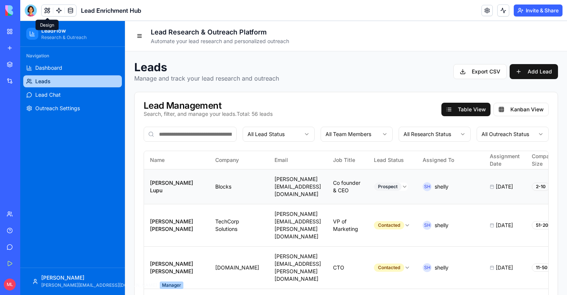
click at [289, 176] on td "[PERSON_NAME][EMAIL_ADDRESS][DOMAIN_NAME]" at bounding box center [297, 186] width 58 height 35
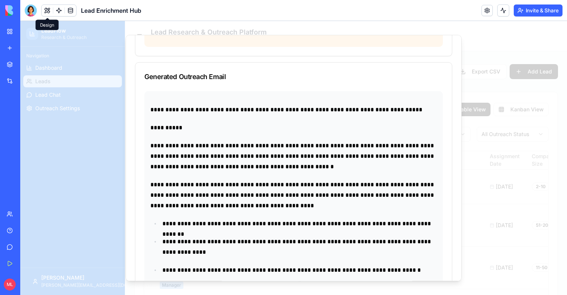
scroll to position [875, 0]
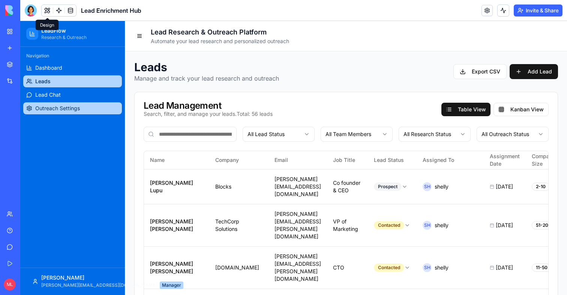
click at [47, 107] on span "Outreach Settings" at bounding box center [57, 108] width 45 height 7
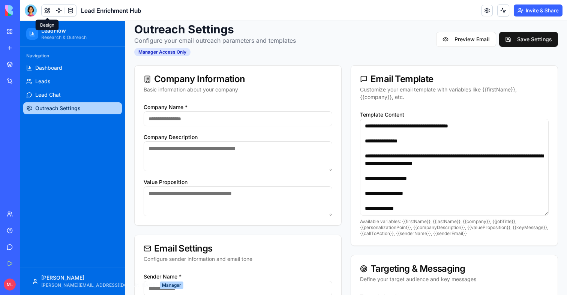
scroll to position [24, 0]
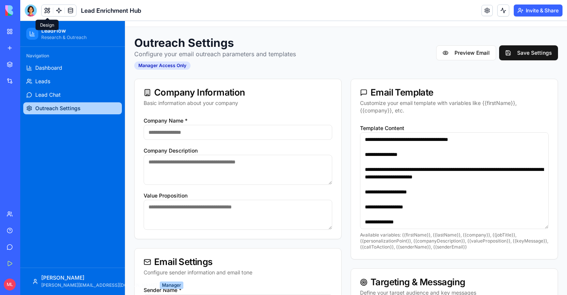
click at [186, 131] on input "Company Name *" at bounding box center [238, 132] width 189 height 15
type input "******"
click at [165, 162] on textarea "Company Description" at bounding box center [238, 170] width 189 height 30
type textarea "**********"
click at [157, 230] on div "**********" at bounding box center [238, 177] width 207 height 123
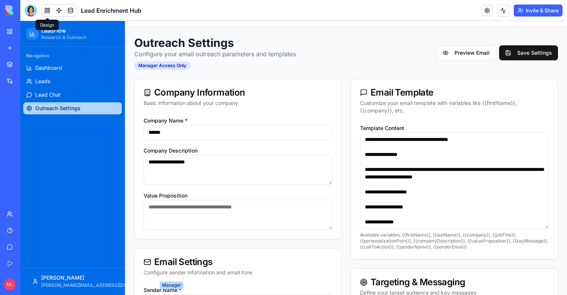
click at [166, 217] on textarea "Value Proposition" at bounding box center [238, 215] width 189 height 30
type textarea "**********"
click at [235, 193] on div "**********" at bounding box center [238, 210] width 189 height 39
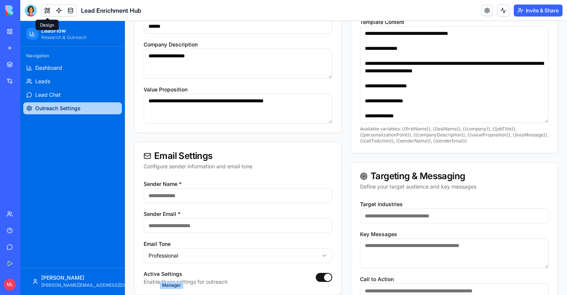
scroll to position [152, 0]
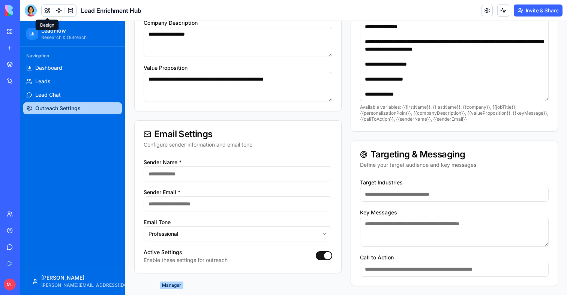
click at [208, 179] on input "Sender Name *" at bounding box center [238, 173] width 189 height 15
type input "******"
click at [200, 201] on input "Sender Email *" at bounding box center [238, 203] width 189 height 15
type input "**********"
click at [180, 232] on html "**********" at bounding box center [293, 82] width 546 height 426
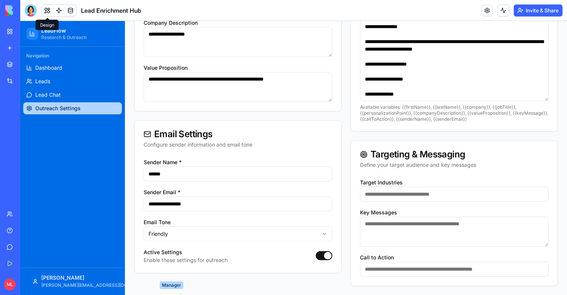
click at [430, 192] on input "Target Industries" at bounding box center [454, 194] width 189 height 15
type input "**********"
click at [410, 224] on textarea "Key Messages" at bounding box center [454, 232] width 189 height 30
click at [380, 271] on input "Call to Action" at bounding box center [454, 269] width 189 height 15
click at [470, 223] on textarea "**********" at bounding box center [454, 232] width 189 height 30
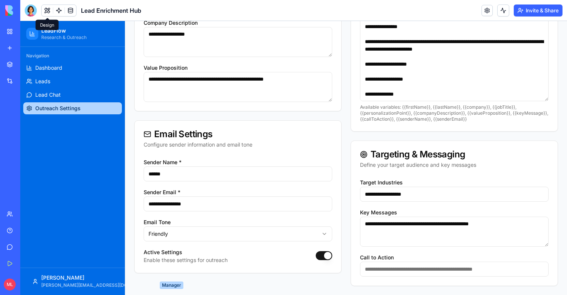
type textarea "**********"
click at [446, 263] on input "Call to Action" at bounding box center [454, 269] width 189 height 15
type input "******"
click at [463, 213] on div "**********" at bounding box center [454, 227] width 189 height 39
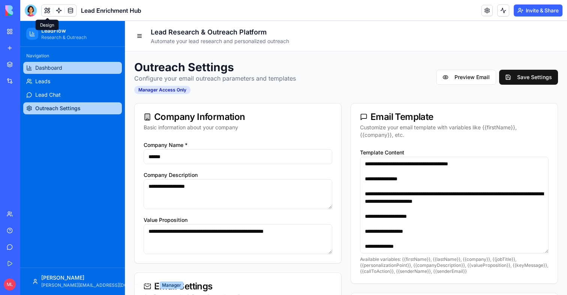
click at [52, 65] on span "Dashboard" at bounding box center [48, 67] width 27 height 7
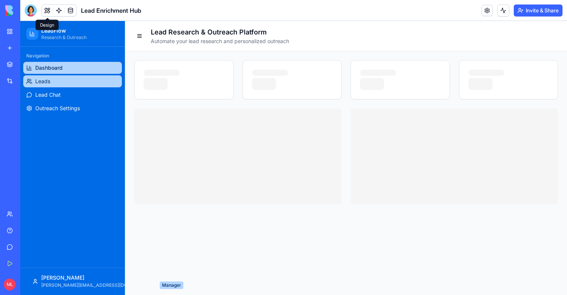
click at [44, 80] on span "Leads" at bounding box center [42, 81] width 15 height 7
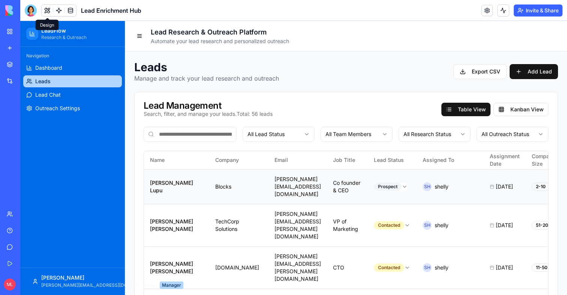
click at [268, 179] on td "[PERSON_NAME][EMAIL_ADDRESS][DOMAIN_NAME]" at bounding box center [297, 186] width 58 height 35
click at [25, 60] on div "Navigation" at bounding box center [72, 56] width 99 height 12
click at [53, 65] on span "Dashboard" at bounding box center [48, 67] width 27 height 7
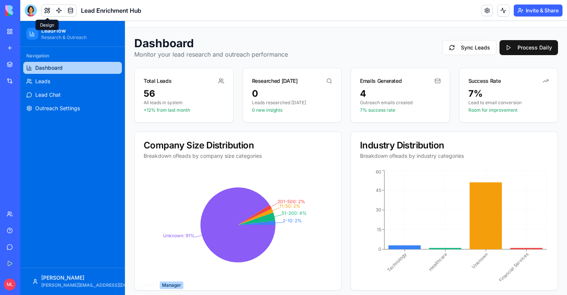
scroll to position [26, 0]
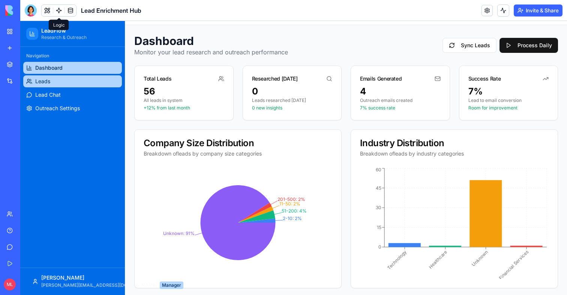
click at [42, 81] on span "Leads" at bounding box center [42, 81] width 15 height 7
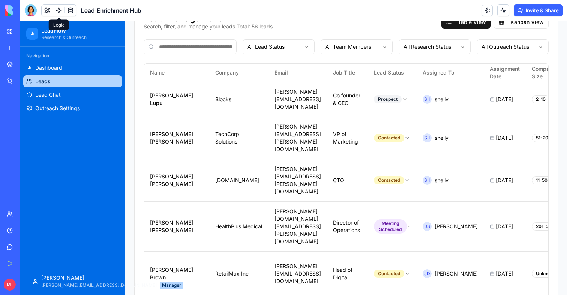
scroll to position [82, 0]
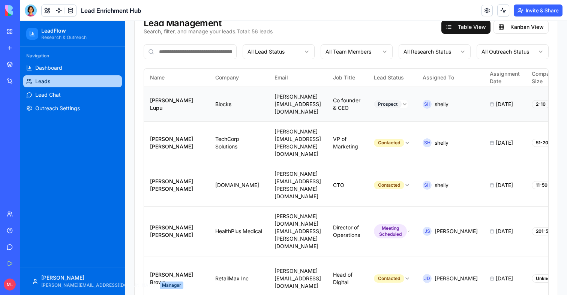
click at [305, 92] on td "[PERSON_NAME][EMAIL_ADDRESS][DOMAIN_NAME]" at bounding box center [297, 104] width 58 height 35
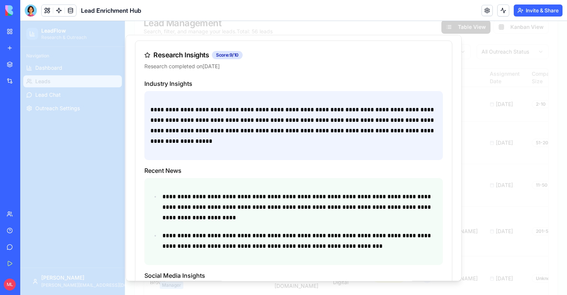
scroll to position [267, 0]
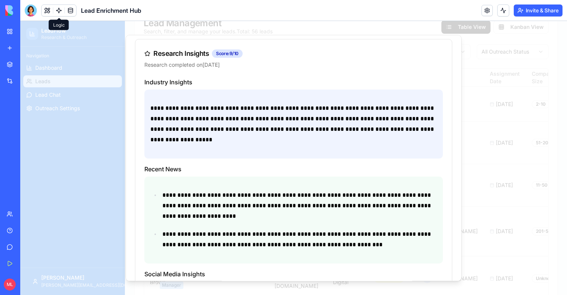
click at [58, 12] on link at bounding box center [58, 10] width 11 height 11
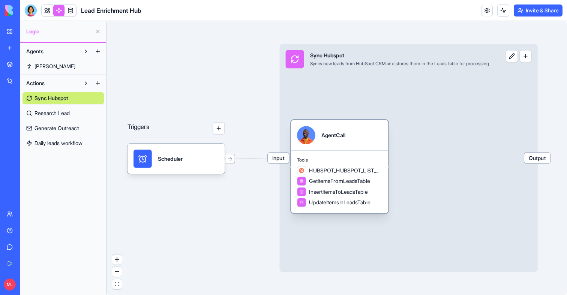
click at [352, 165] on div "Tools HUBSPOT_HUBSPOT_LIST_CONTACTS GetItemsFromLeadsTable InsertItemsToLeadsTa…" at bounding box center [339, 181] width 97 height 63
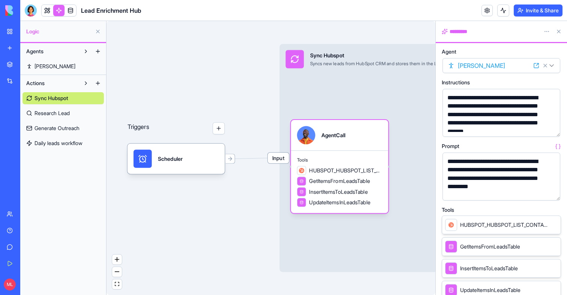
click at [68, 110] on span "Research Lead" at bounding box center [51, 112] width 35 height 7
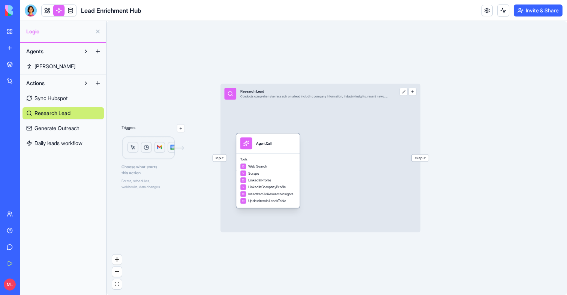
click at [279, 154] on div "Tools Web Search Scrape LinkedInProfile LinkedInCompanyProfile InsertItemToRese…" at bounding box center [267, 180] width 63 height 55
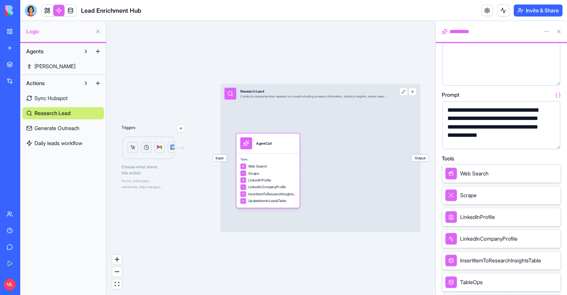
scroll to position [83, 0]
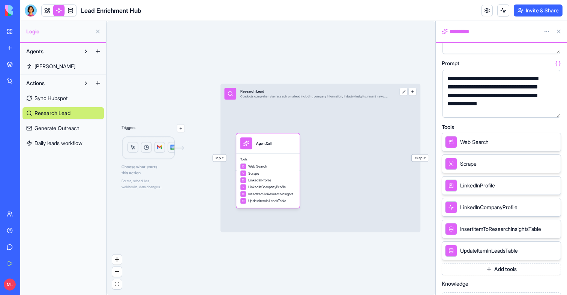
click at [494, 268] on button "Add tools" at bounding box center [501, 269] width 119 height 12
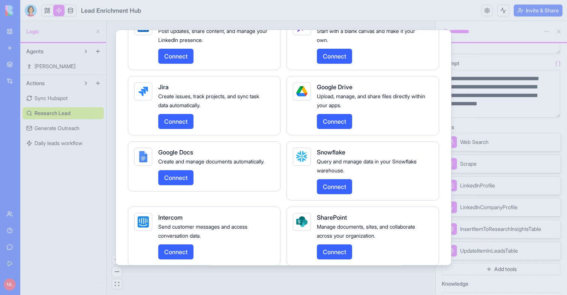
scroll to position [1398, 0]
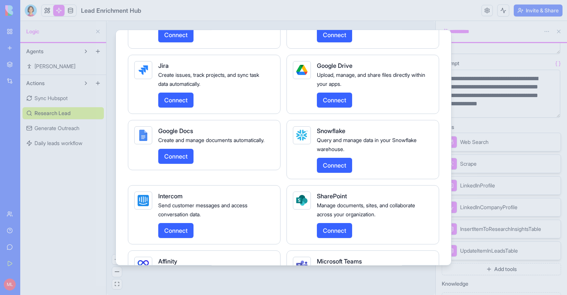
click at [337, 287] on div at bounding box center [283, 147] width 567 height 295
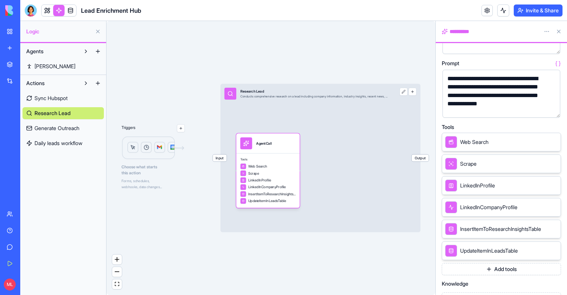
click at [51, 129] on span "Generate Outreach" at bounding box center [56, 127] width 45 height 7
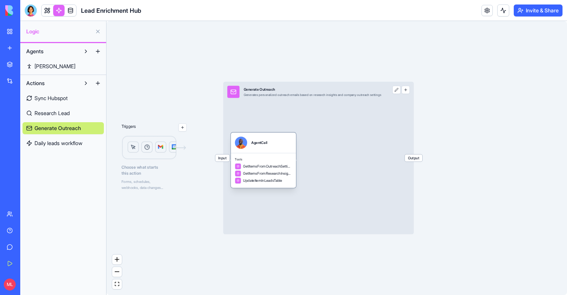
click at [261, 152] on div "AgentCall" at bounding box center [263, 143] width 65 height 20
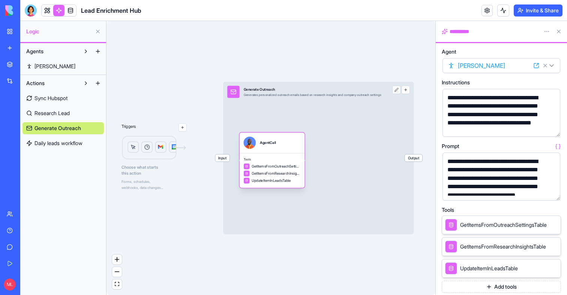
drag, startPoint x: 266, startPoint y: 155, endPoint x: 278, endPoint y: 155, distance: 12.0
click at [278, 155] on div "Tools GetItemsFromOutreachSettingsTable GetItemsFromResearchInsightsTable Updat…" at bounding box center [271, 170] width 65 height 35
click at [49, 8] on link at bounding box center [47, 10] width 11 height 11
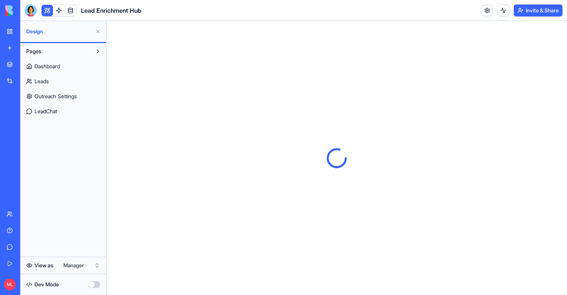
click at [43, 81] on span "Leads" at bounding box center [41, 81] width 14 height 7
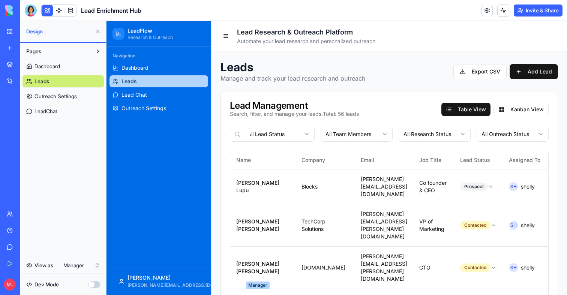
click at [43, 100] on link "Outreach Settings" at bounding box center [62, 96] width 81 height 12
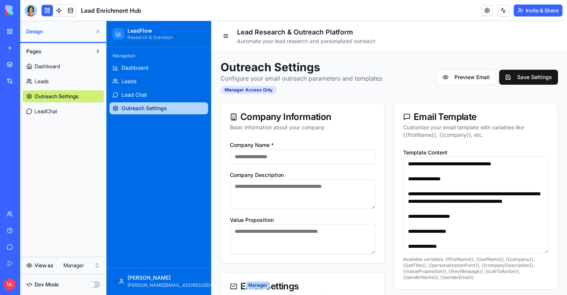
click at [97, 32] on button at bounding box center [98, 31] width 12 height 12
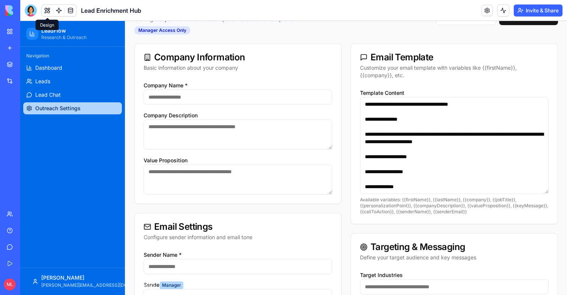
scroll to position [32, 0]
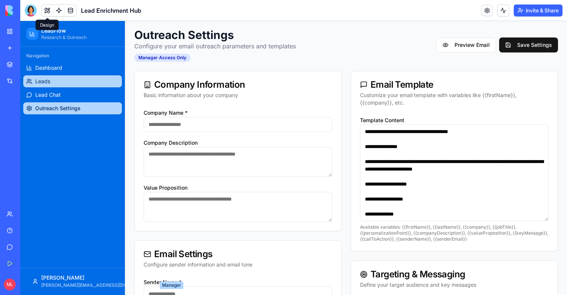
click at [41, 82] on span "Leads" at bounding box center [42, 81] width 15 height 7
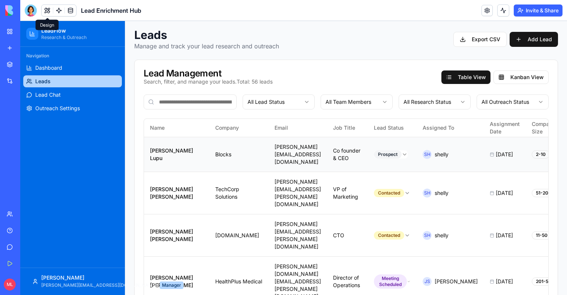
click at [246, 150] on td "Blocks" at bounding box center [238, 154] width 59 height 35
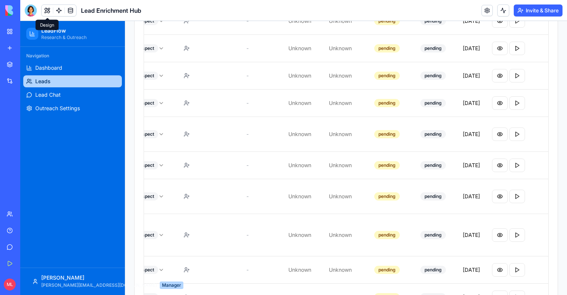
scroll to position [591, 0]
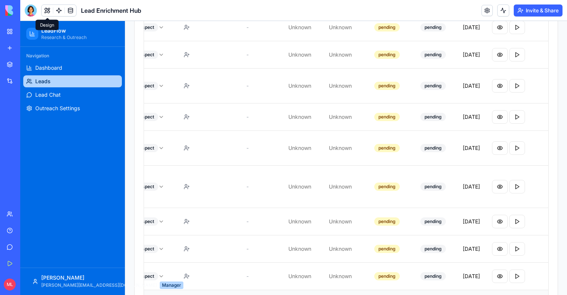
click at [501, 10] on button at bounding box center [503, 10] width 12 height 12
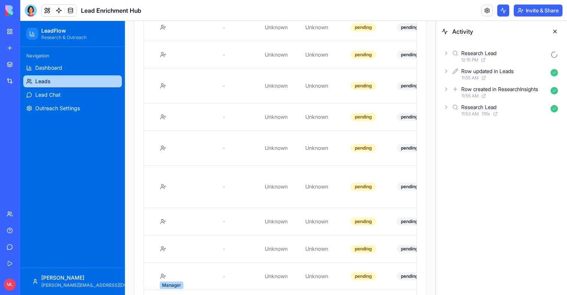
click at [488, 54] on div "Research Lead" at bounding box center [478, 52] width 35 height 7
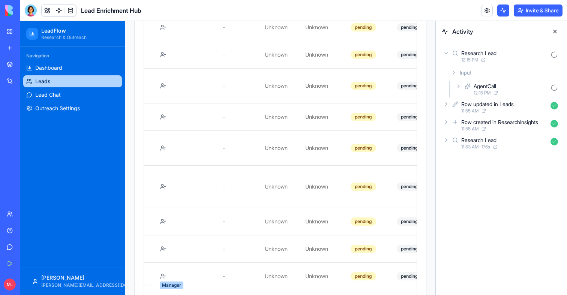
click at [492, 90] on div "12:15 PM" at bounding box center [510, 93] width 74 height 6
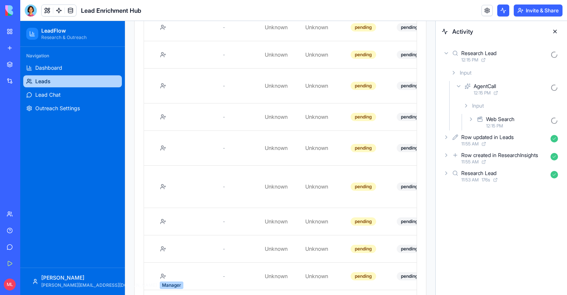
click at [558, 32] on button at bounding box center [555, 31] width 12 height 12
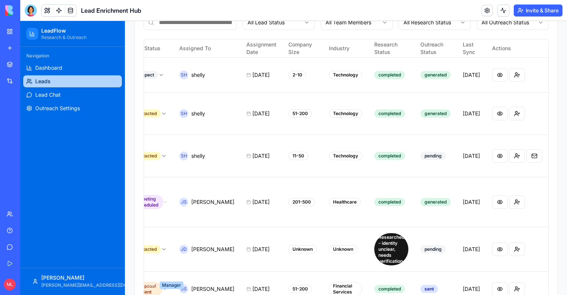
scroll to position [0, 0]
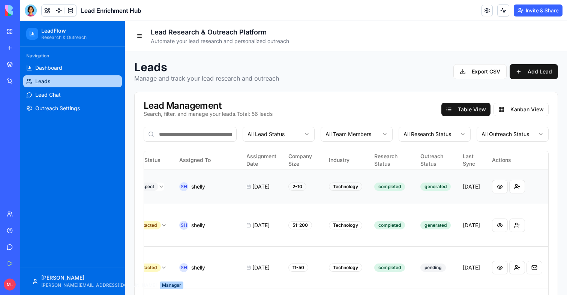
click at [196, 183] on td "SH shelly" at bounding box center [206, 186] width 67 height 35
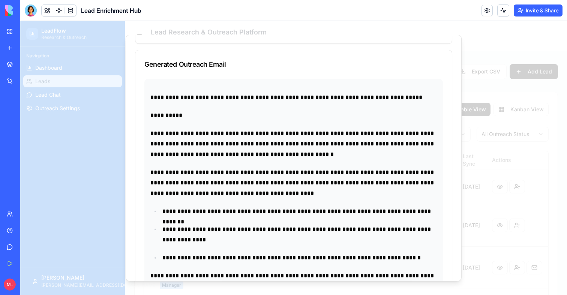
scroll to position [878, 0]
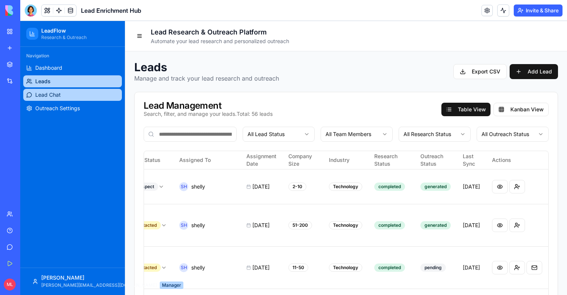
click at [46, 96] on span "Lead Chat" at bounding box center [47, 94] width 25 height 7
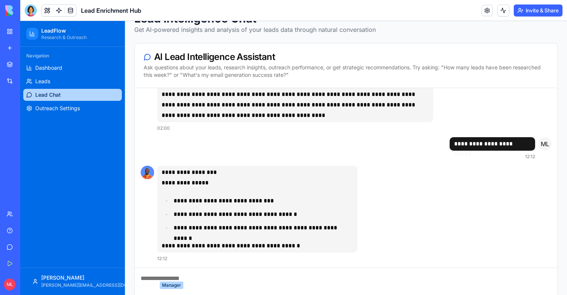
scroll to position [50, 0]
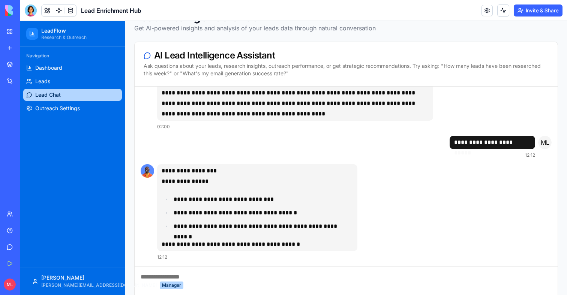
click at [58, 13] on link at bounding box center [58, 10] width 11 height 11
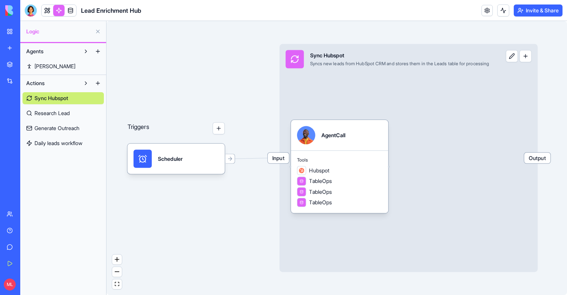
click at [32, 68] on link "Steve" at bounding box center [62, 66] width 81 height 12
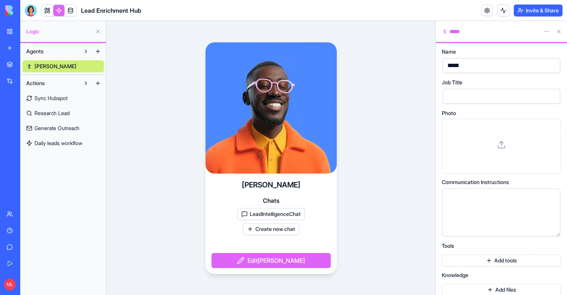
click at [269, 213] on button "LeadIntelligenceChat" at bounding box center [270, 214] width 67 height 12
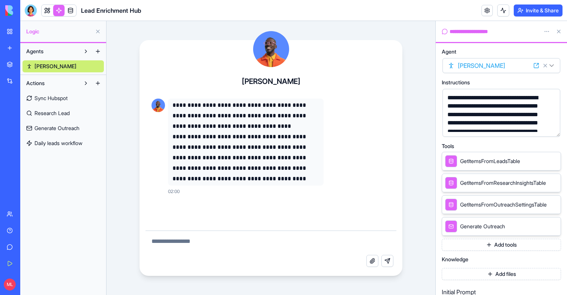
click at [552, 129] on button "button" at bounding box center [552, 129] width 12 height 12
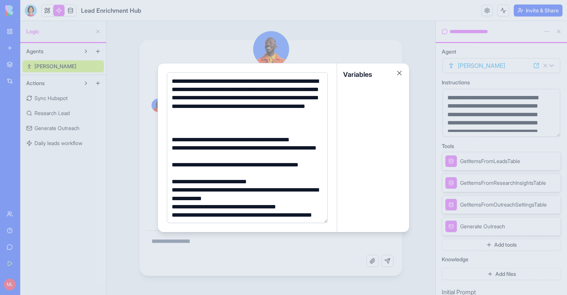
click at [433, 145] on div at bounding box center [283, 147] width 567 height 295
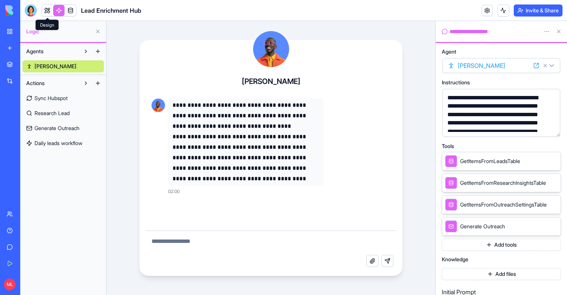
click at [42, 13] on link at bounding box center [47, 10] width 11 height 11
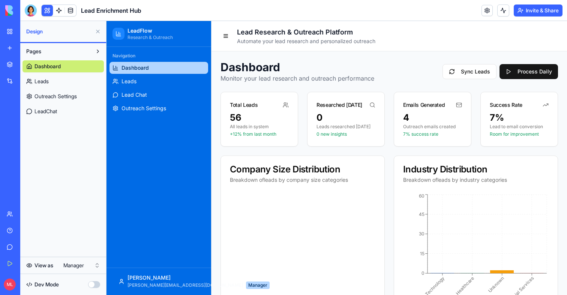
click at [51, 82] on link "Leads" at bounding box center [62, 81] width 81 height 12
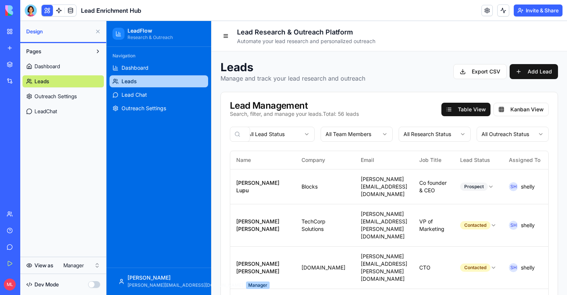
drag, startPoint x: 97, startPoint y: 32, endPoint x: 36, endPoint y: 11, distance: 65.2
click at [97, 32] on button at bounding box center [98, 31] width 12 height 12
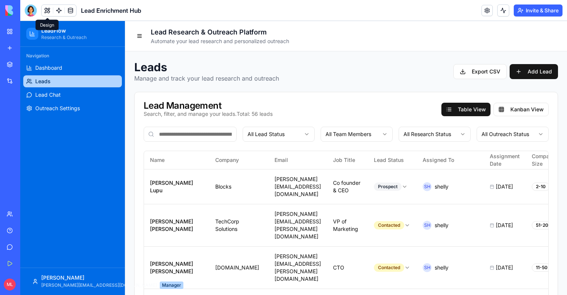
click at [66, 83] on link "Leads" at bounding box center [72, 81] width 99 height 12
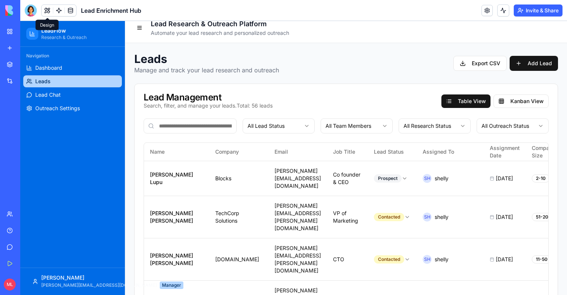
scroll to position [11, 0]
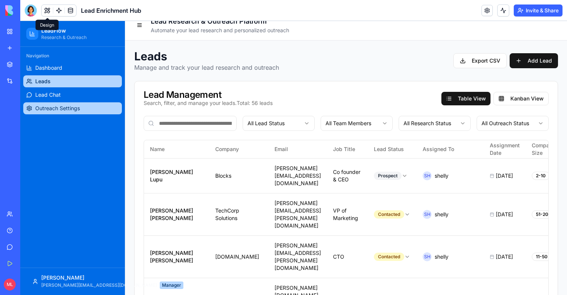
click at [66, 103] on link "Outreach Settings" at bounding box center [72, 108] width 99 height 12
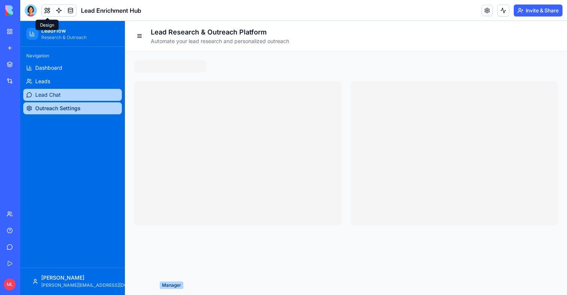
click at [54, 93] on span "Lead Chat" at bounding box center [47, 94] width 25 height 7
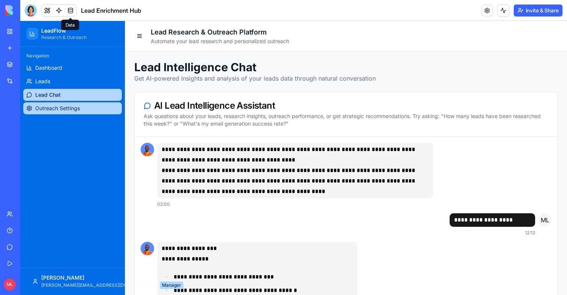
click at [53, 108] on span "Outreach Settings" at bounding box center [57, 108] width 45 height 7
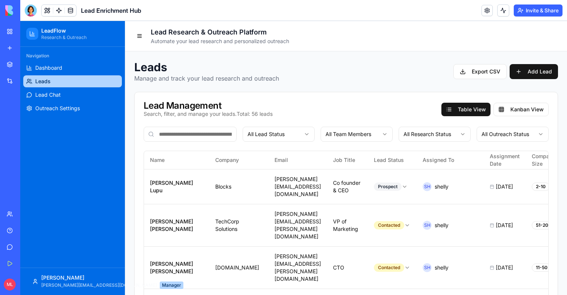
click at [6, 32] on link "My Workspace" at bounding box center [17, 31] width 30 height 15
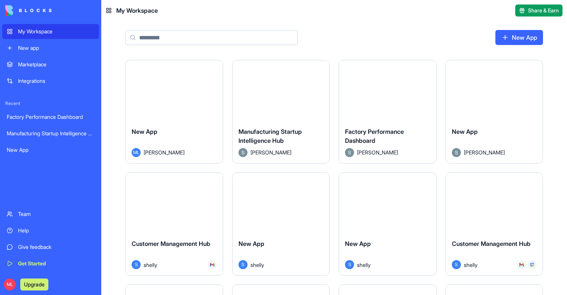
click at [165, 36] on input at bounding box center [211, 37] width 172 height 15
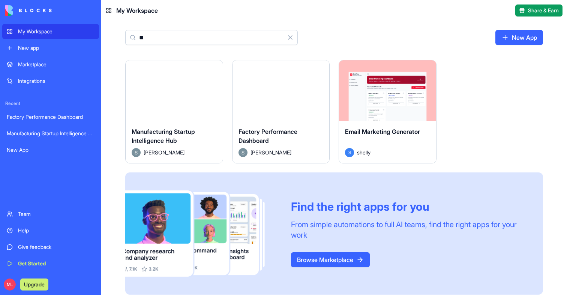
type input "*"
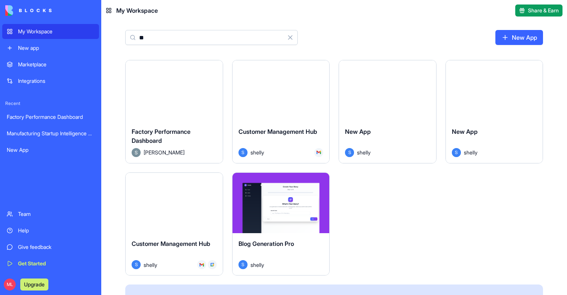
type input "*"
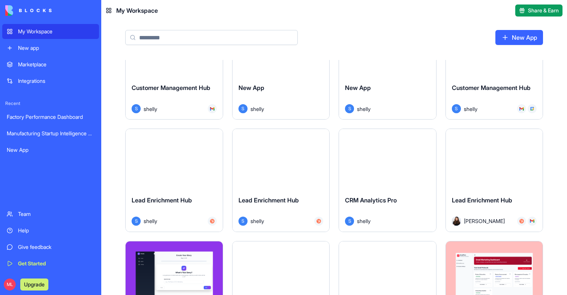
scroll to position [156, 0]
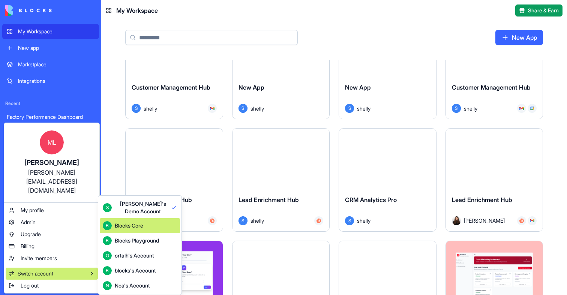
click at [127, 228] on div "Blocks Core" at bounding box center [129, 225] width 28 height 7
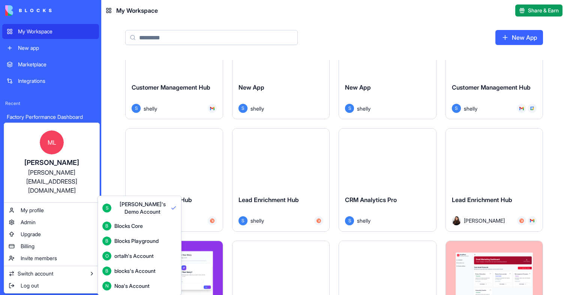
scroll to position [0, 0]
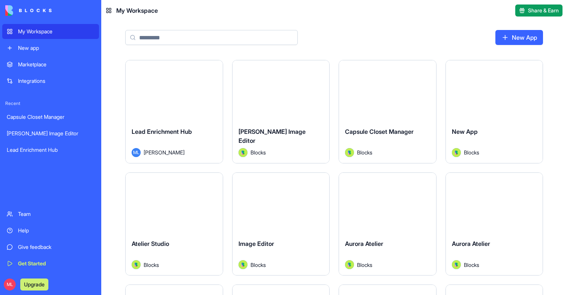
click at [221, 45] on input at bounding box center [211, 37] width 172 height 15
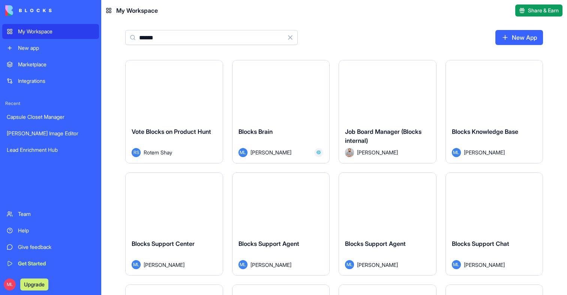
type input "******"
click at [280, 121] on div "Blocks Brain ML [PERSON_NAME]" at bounding box center [280, 142] width 97 height 42
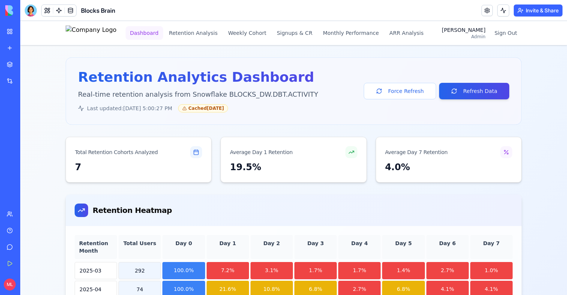
click at [163, 32] on button "Dashboard" at bounding box center [144, 32] width 37 height 13
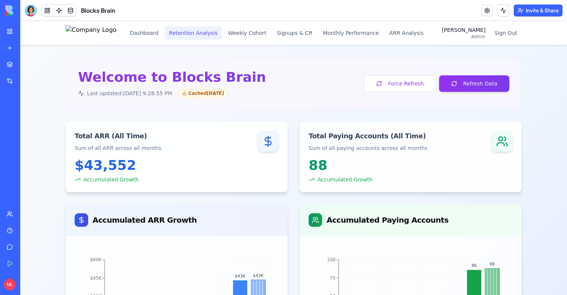
click at [208, 35] on button "Retention Analysis" at bounding box center [194, 32] width 58 height 13
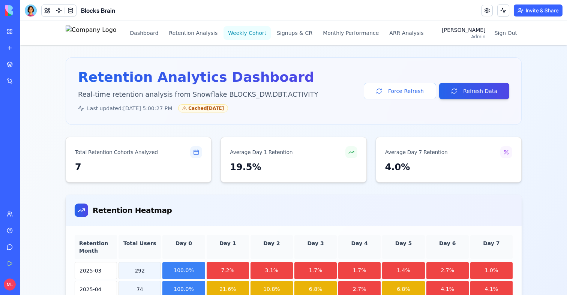
click at [262, 34] on button "Weekly Cohort" at bounding box center [246, 32] width 47 height 13
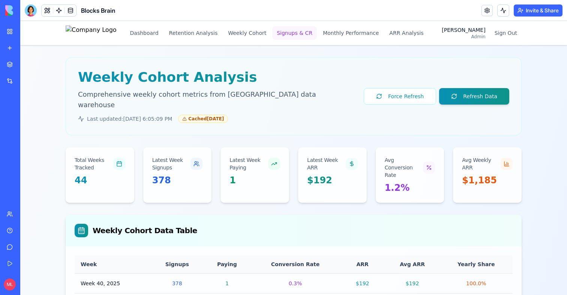
click at [292, 35] on button "Signups & CR" at bounding box center [294, 32] width 45 height 13
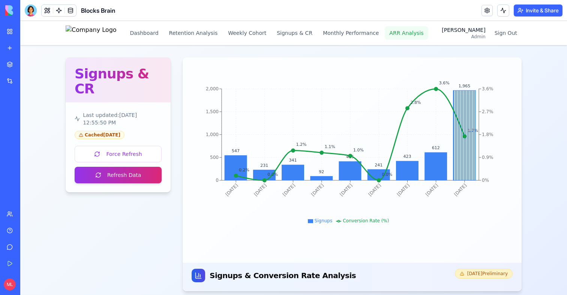
click at [397, 31] on button "ARR Analysis" at bounding box center [406, 32] width 43 height 13
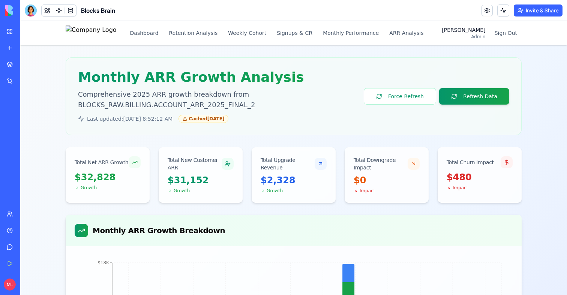
click at [6, 31] on link "My Workspace" at bounding box center [17, 31] width 30 height 15
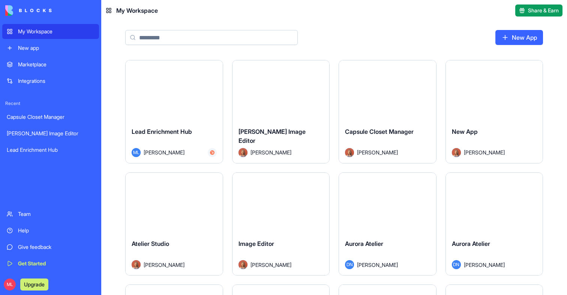
click at [152, 45] on div "New App" at bounding box center [334, 40] width 466 height 39
click at [152, 37] on input at bounding box center [211, 37] width 172 height 15
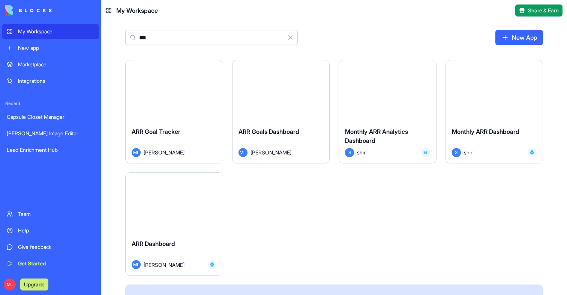
type input "***"
click at [170, 213] on div "Launch" at bounding box center [174, 203] width 97 height 61
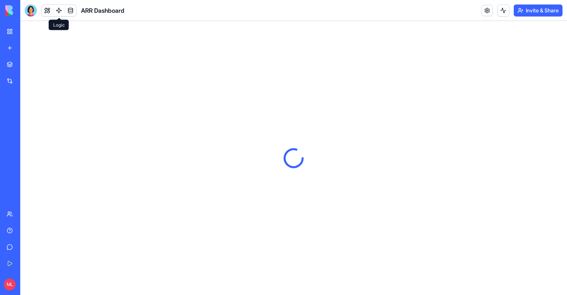
click at [60, 14] on body "My Workspace New app Marketplace Integrations Recent Capsule Closet Manager [PE…" at bounding box center [283, 147] width 567 height 295
click at [60, 13] on link at bounding box center [58, 10] width 11 height 11
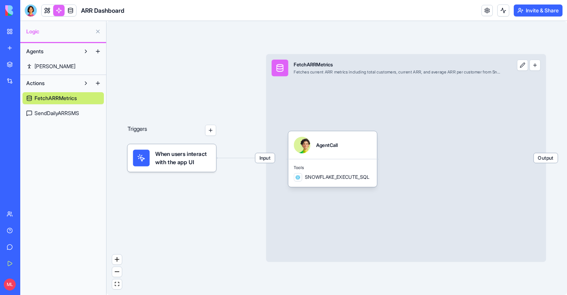
click at [62, 112] on span "SendDailyARRSMS" at bounding box center [56, 112] width 45 height 7
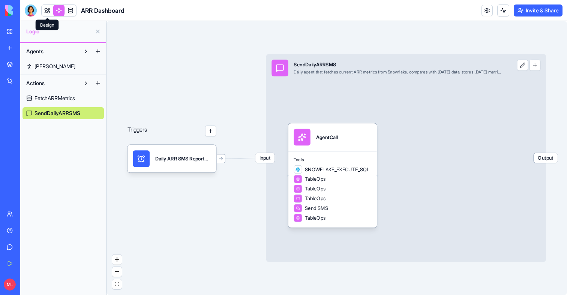
click at [51, 7] on link at bounding box center [47, 10] width 11 height 11
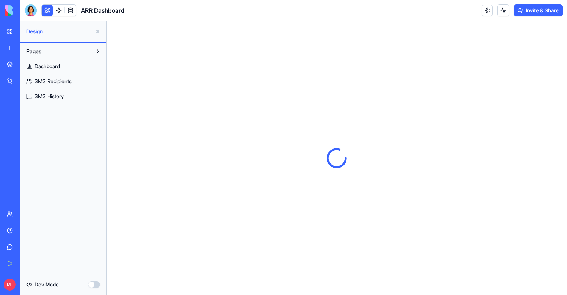
click at [54, 81] on span "SMS Recipients" at bounding box center [52, 81] width 37 height 7
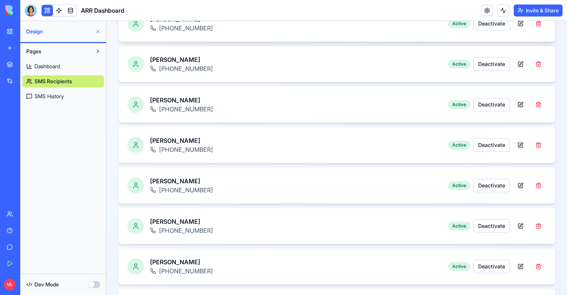
scroll to position [351, 0]
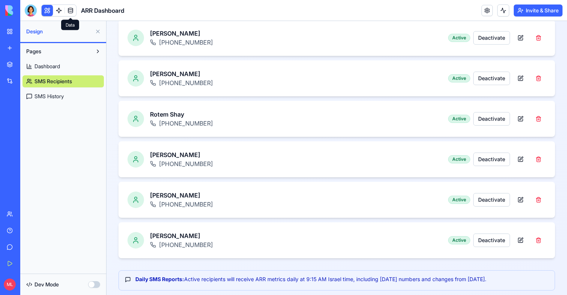
click at [63, 11] on link at bounding box center [58, 10] width 11 height 11
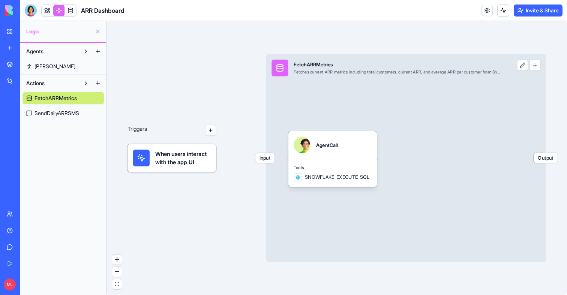
click at [350, 165] on span "Tools" at bounding box center [332, 168] width 78 height 6
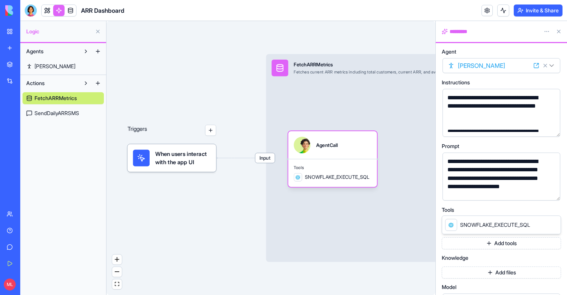
click at [54, 114] on span "SendDailyARRSMS" at bounding box center [56, 112] width 45 height 7
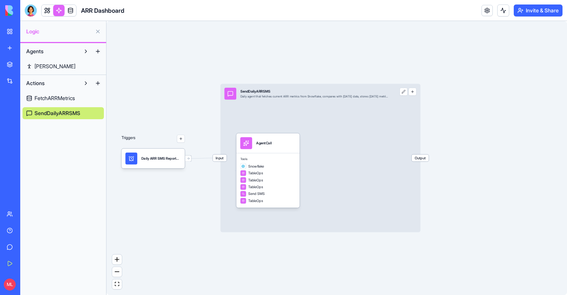
click at [49, 98] on span "FetchARRMetrics" at bounding box center [54, 97] width 40 height 7
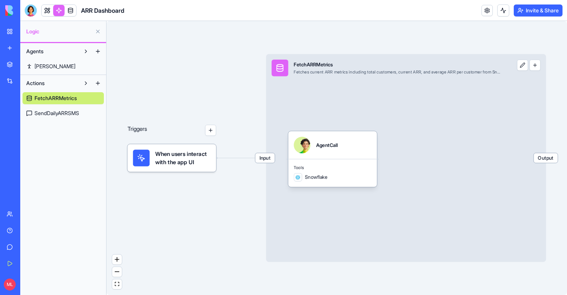
click at [48, 9] on link at bounding box center [47, 10] width 11 height 11
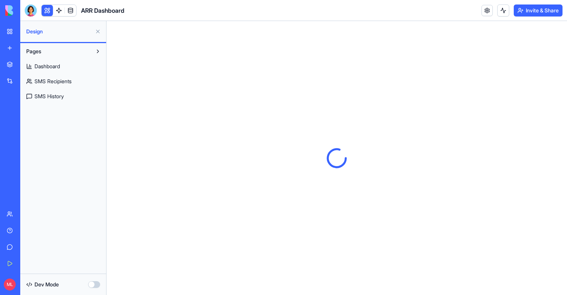
click at [51, 81] on span "SMS Recipients" at bounding box center [52, 81] width 37 height 7
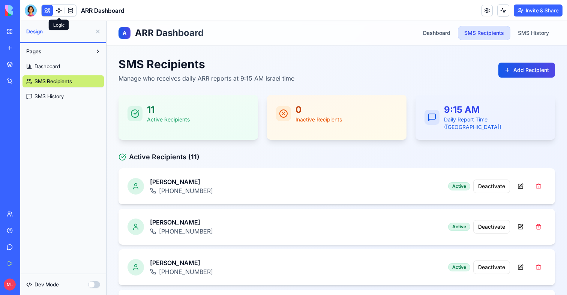
click at [58, 11] on link at bounding box center [58, 10] width 11 height 11
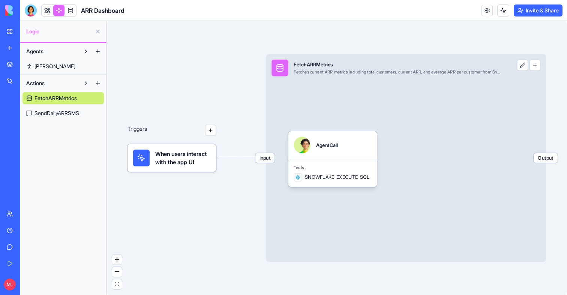
click at [62, 112] on span "SendDailyARRSMS" at bounding box center [56, 112] width 45 height 7
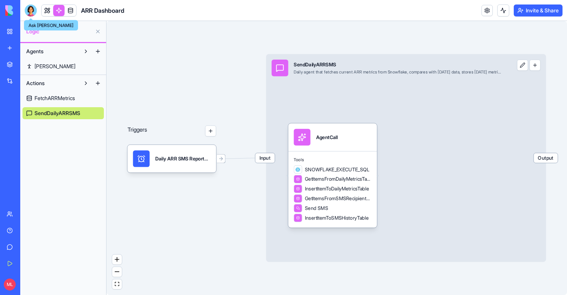
click at [28, 10] on div at bounding box center [31, 10] width 12 height 12
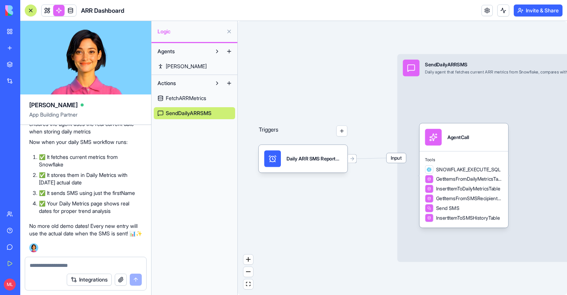
click at [104, 278] on button "Integrations" at bounding box center [89, 280] width 45 height 12
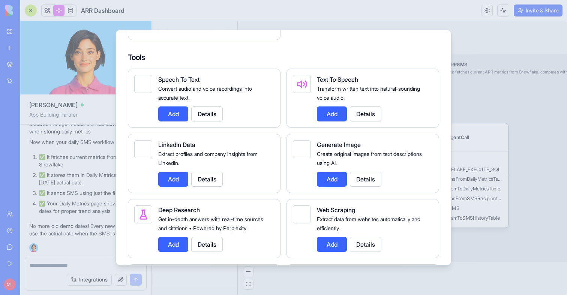
scroll to position [1016, 0]
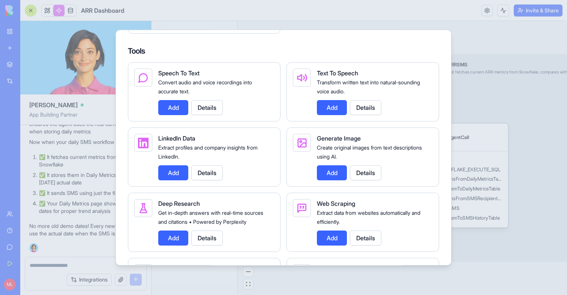
click at [482, 124] on div at bounding box center [283, 147] width 567 height 295
